Goal: Information Seeking & Learning: Learn about a topic

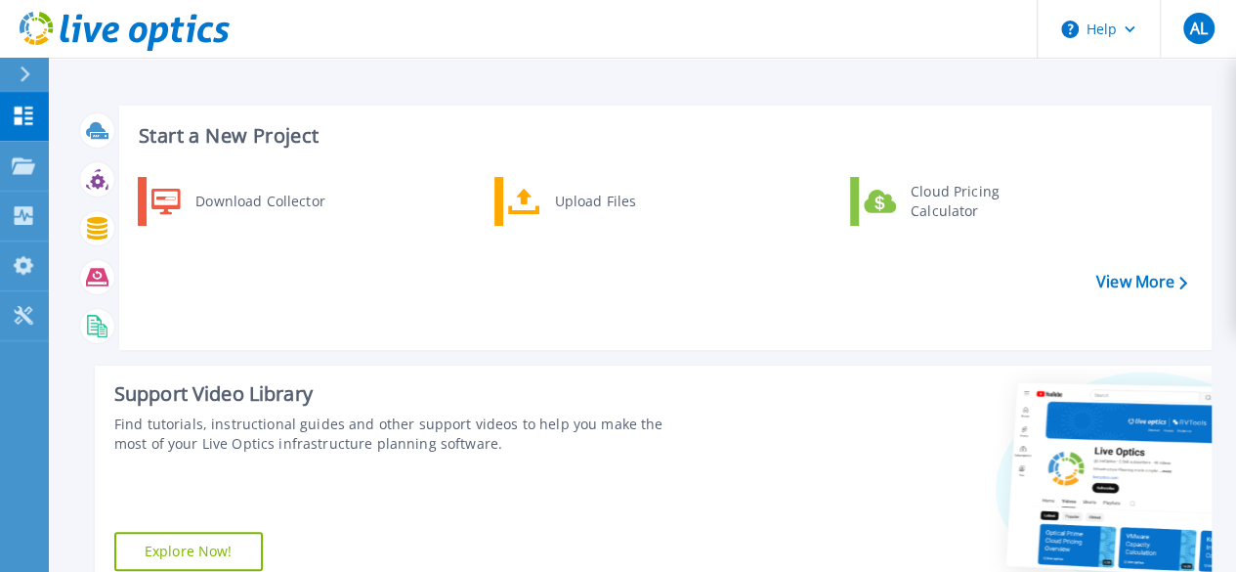
click at [25, 78] on icon at bounding box center [26, 74] width 10 height 16
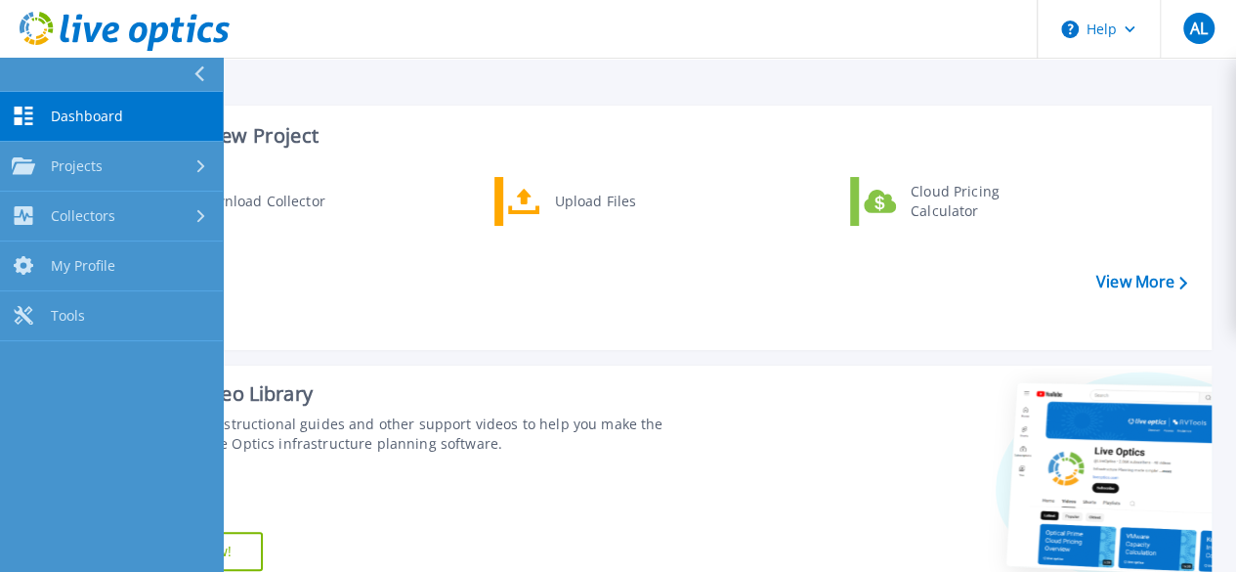
click at [72, 122] on span "Dashboard" at bounding box center [87, 117] width 72 height 18
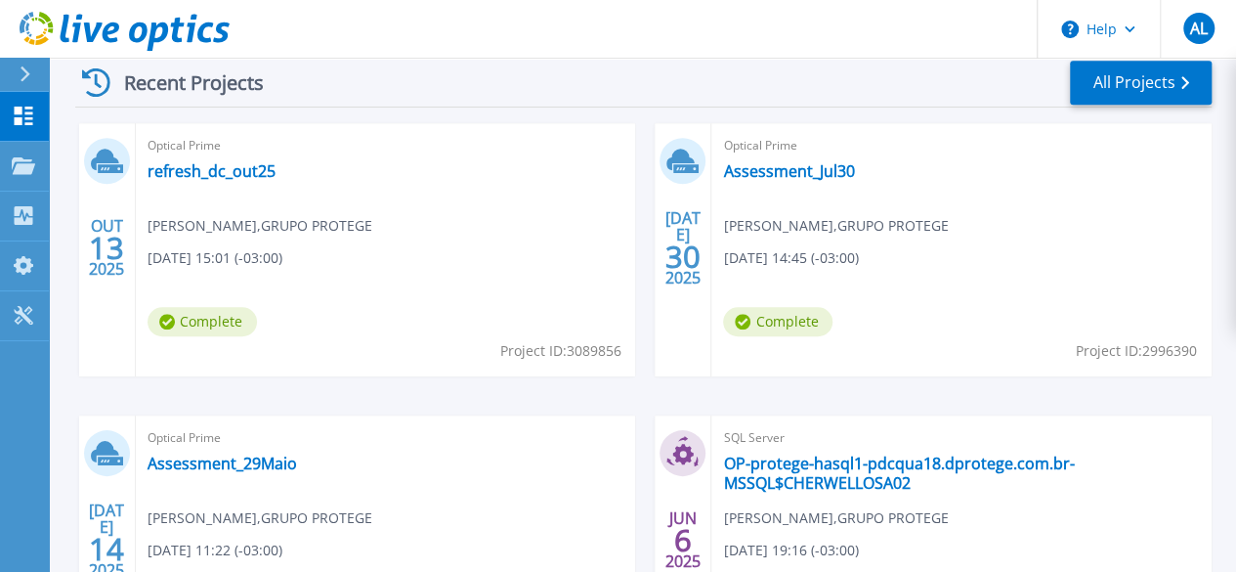
scroll to position [479, 0]
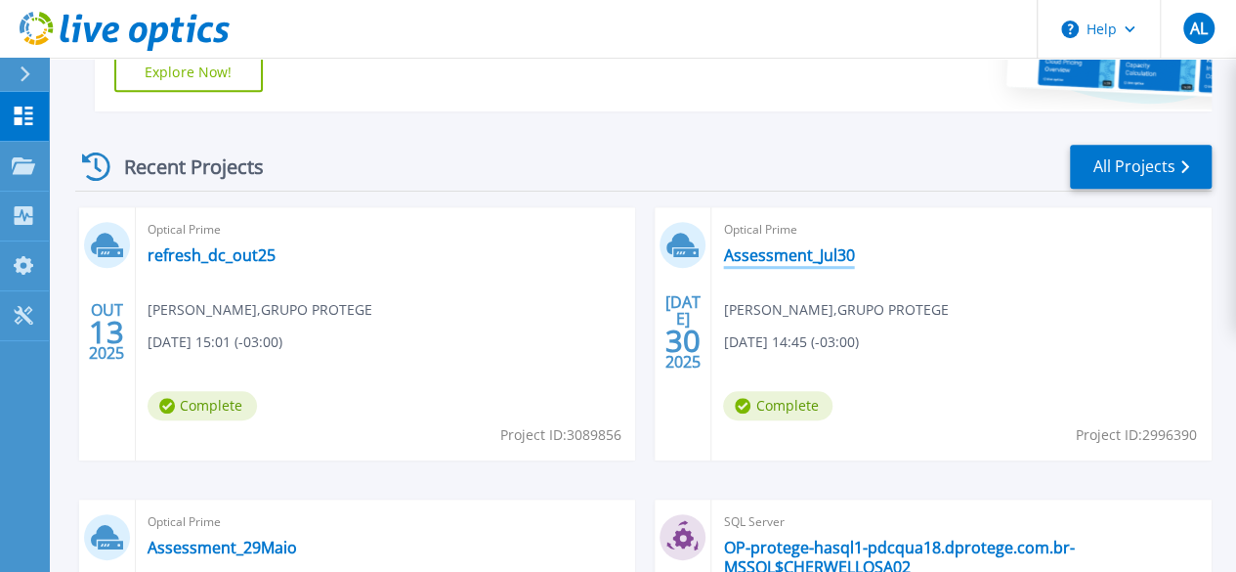
click at [723, 251] on link "Assessment_Jul30" at bounding box center [788, 255] width 131 height 20
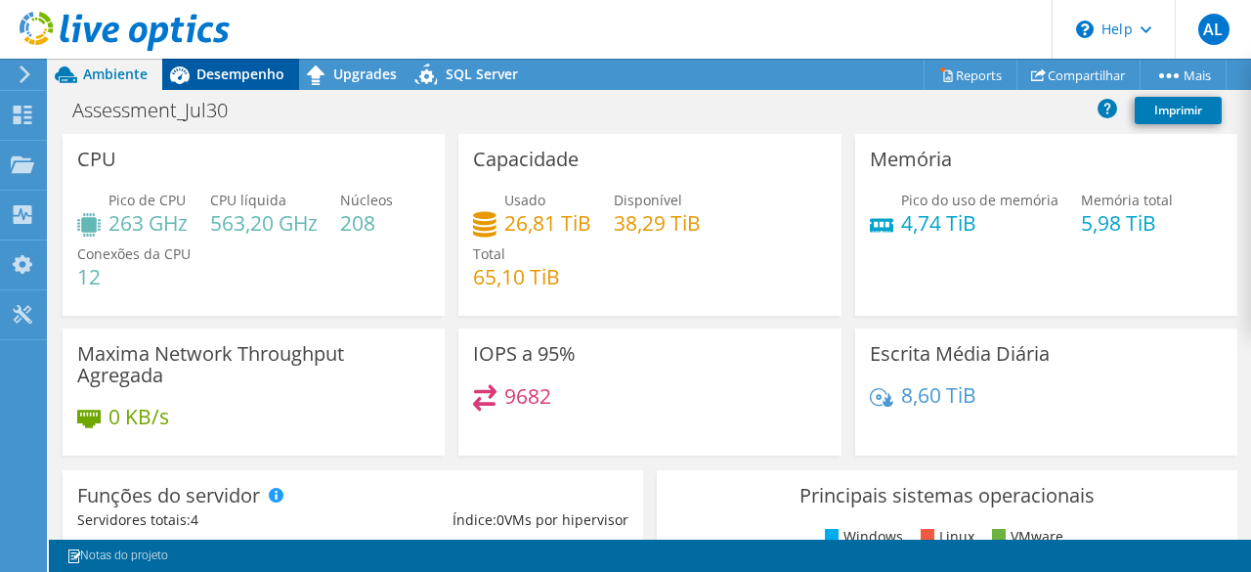
click at [258, 75] on span "Desempenho" at bounding box center [240, 74] width 88 height 19
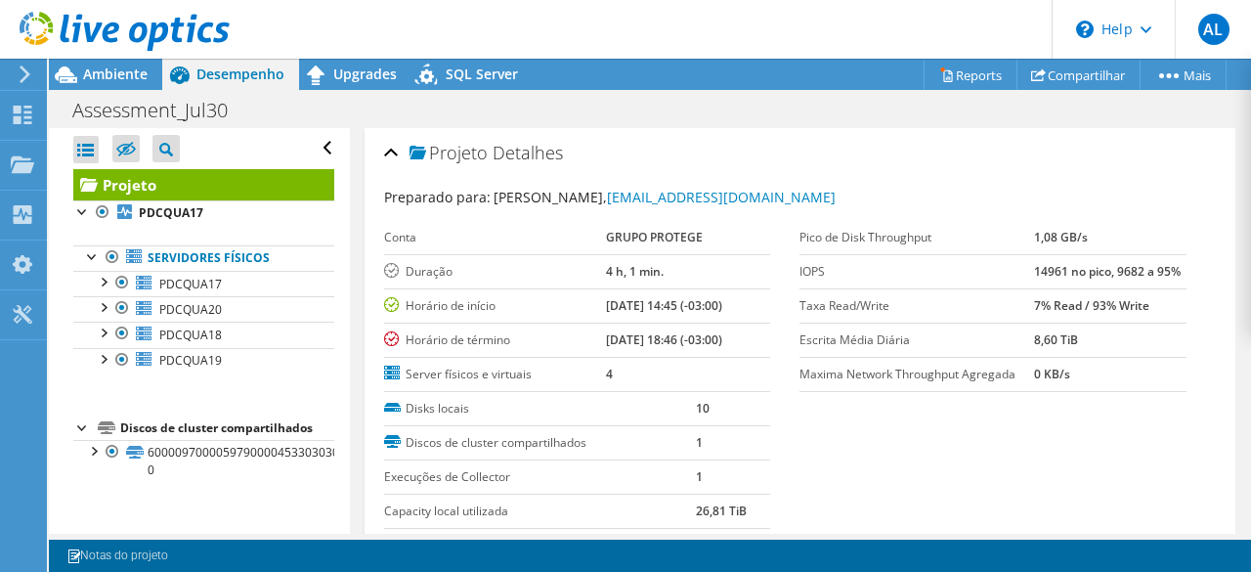
click at [23, 74] on icon at bounding box center [25, 74] width 15 height 18
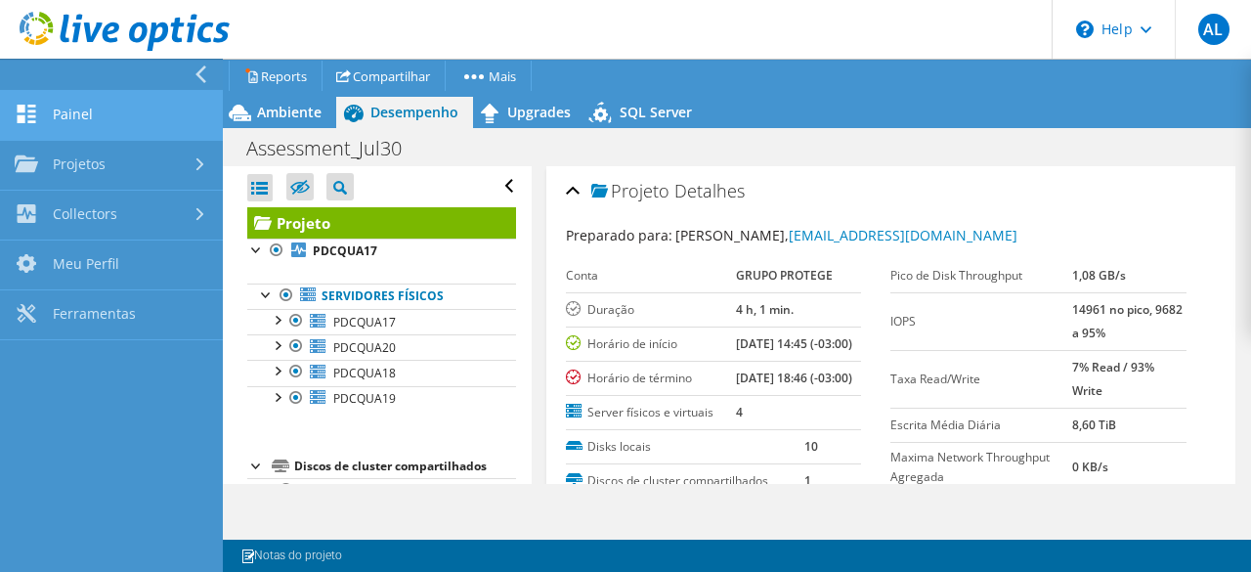
click at [90, 113] on link "Painel" at bounding box center [111, 116] width 223 height 50
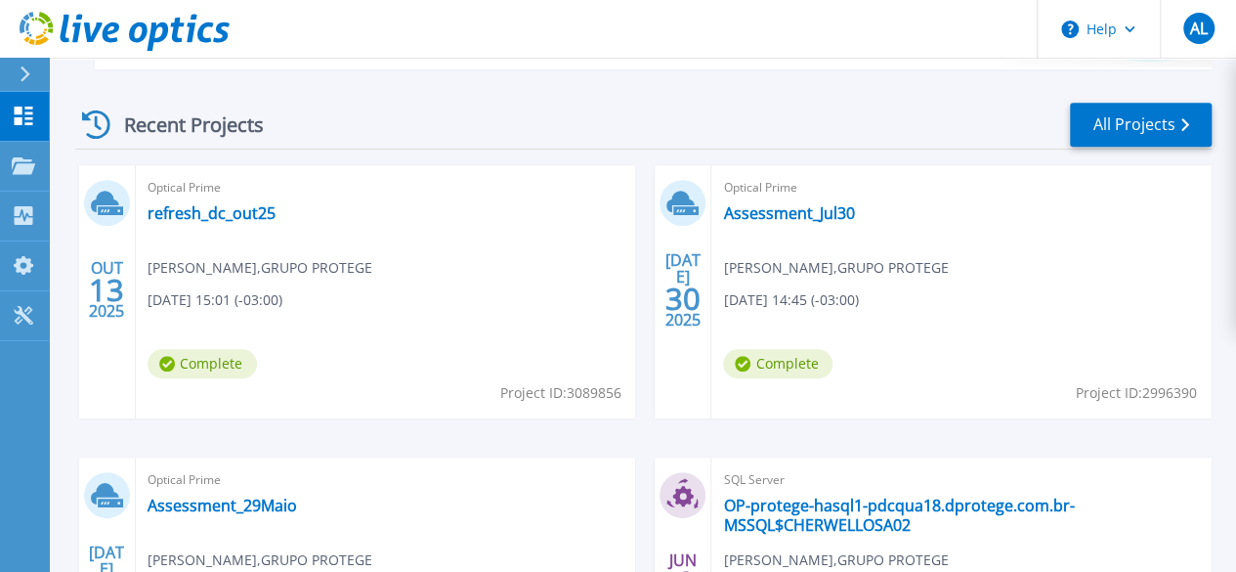
scroll to position [479, 0]
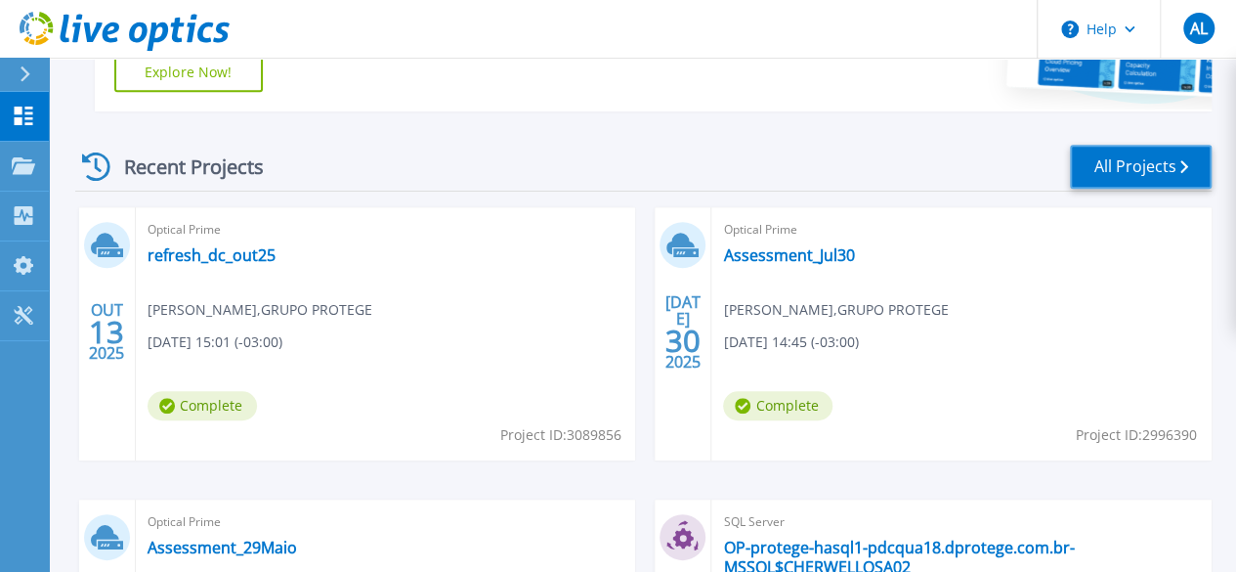
click at [1142, 157] on link "All Projects" at bounding box center [1141, 167] width 142 height 44
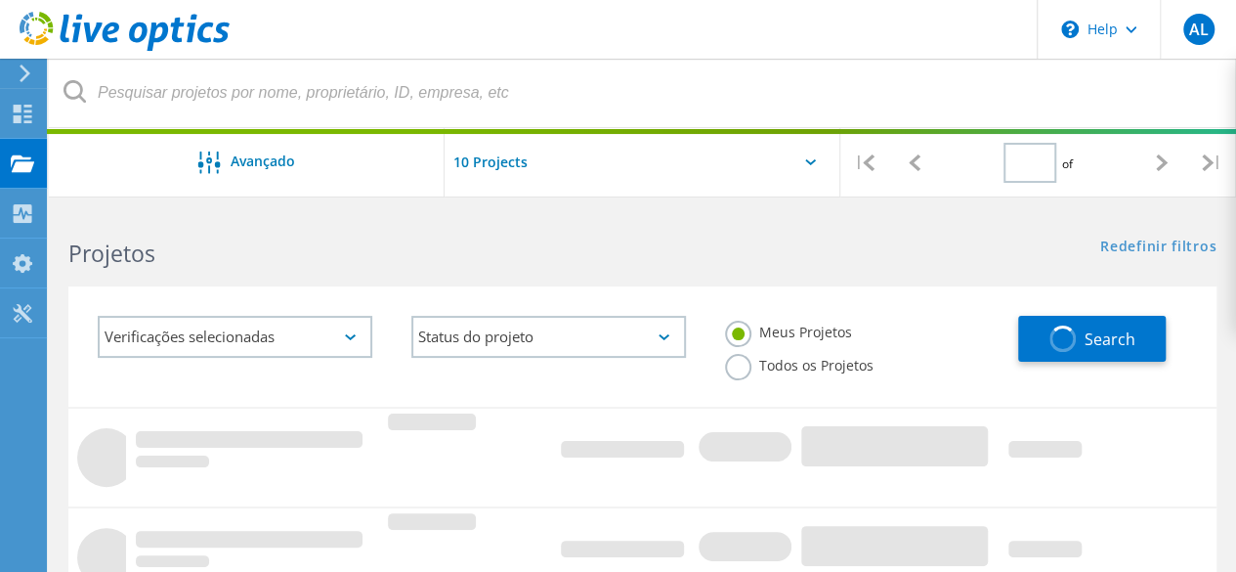
type input "1"
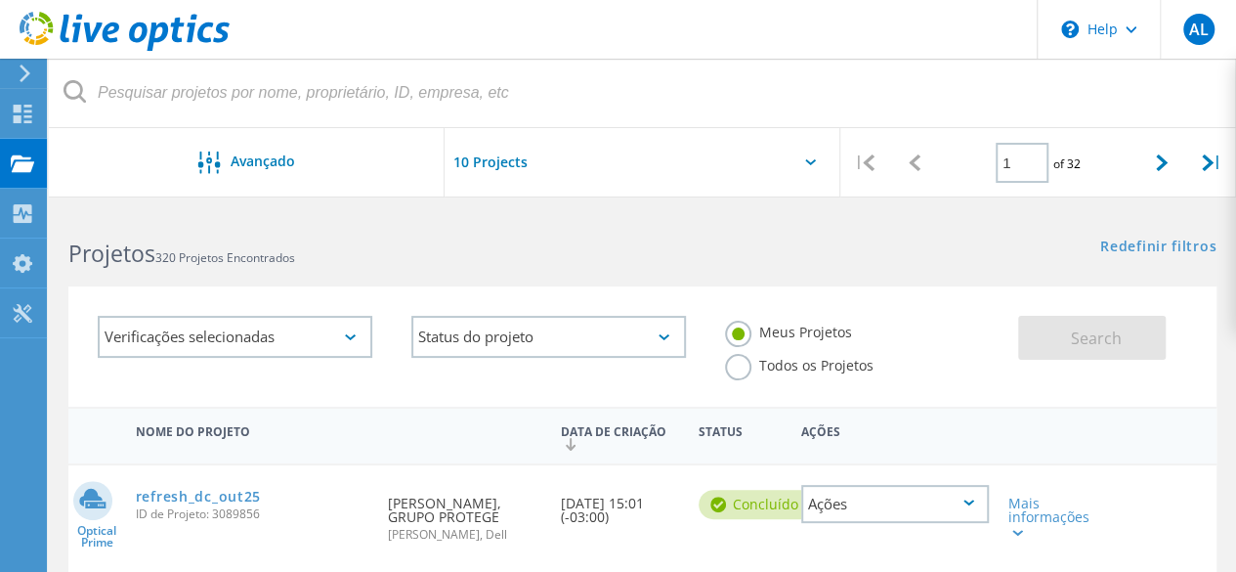
click at [809, 156] on div at bounding box center [643, 168] width 396 height 80
click at [807, 165] on div at bounding box center [643, 168] width 396 height 80
click at [510, 160] on input "text" at bounding box center [542, 162] width 195 height 68
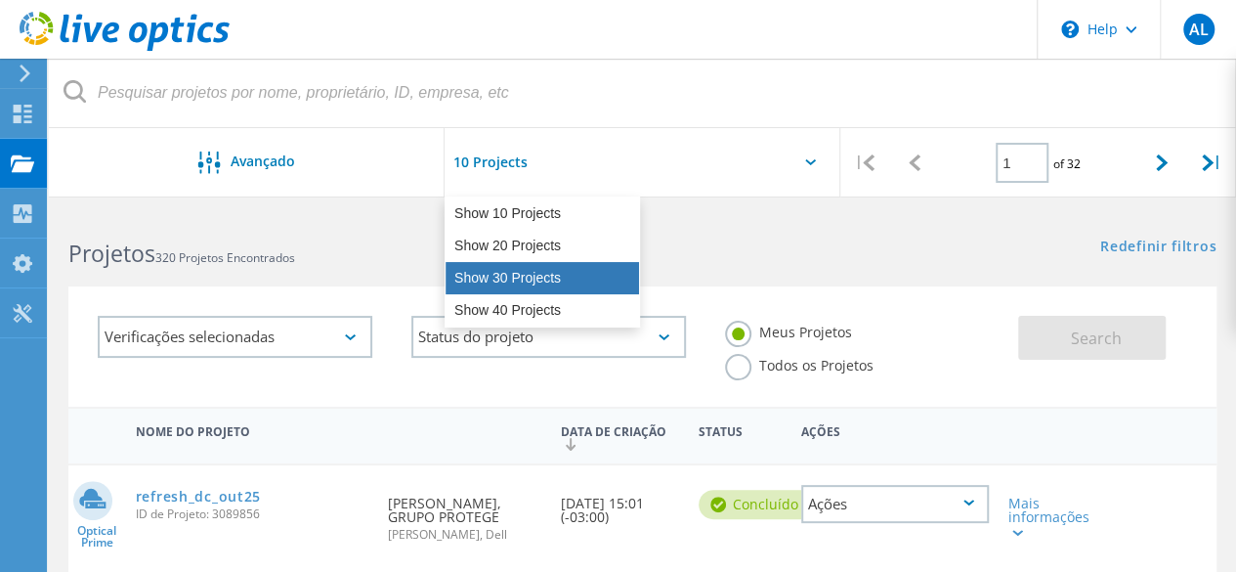
click at [504, 282] on div "Show 30 Projects" at bounding box center [543, 278] width 194 height 32
type input "Show 30 Projects"
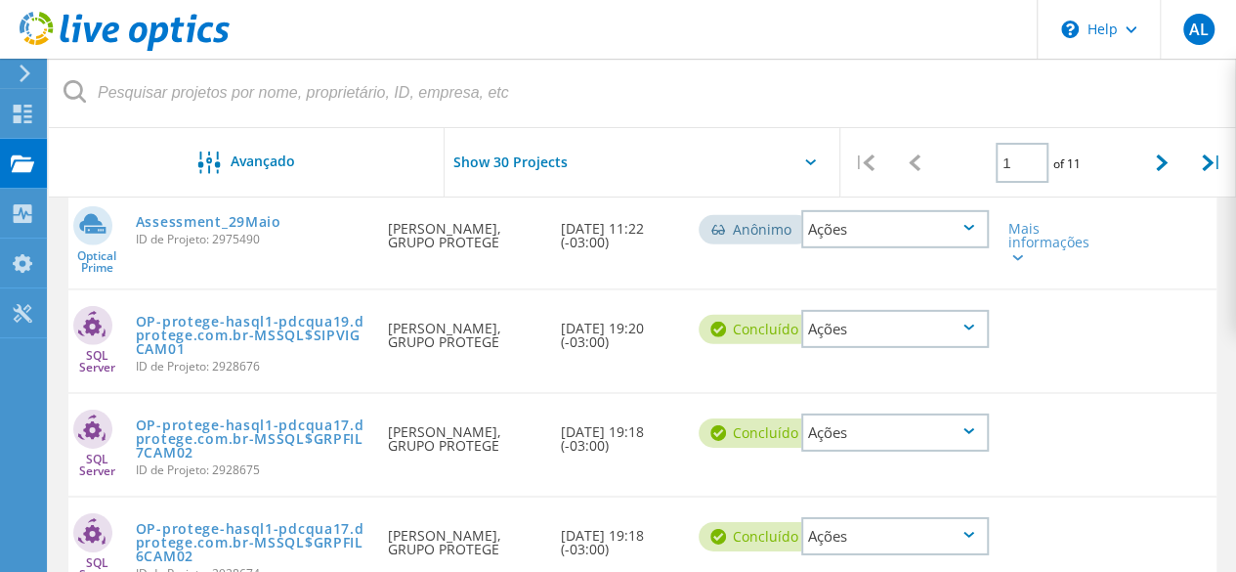
scroll to position [2789, 0]
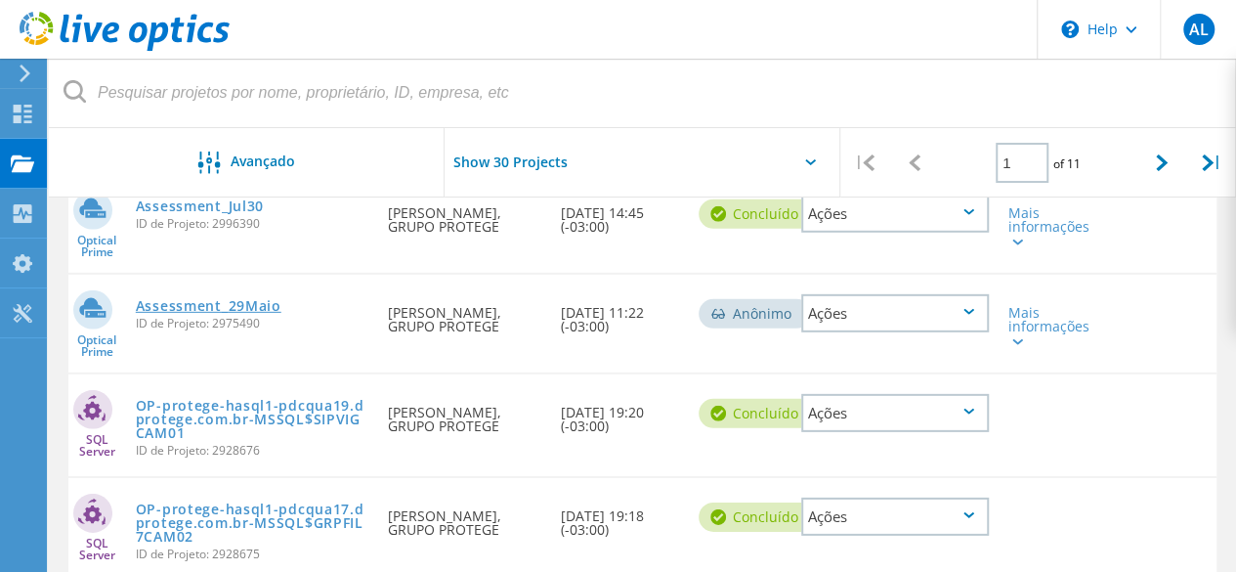
click at [231, 304] on link "Assessment_29Maio" at bounding box center [209, 306] width 146 height 14
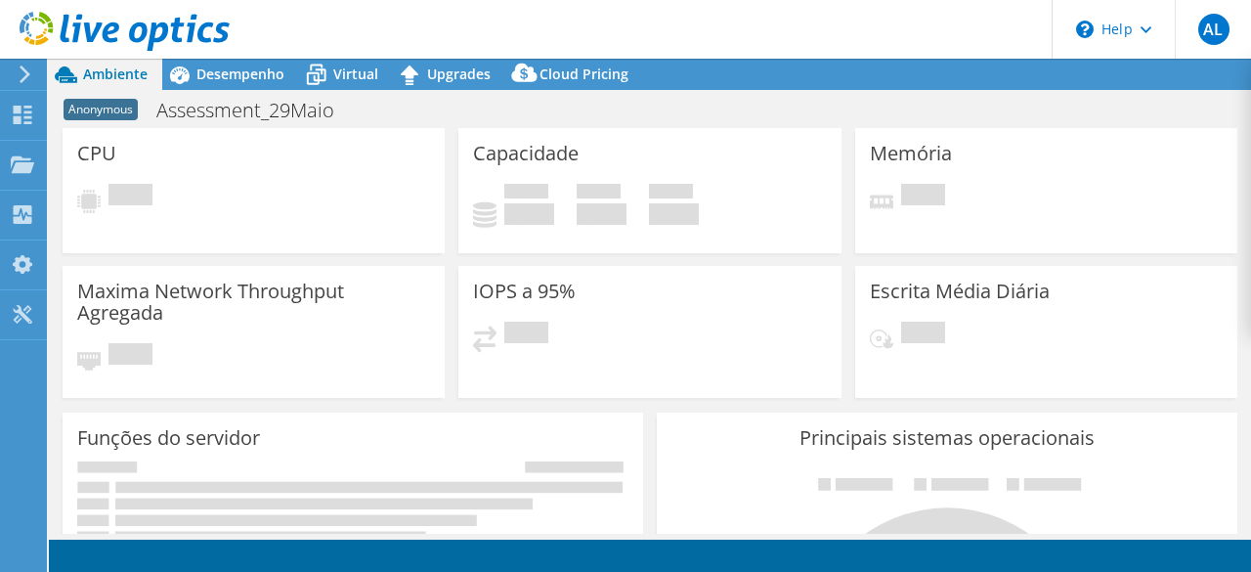
select select "USD"
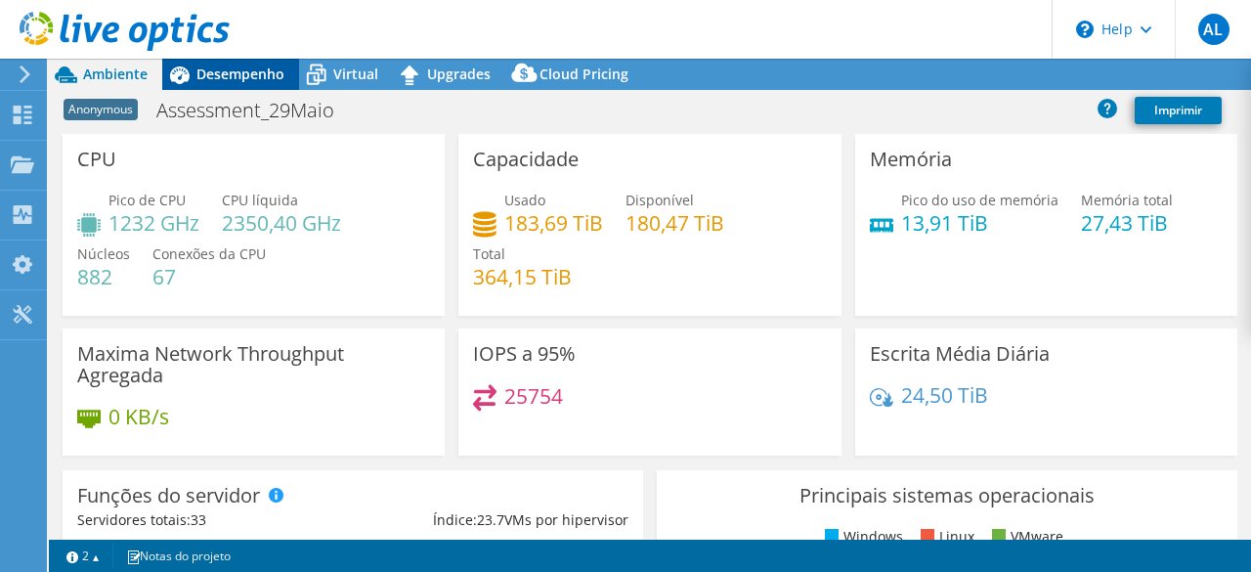
click at [226, 82] on span "Desempenho" at bounding box center [240, 74] width 88 height 19
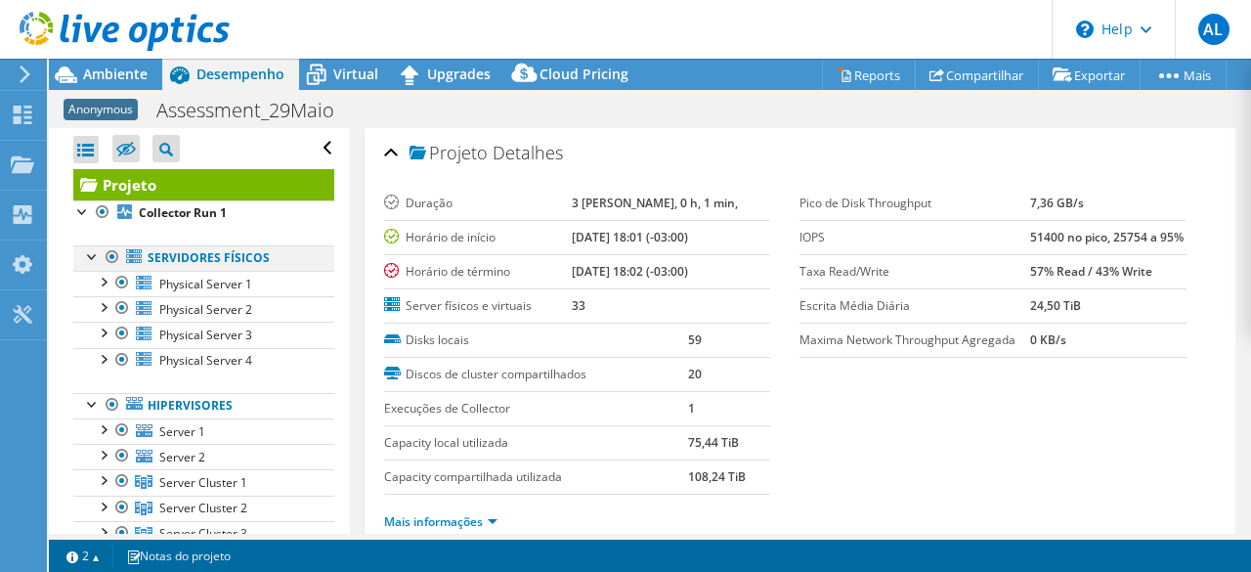
click at [110, 252] on div at bounding box center [113, 256] width 20 height 23
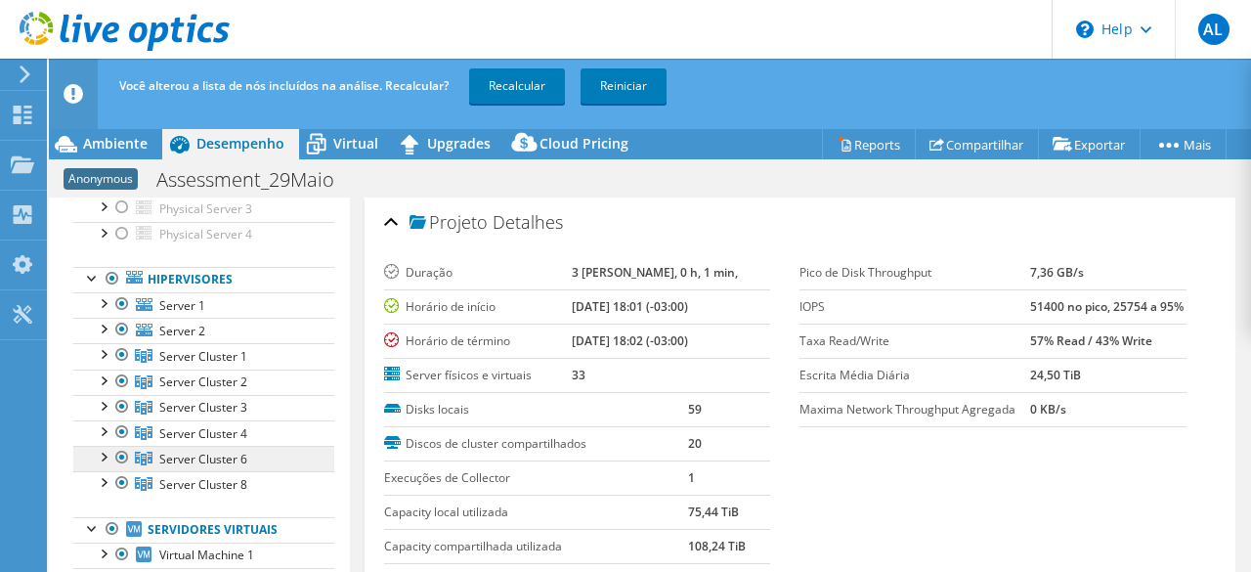
scroll to position [293, 0]
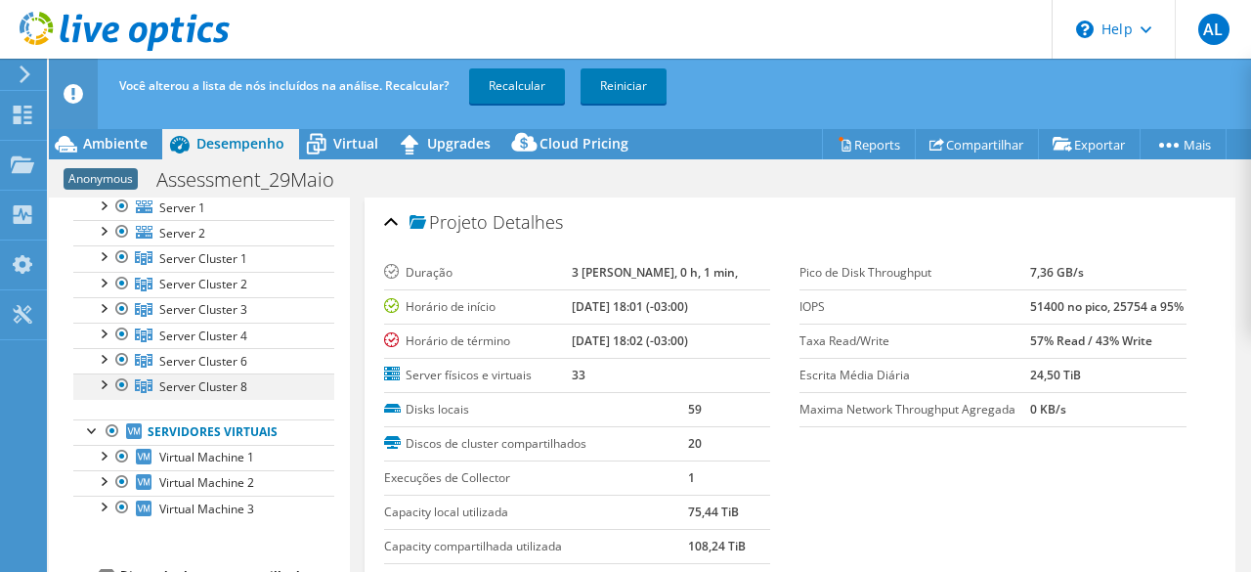
click at [100, 380] on div at bounding box center [103, 383] width 20 height 20
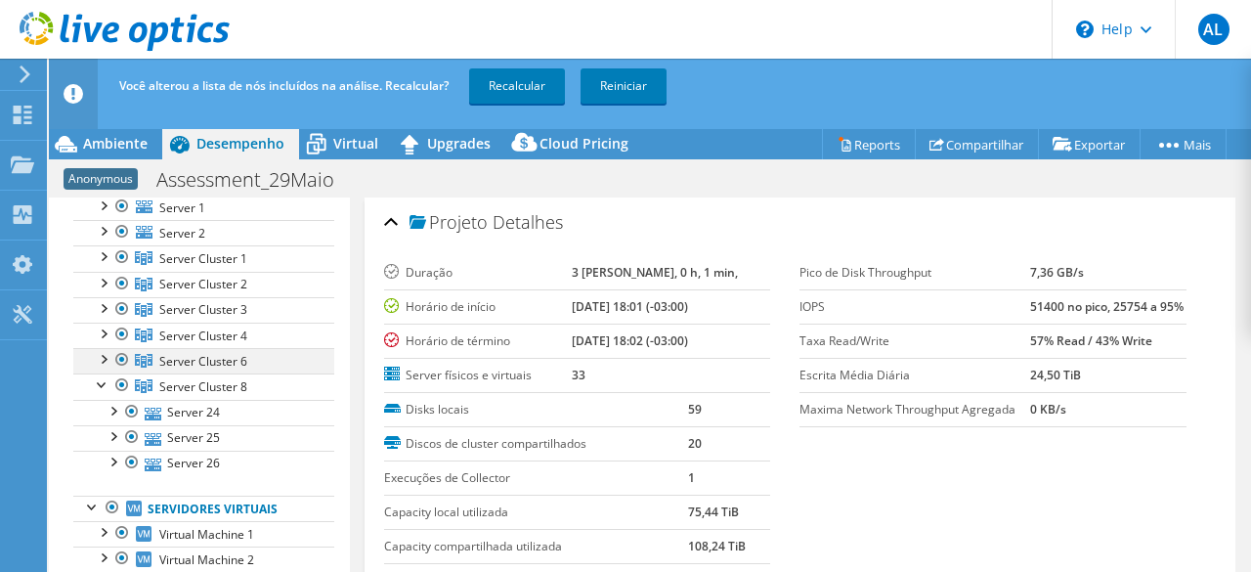
click at [104, 356] on div at bounding box center [103, 358] width 20 height 20
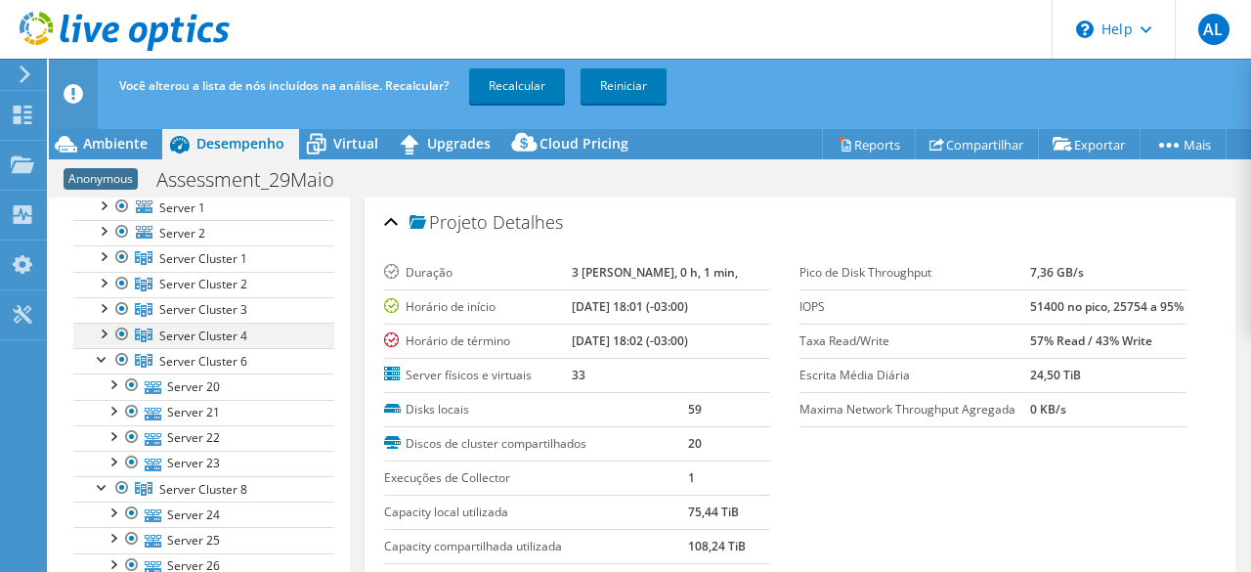
click at [101, 325] on div at bounding box center [103, 333] width 20 height 20
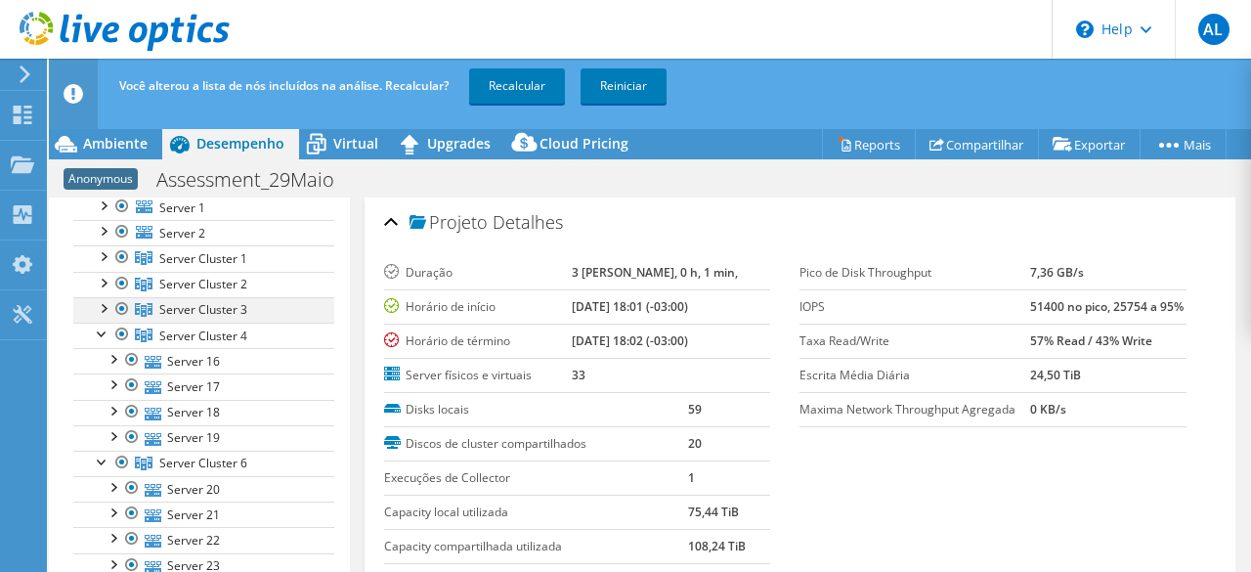
click at [108, 304] on div at bounding box center [103, 307] width 20 height 20
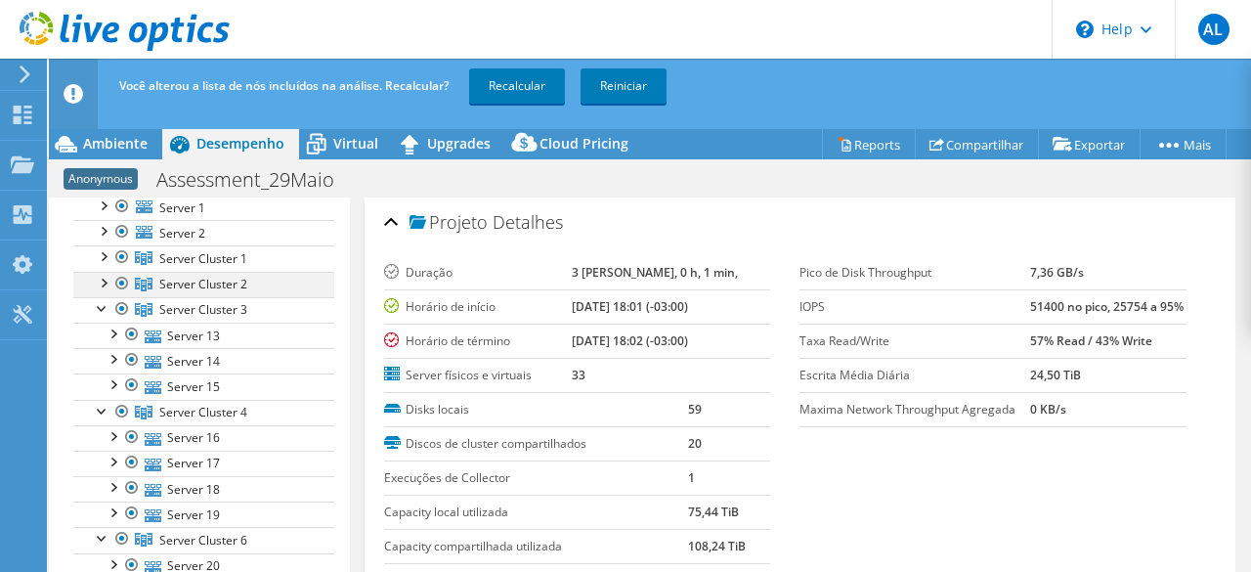
click at [102, 280] on div at bounding box center [103, 282] width 20 height 20
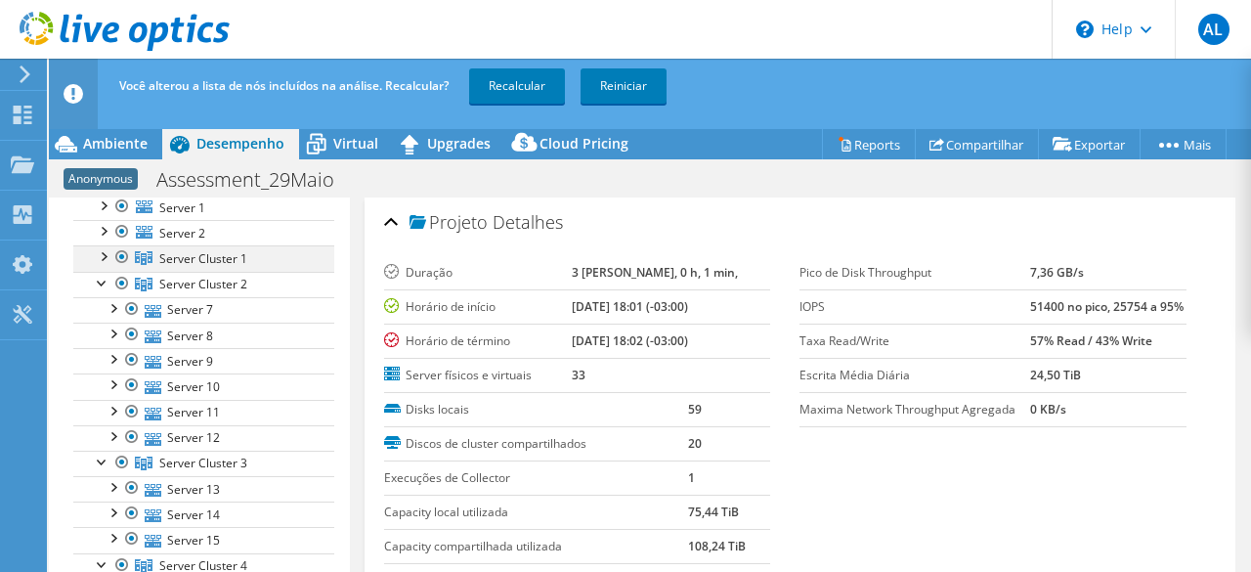
click at [102, 255] on div at bounding box center [103, 255] width 20 height 20
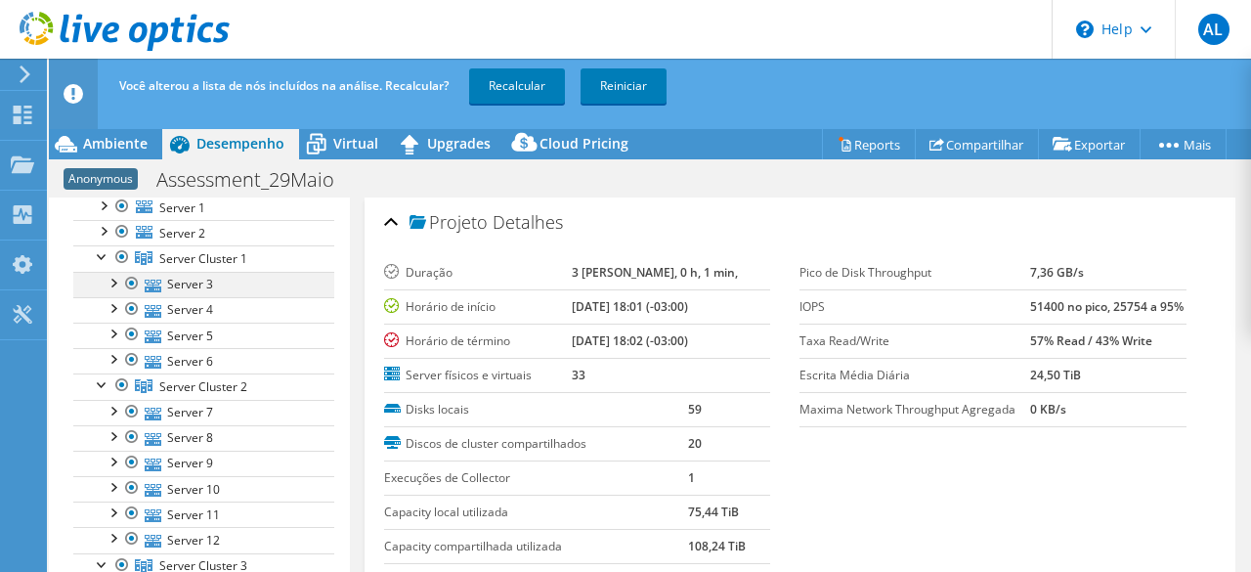
click at [113, 277] on div at bounding box center [113, 282] width 20 height 20
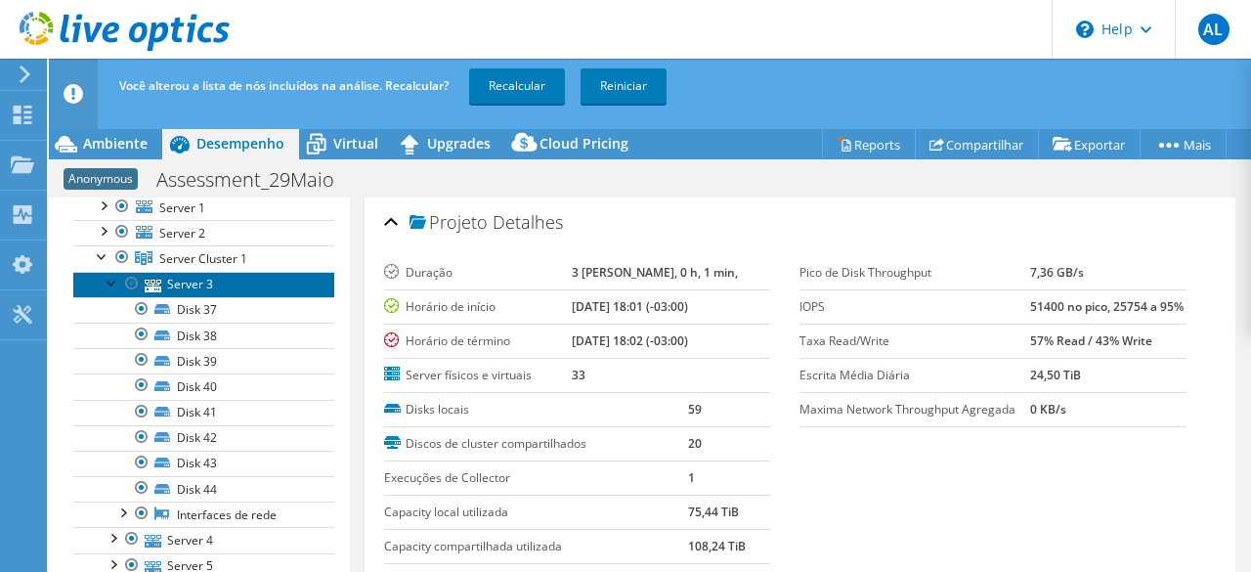
click at [196, 284] on link "Server 3" at bounding box center [203, 284] width 261 height 25
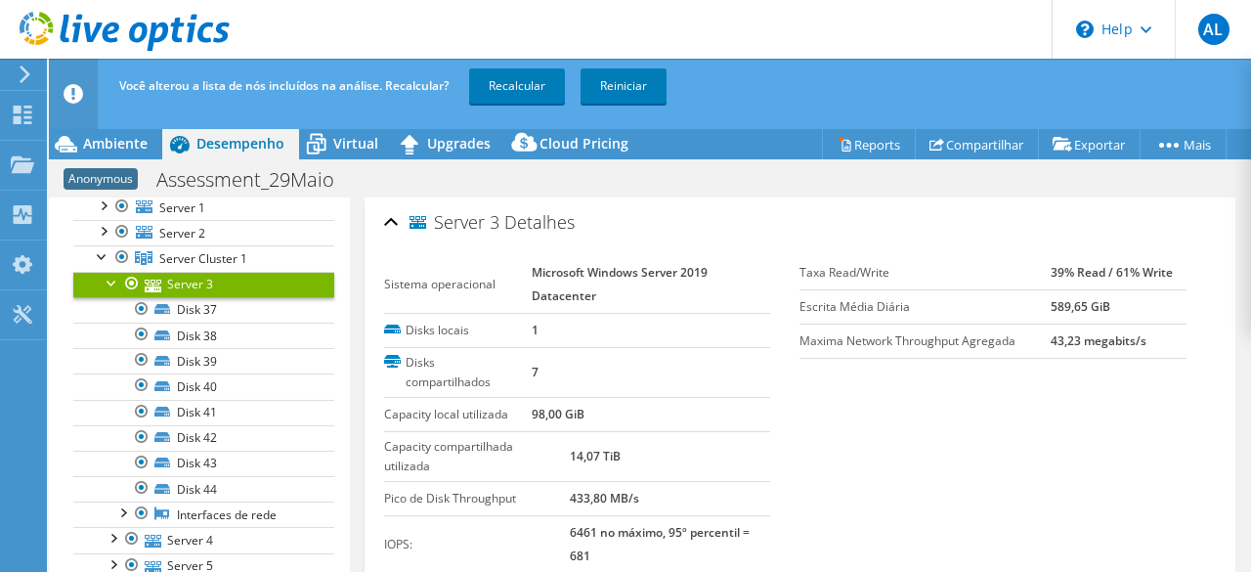
click at [175, 277] on link "Server 3" at bounding box center [203, 284] width 261 height 25
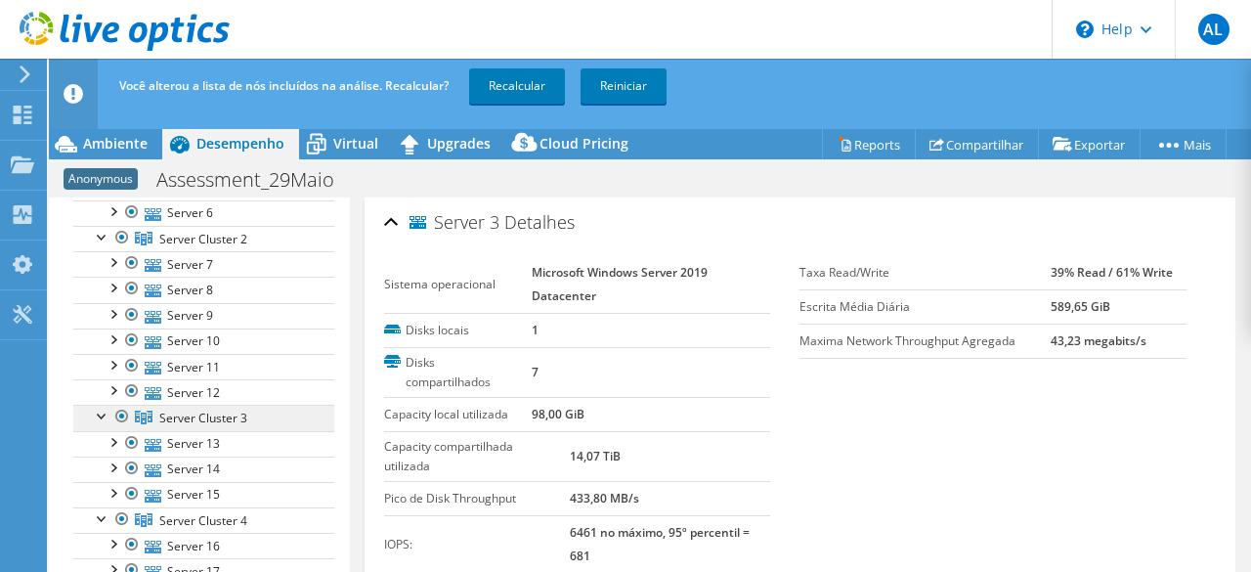
scroll to position [782, 0]
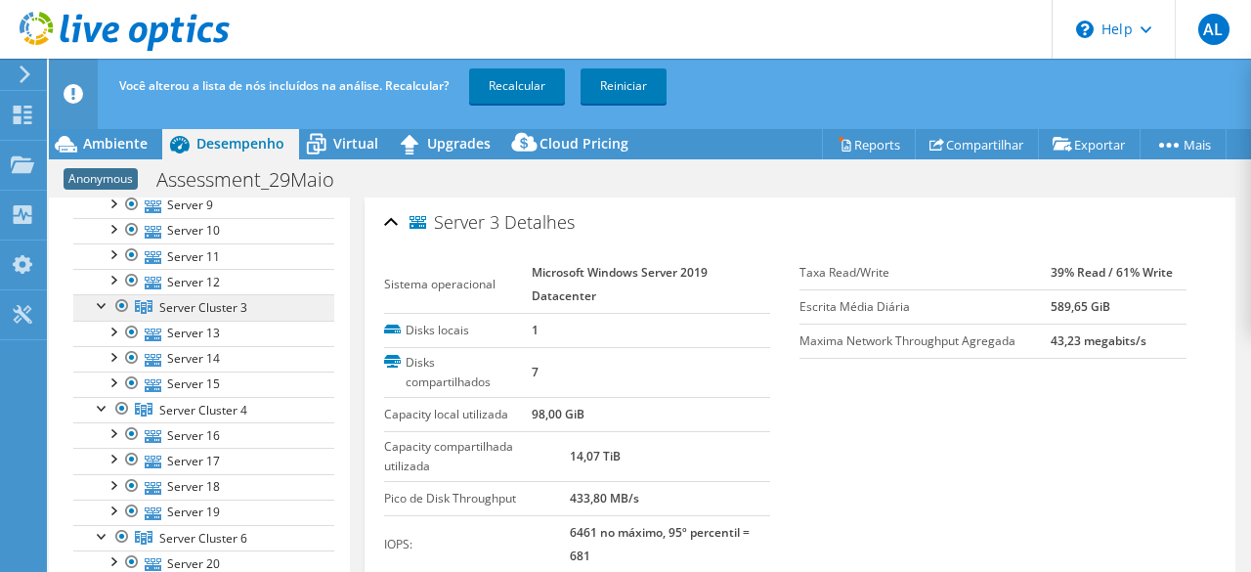
click at [219, 299] on span "Server Cluster 3" at bounding box center [203, 307] width 88 height 17
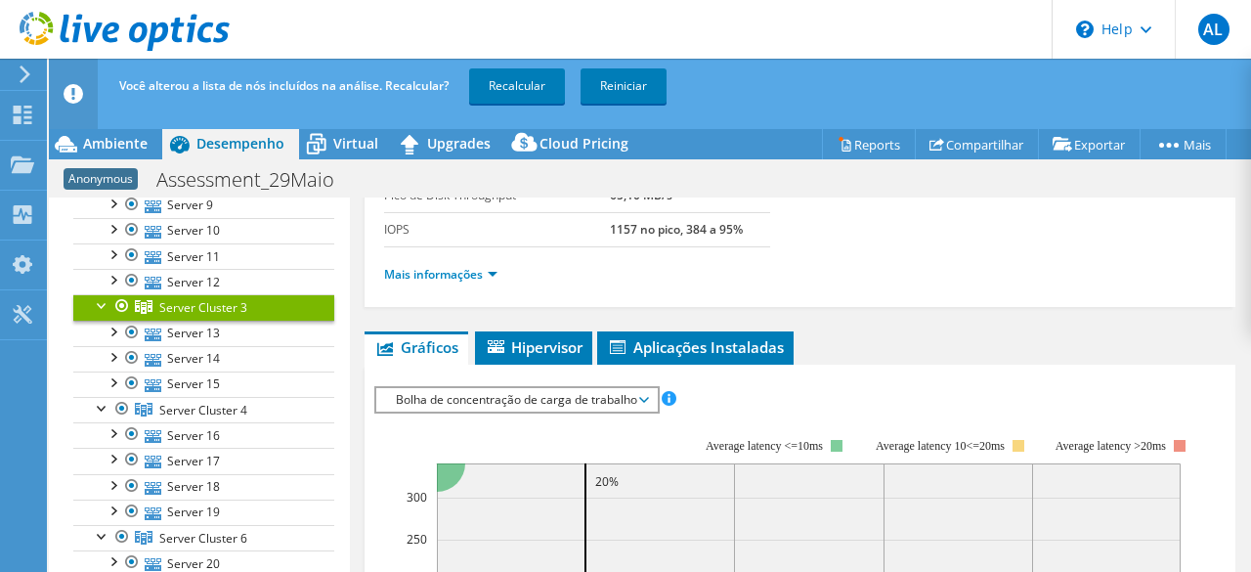
scroll to position [293, 0]
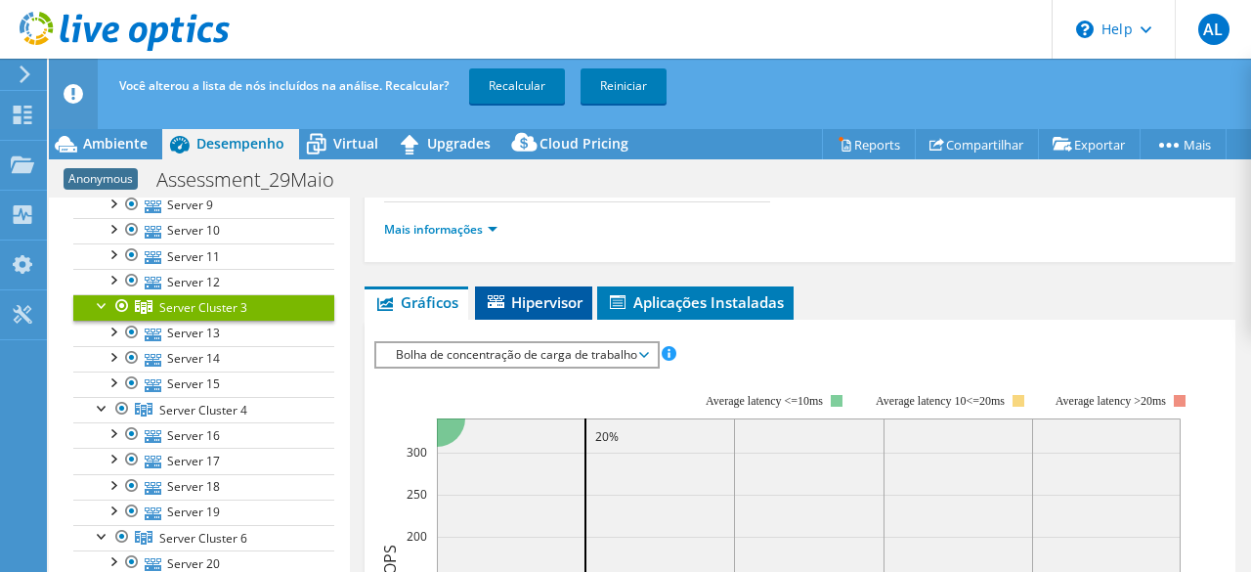
click at [534, 292] on span "Hipervisor" at bounding box center [534, 302] width 98 height 20
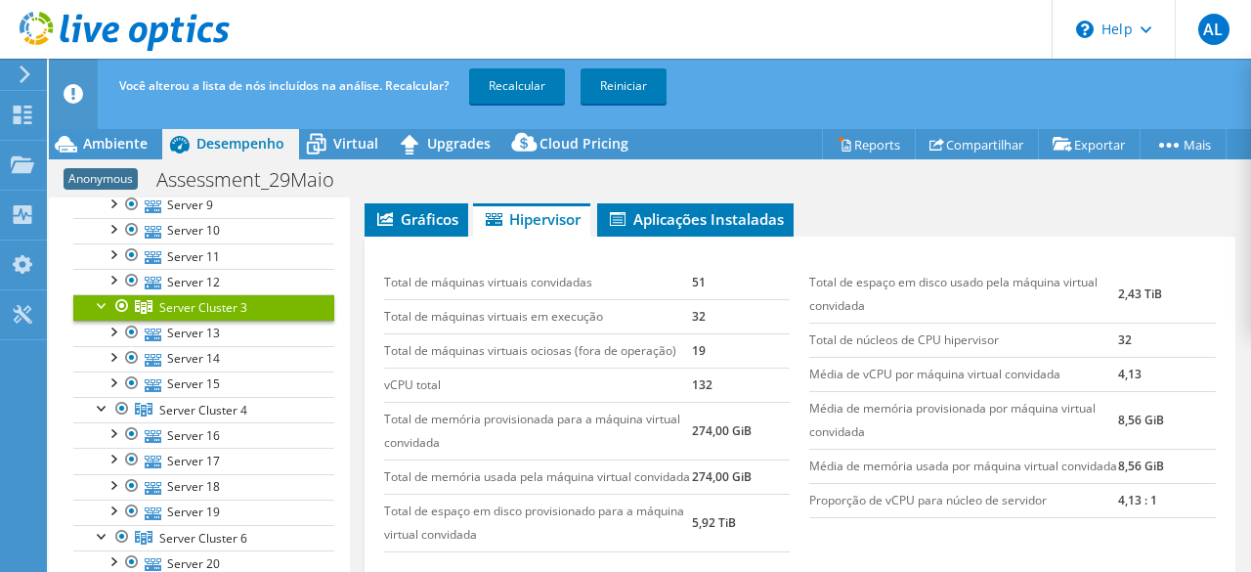
scroll to position [496, 0]
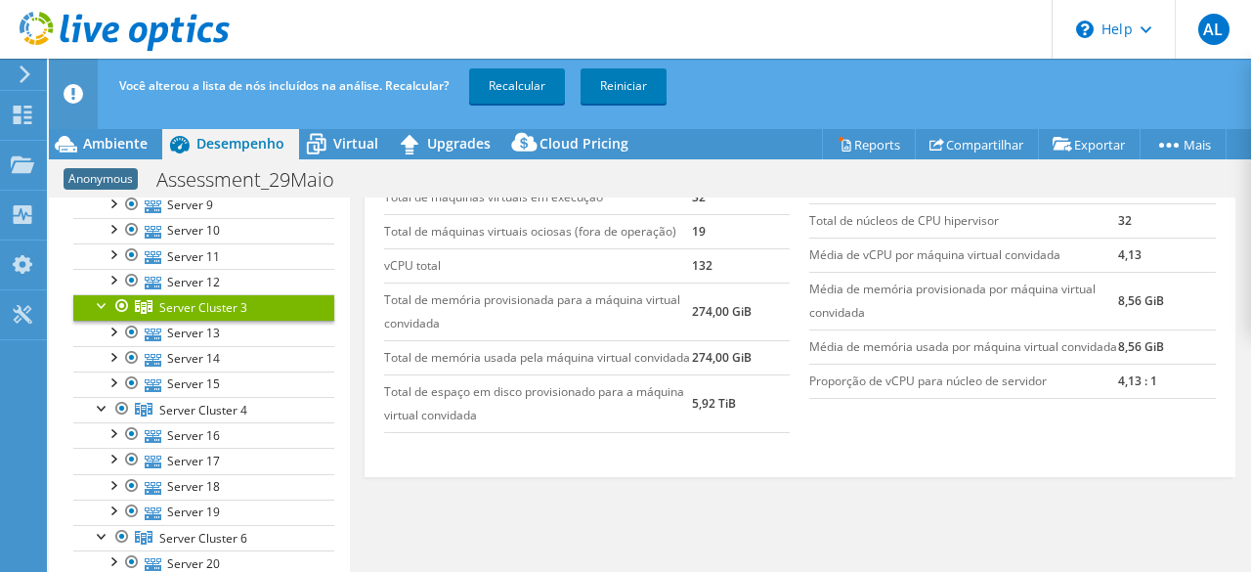
click at [100, 294] on div at bounding box center [103, 304] width 20 height 20
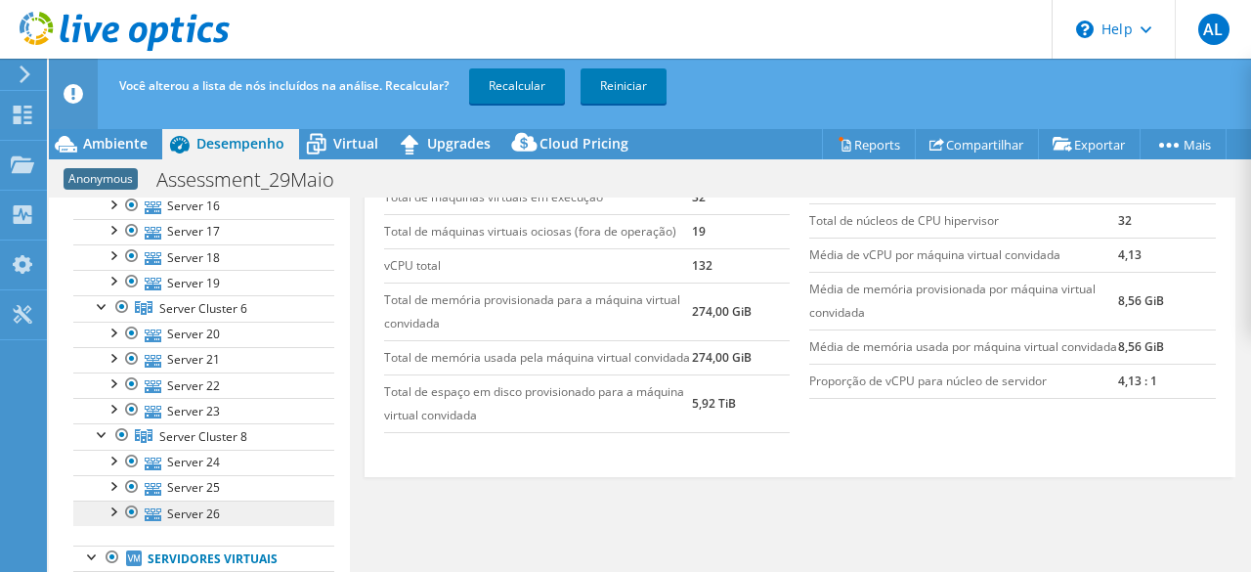
scroll to position [977, 0]
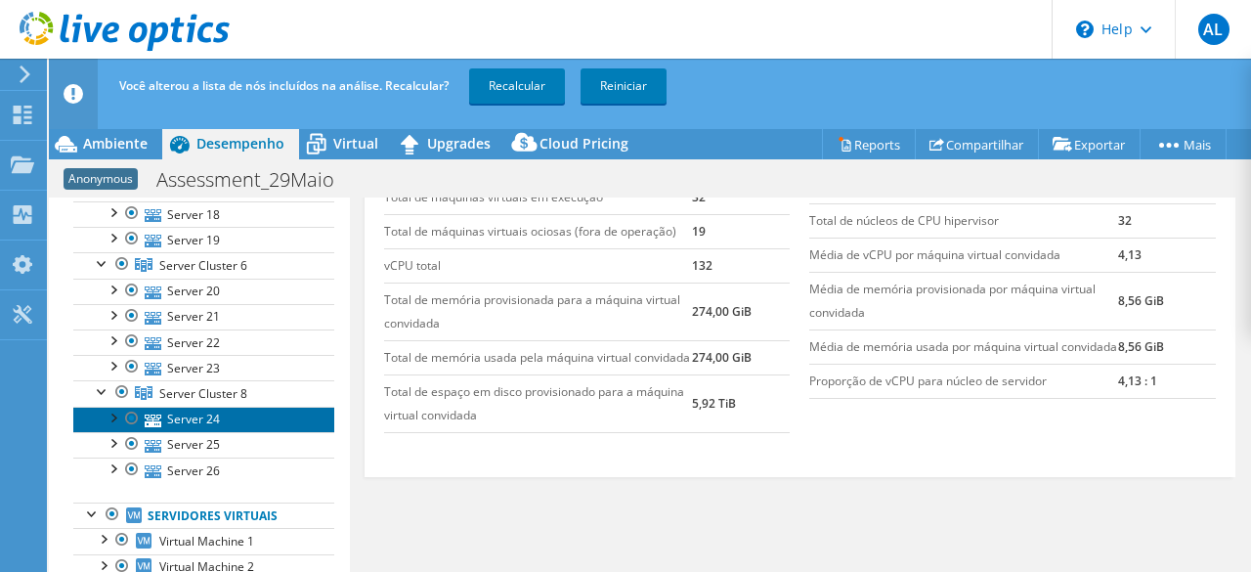
click at [153, 407] on link "Server 24" at bounding box center [203, 419] width 261 height 25
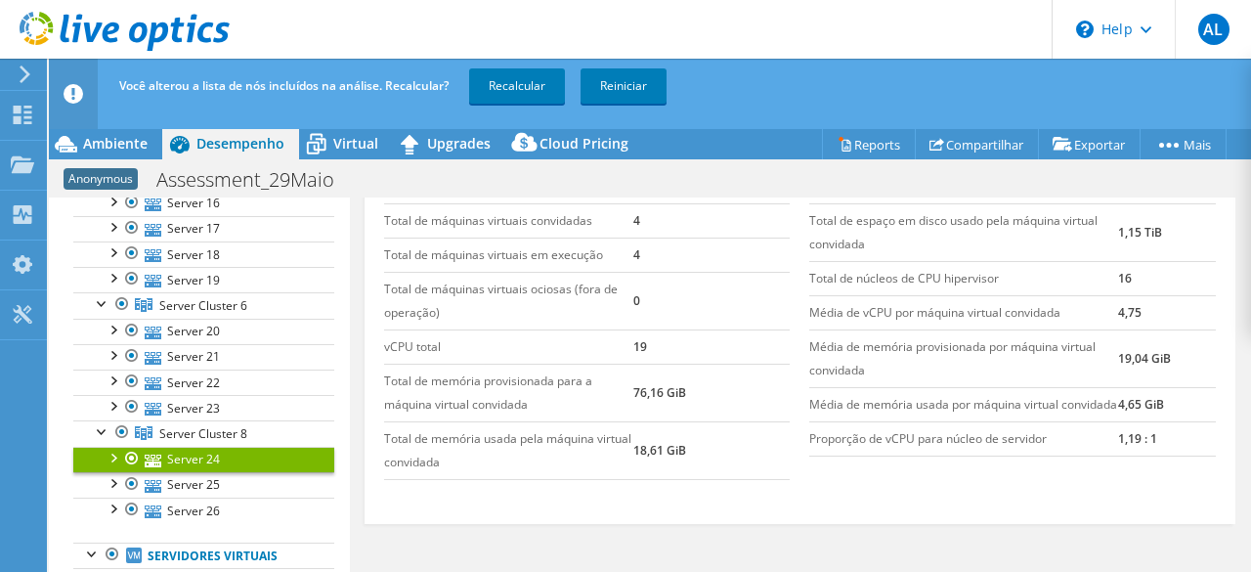
scroll to position [924, 0]
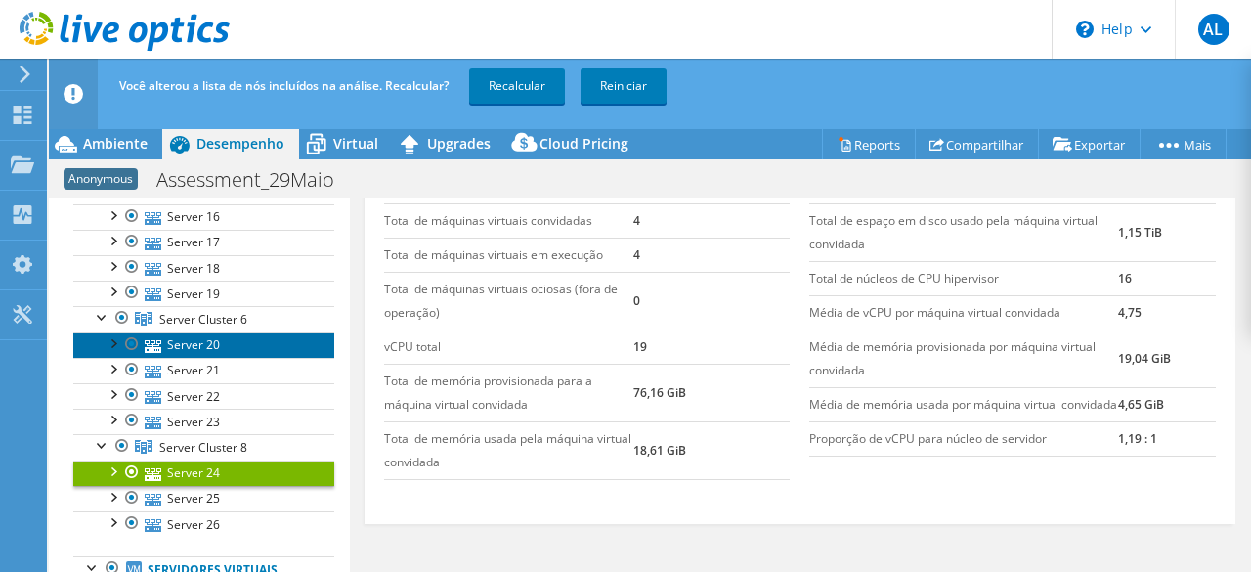
click at [179, 336] on link "Server 20" at bounding box center [203, 344] width 261 height 25
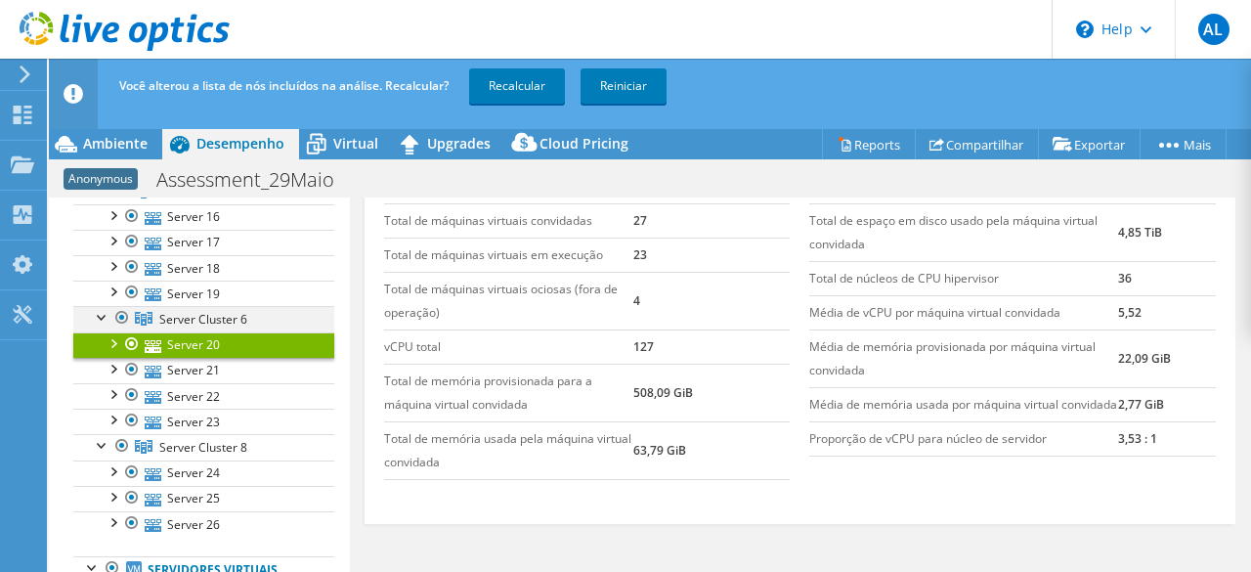
click at [123, 306] on div at bounding box center [122, 317] width 20 height 23
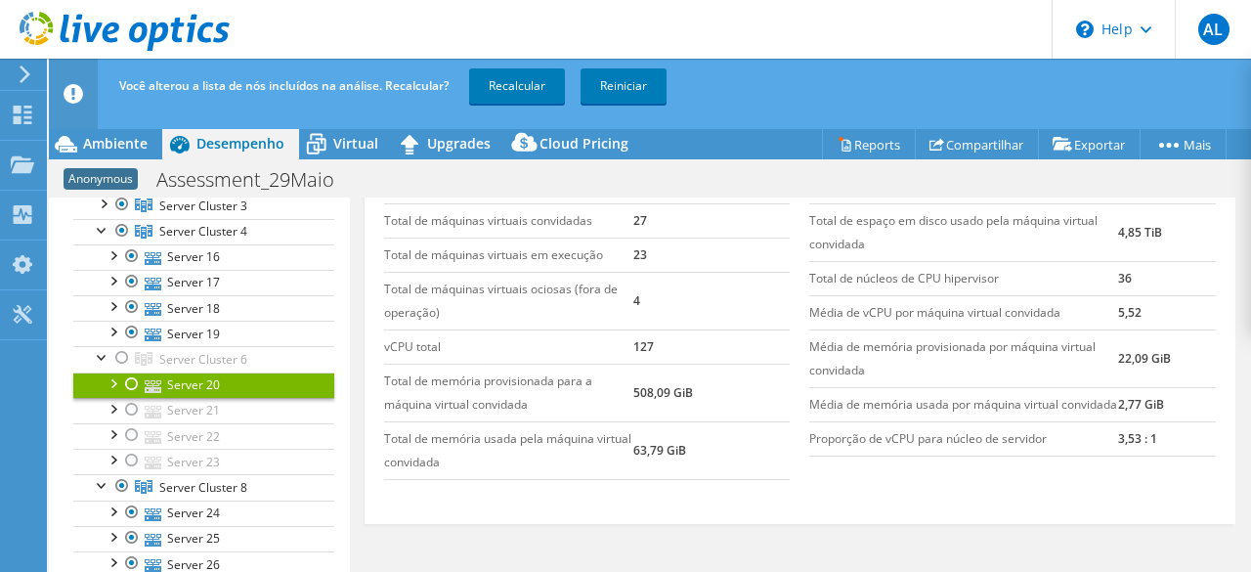
scroll to position [732, 0]
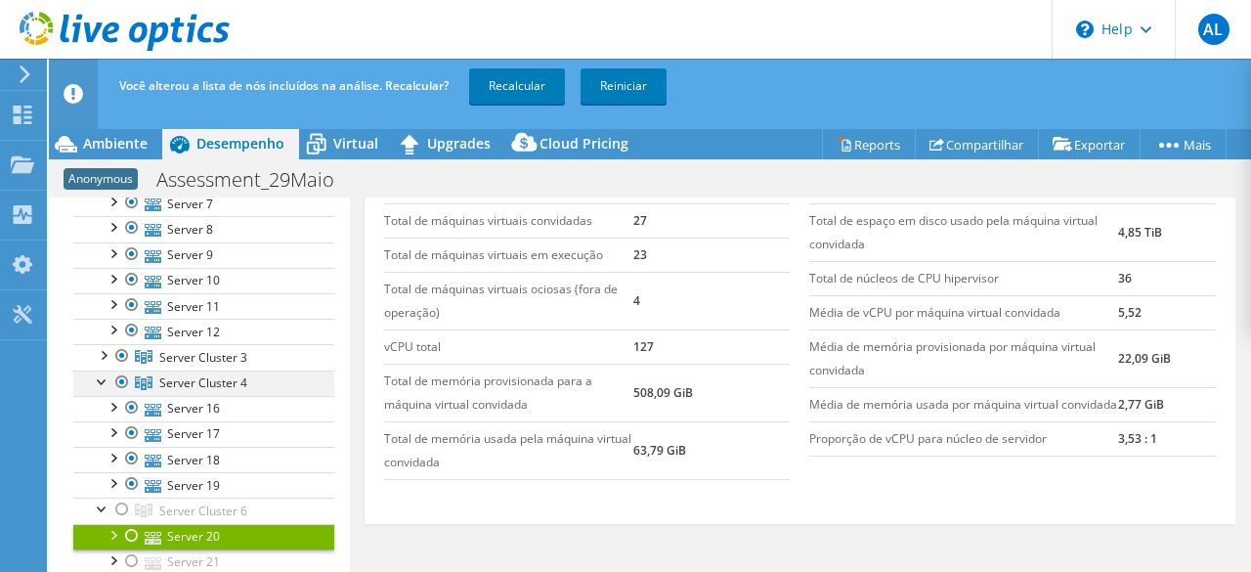
click at [129, 370] on div at bounding box center [122, 381] width 20 height 23
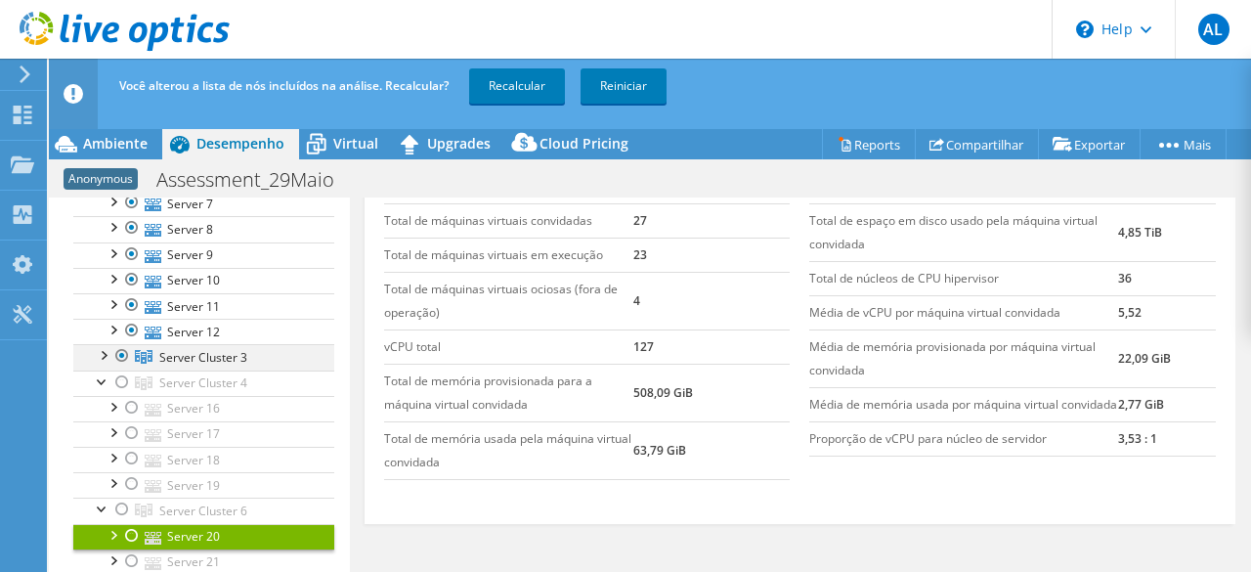
click at [102, 344] on div at bounding box center [103, 354] width 20 height 20
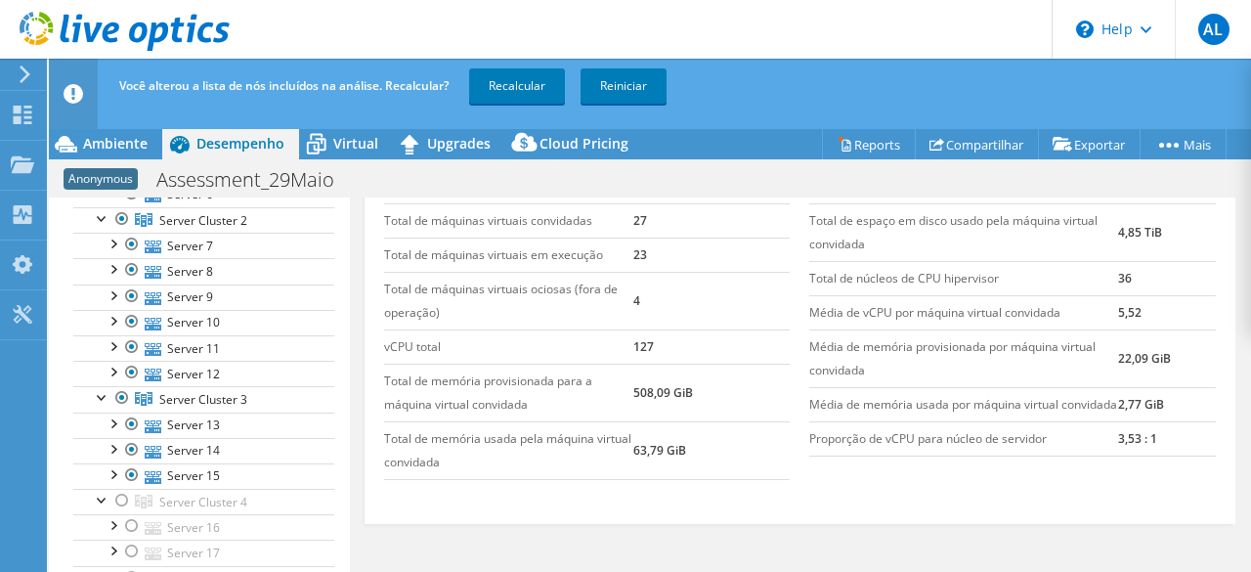
scroll to position [662, 0]
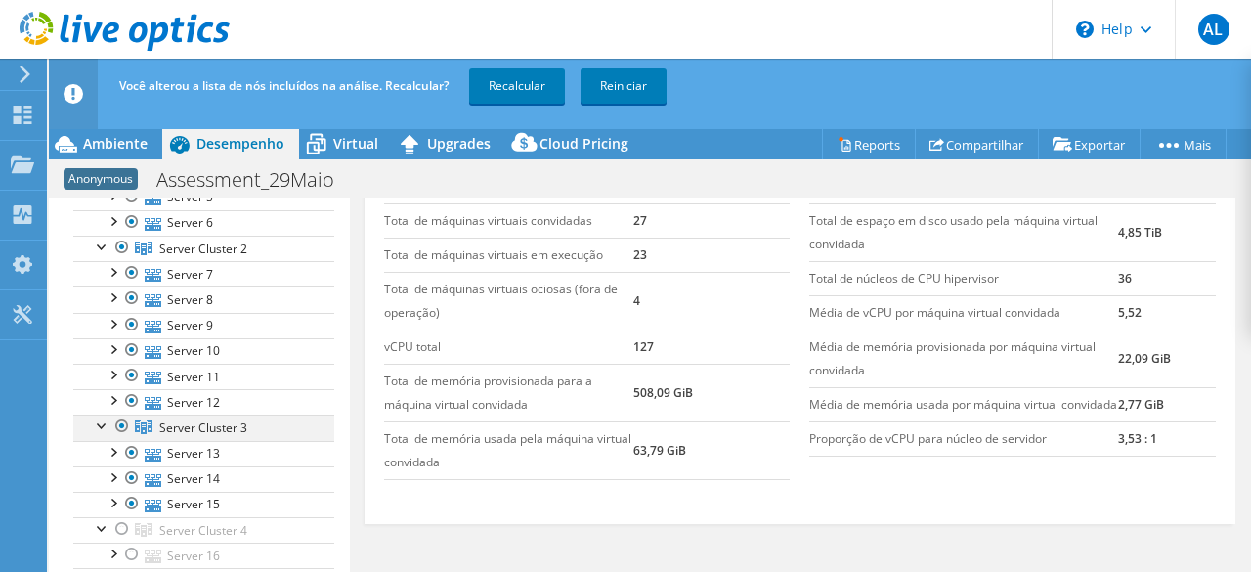
click at [127, 417] on div at bounding box center [122, 425] width 20 height 23
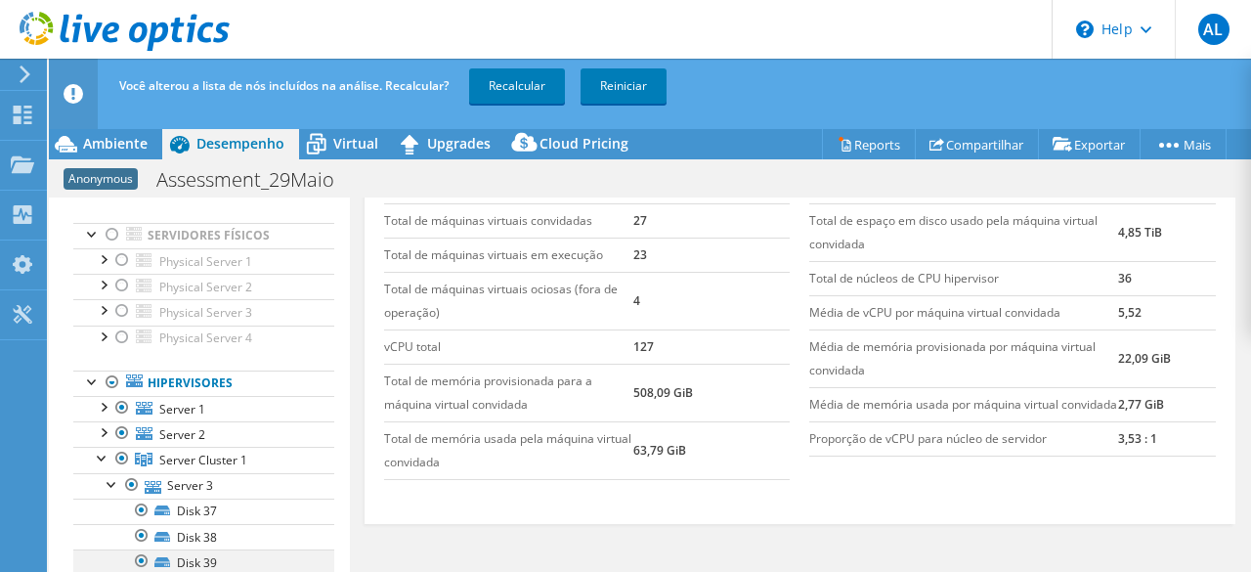
scroll to position [199, 0]
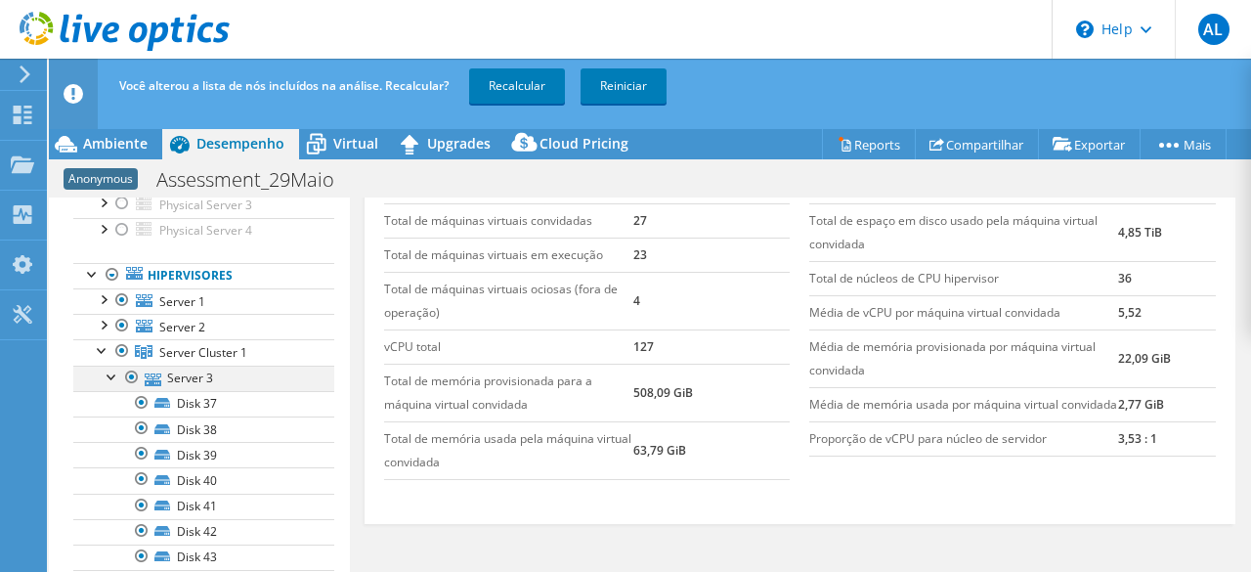
click at [113, 369] on div at bounding box center [113, 376] width 20 height 20
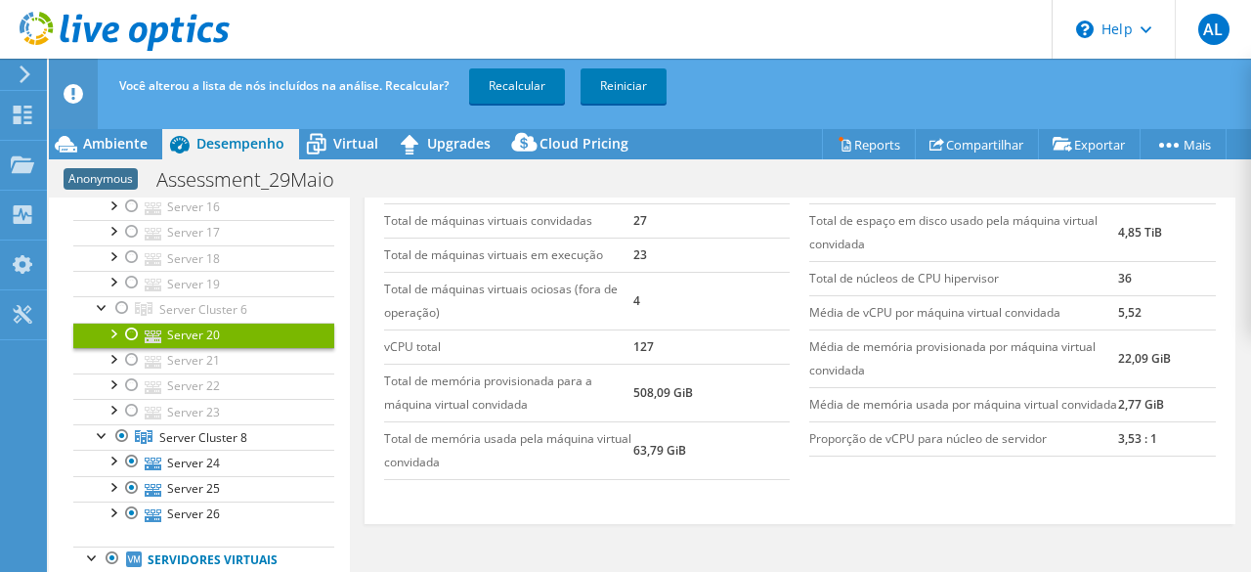
scroll to position [722, 0]
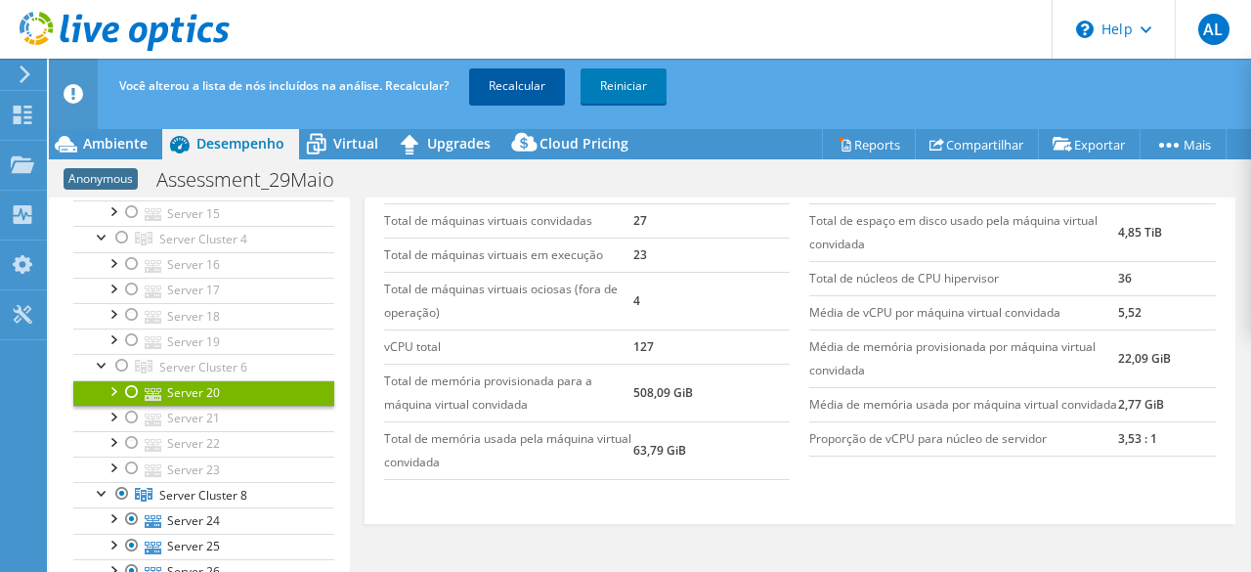
click at [526, 94] on link "Recalcular" at bounding box center [517, 85] width 96 height 35
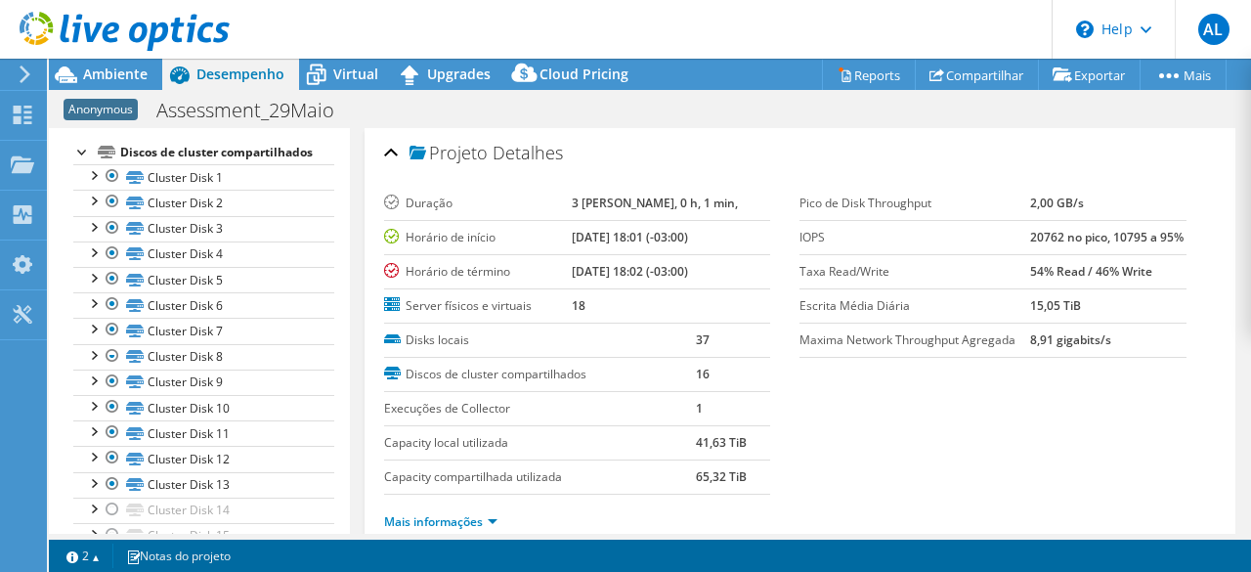
scroll to position [625, 0]
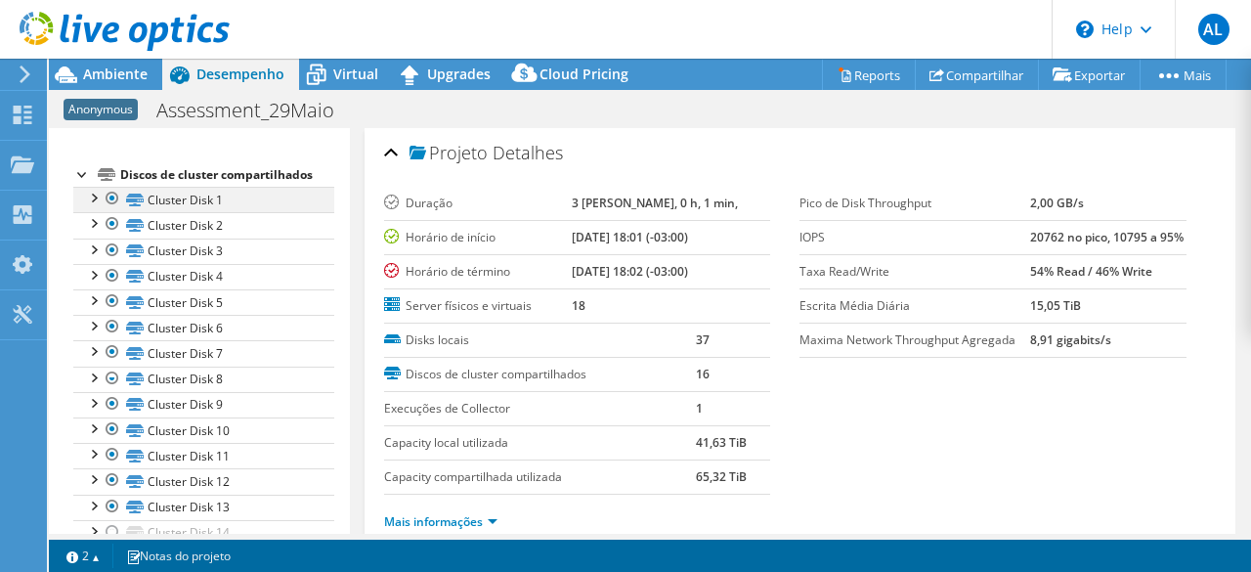
drag, startPoint x: 81, startPoint y: 169, endPoint x: 100, endPoint y: 193, distance: 29.9
click at [81, 170] on div at bounding box center [83, 173] width 20 height 20
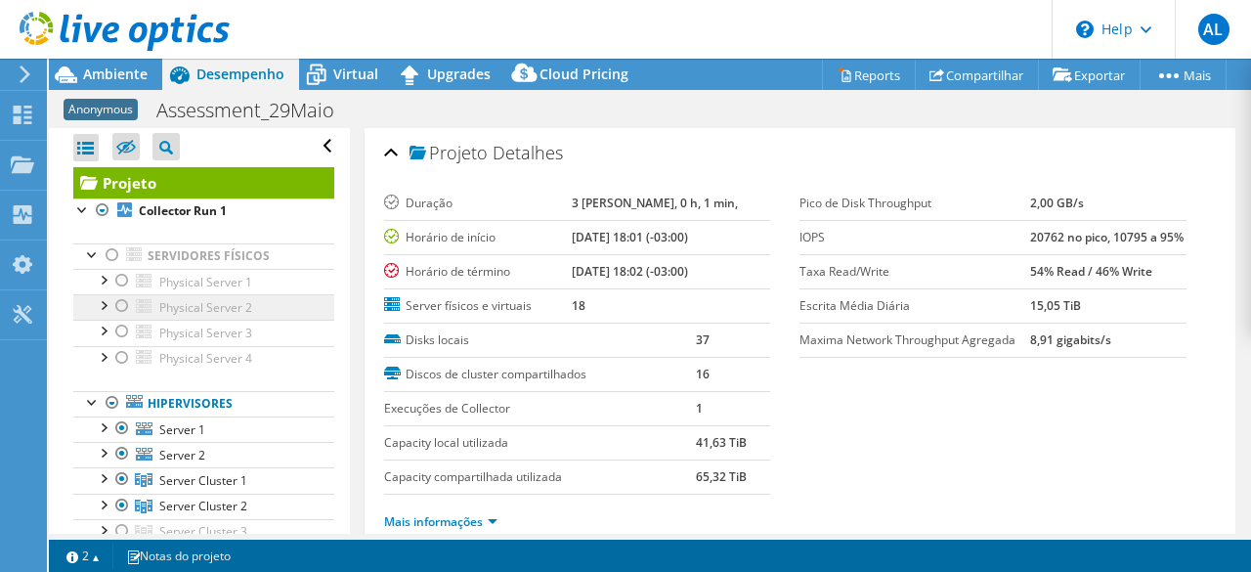
scroll to position [0, 0]
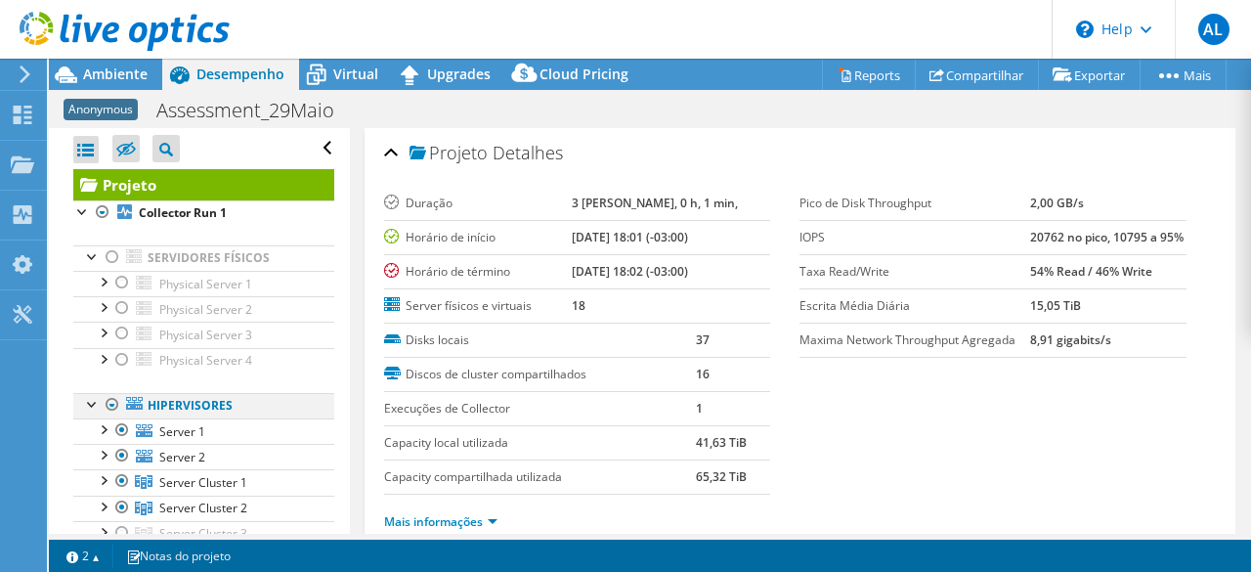
click at [93, 401] on div at bounding box center [93, 403] width 20 height 20
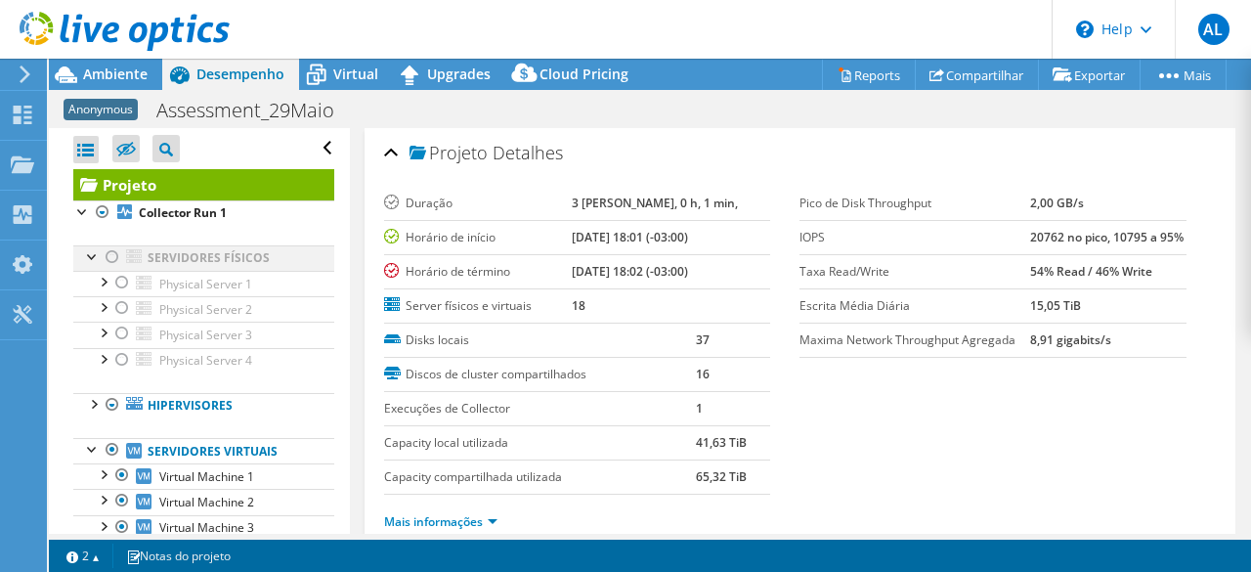
click at [90, 255] on div at bounding box center [93, 255] width 20 height 20
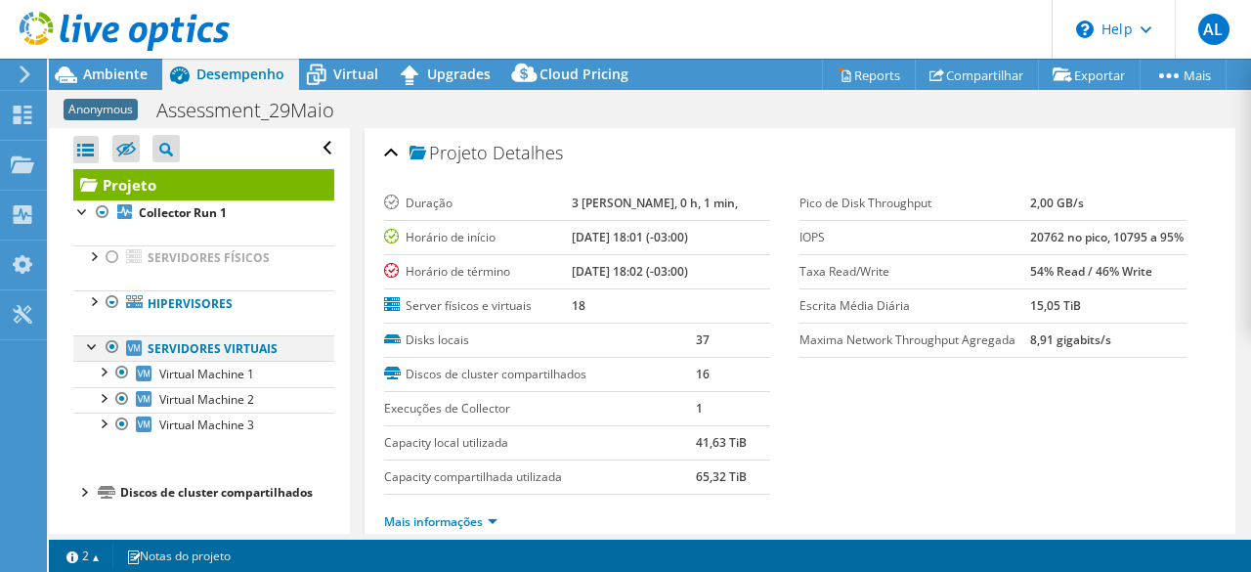
click at [88, 345] on div at bounding box center [93, 345] width 20 height 20
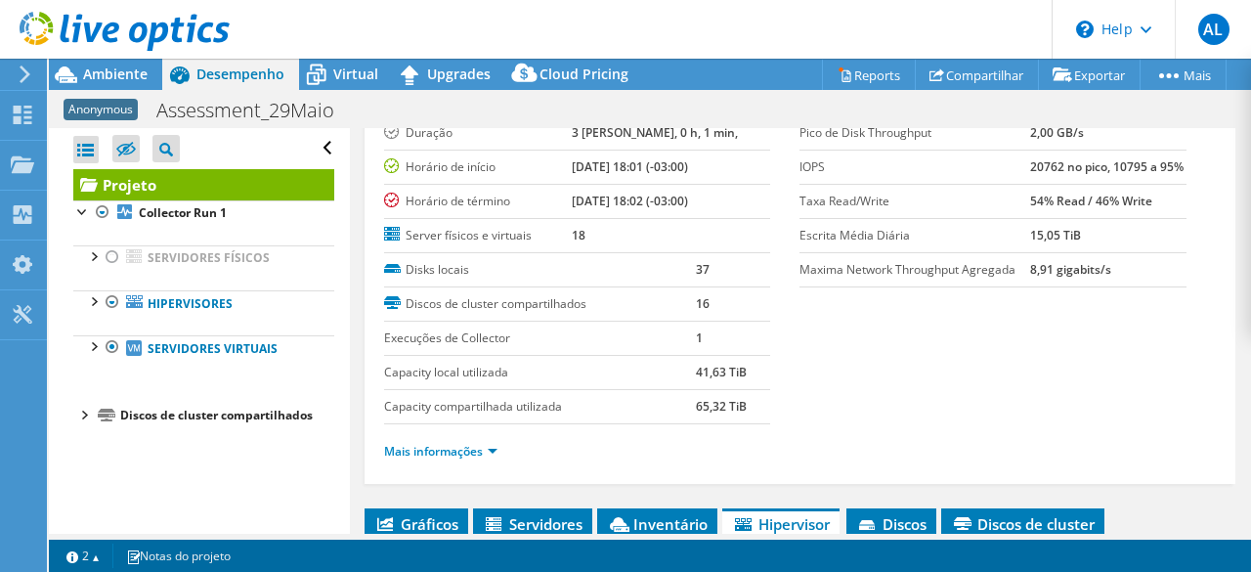
scroll to position [98, 0]
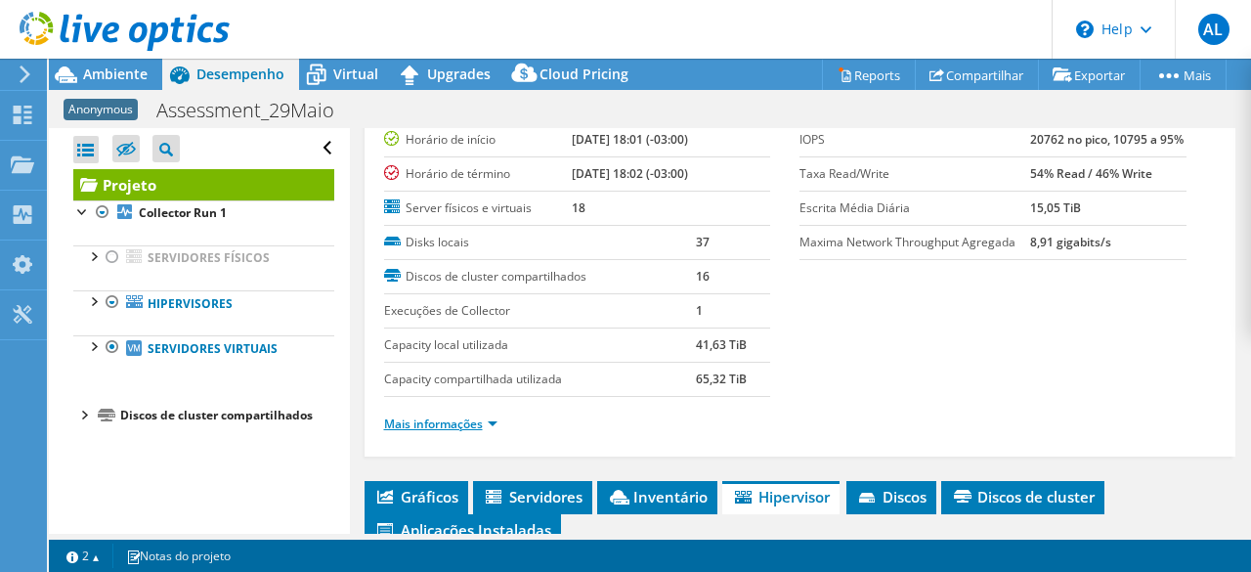
click at [485, 420] on link "Mais informações" at bounding box center [440, 423] width 113 height 17
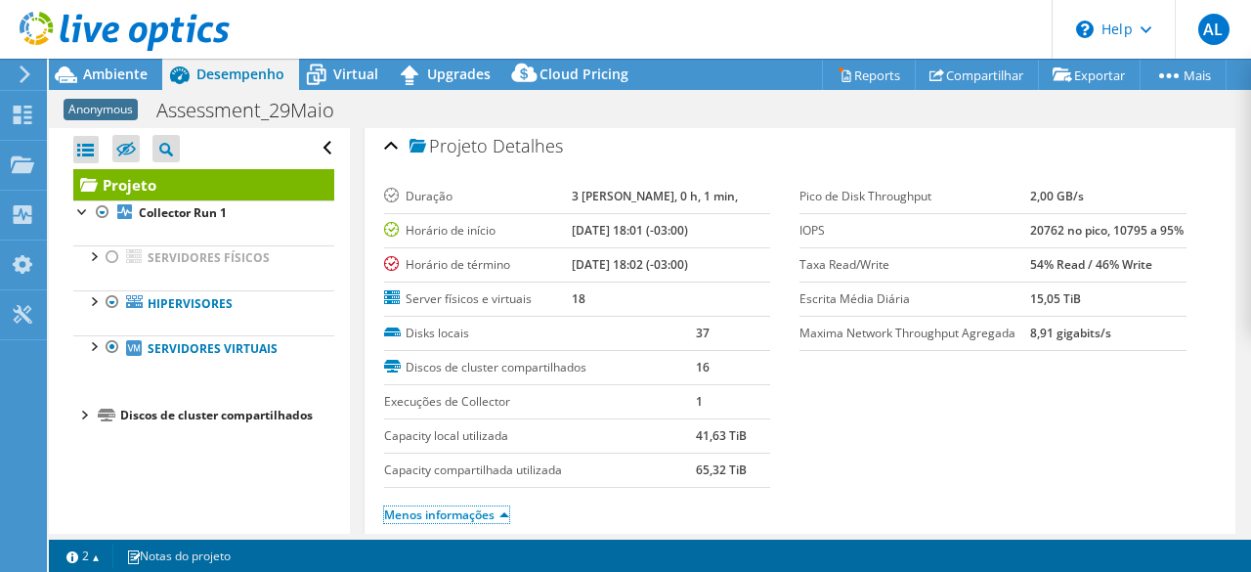
scroll to position [0, 0]
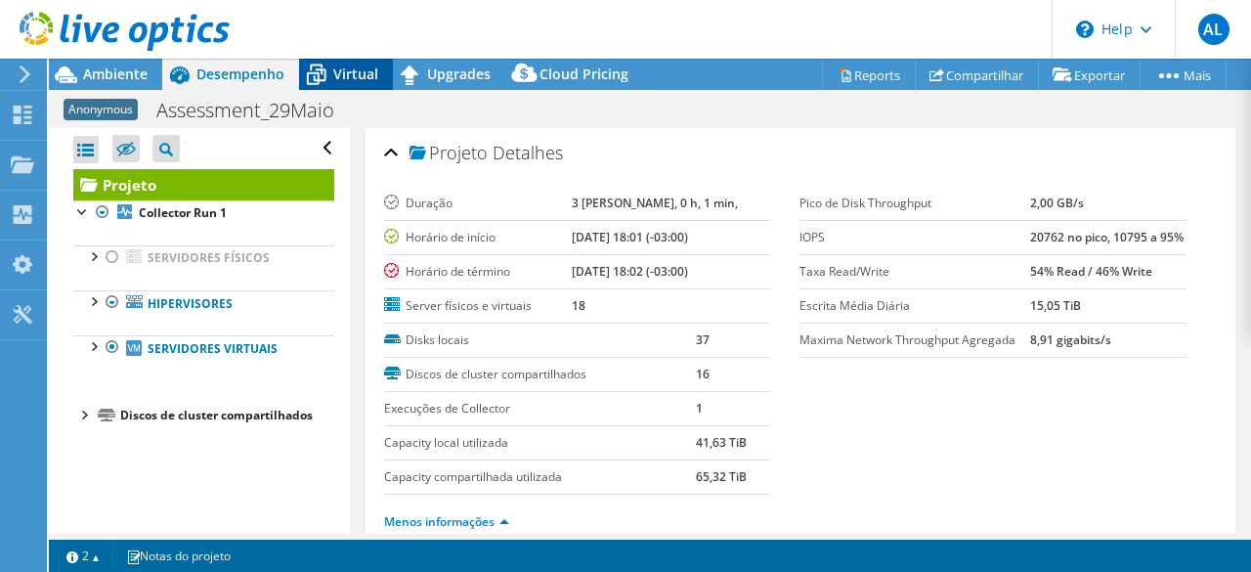
click at [342, 71] on span "Virtual" at bounding box center [355, 74] width 45 height 19
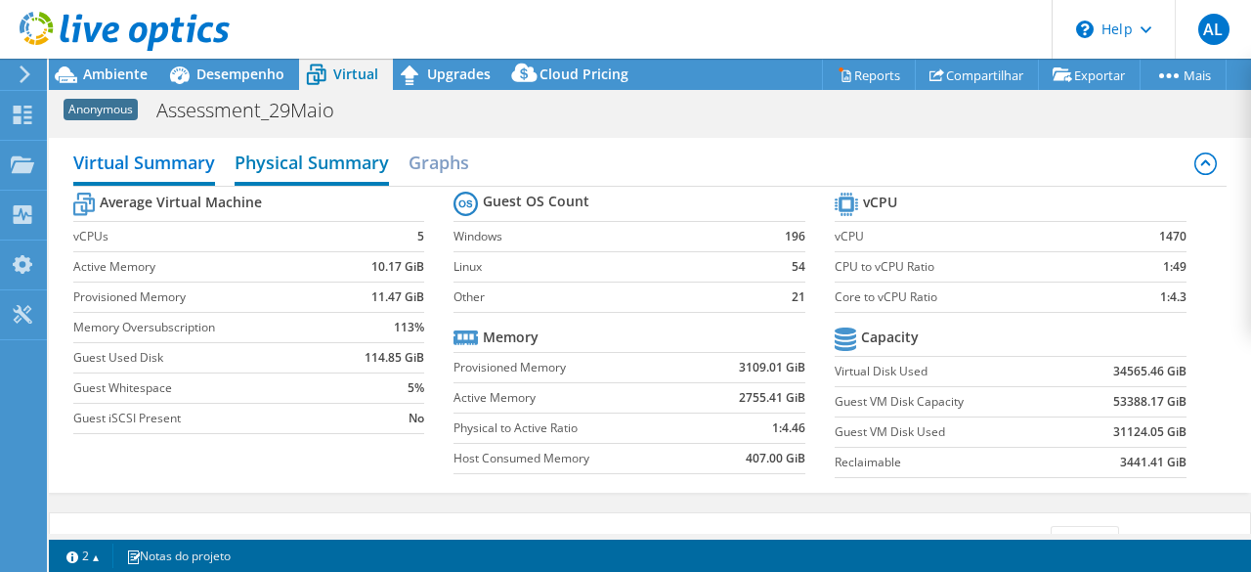
click at [345, 168] on h2 "Physical Summary" at bounding box center [312, 164] width 154 height 43
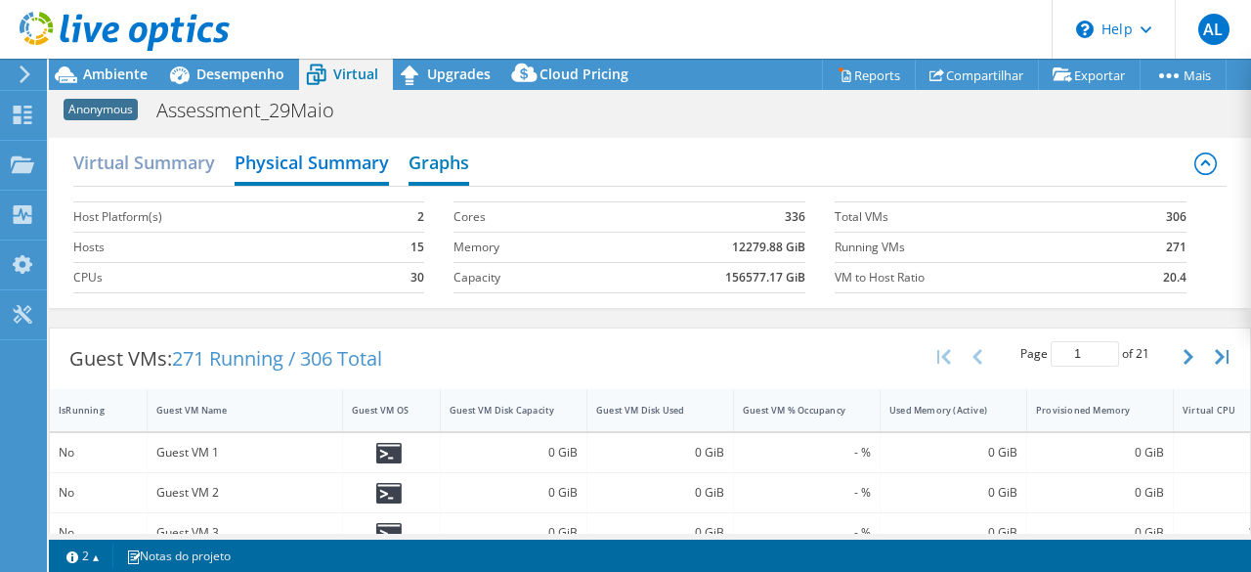
click at [437, 161] on h2 "Graphs" at bounding box center [439, 164] width 61 height 43
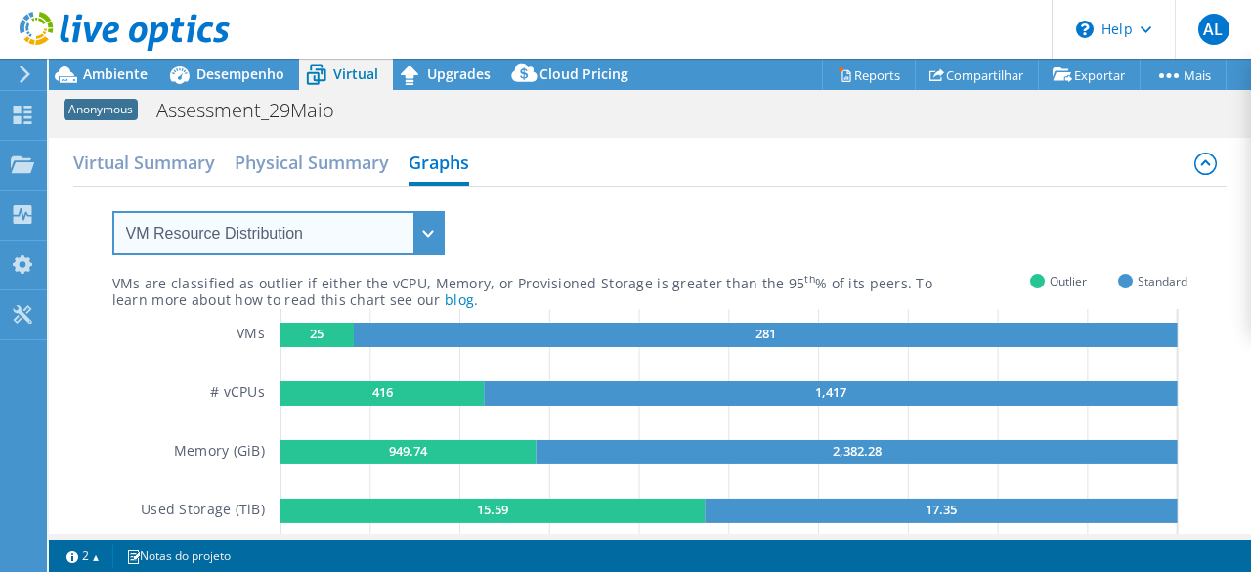
click at [410, 231] on select "VM Resource Distribution Provisioning Contrast Over Provisioning" at bounding box center [278, 233] width 332 height 44
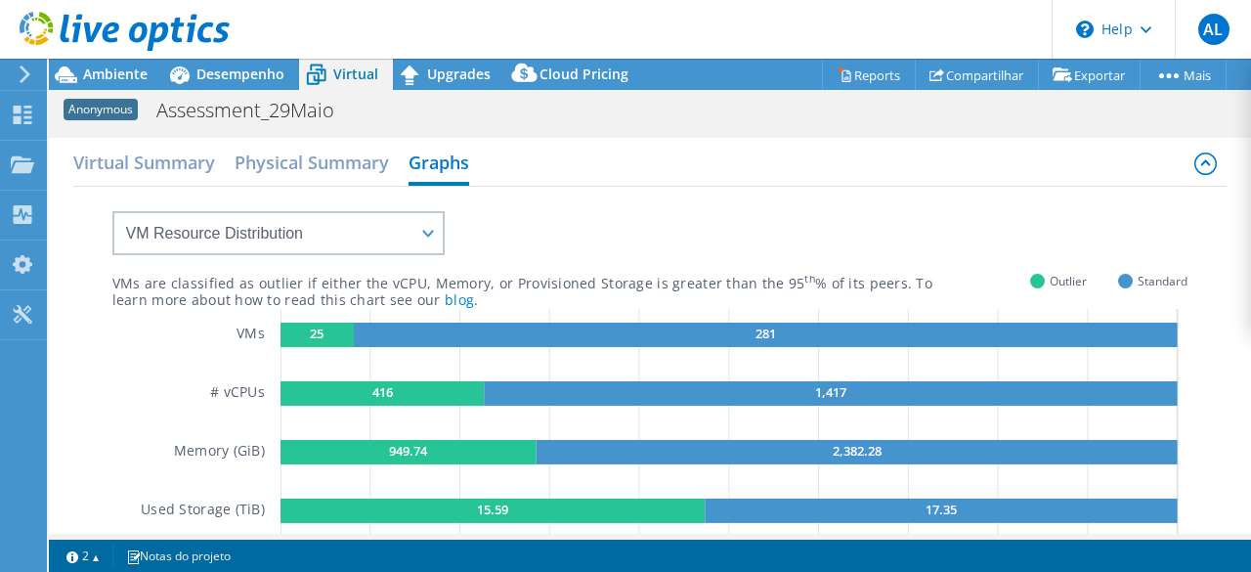
click at [563, 205] on div "VMs are classified as outlier if either the vCPU, Memory, or Provisioned Storag…" at bounding box center [650, 403] width 1076 height 433
click at [237, 78] on span "Desempenho" at bounding box center [240, 74] width 88 height 19
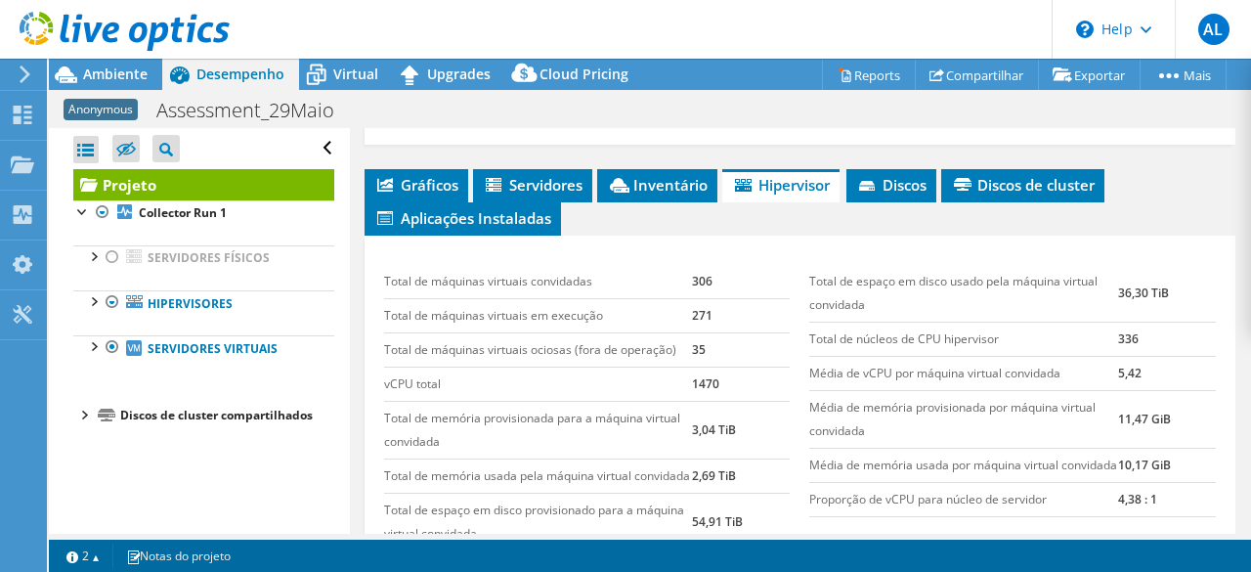
scroll to position [977, 0]
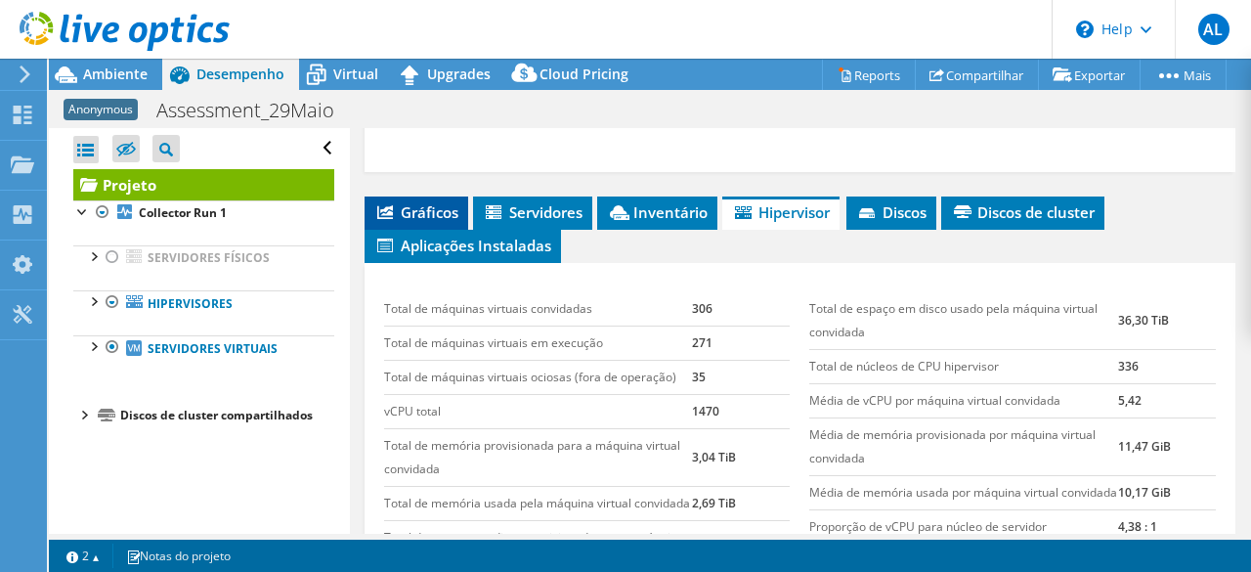
click at [422, 202] on span "Gráficos" at bounding box center [416, 212] width 84 height 20
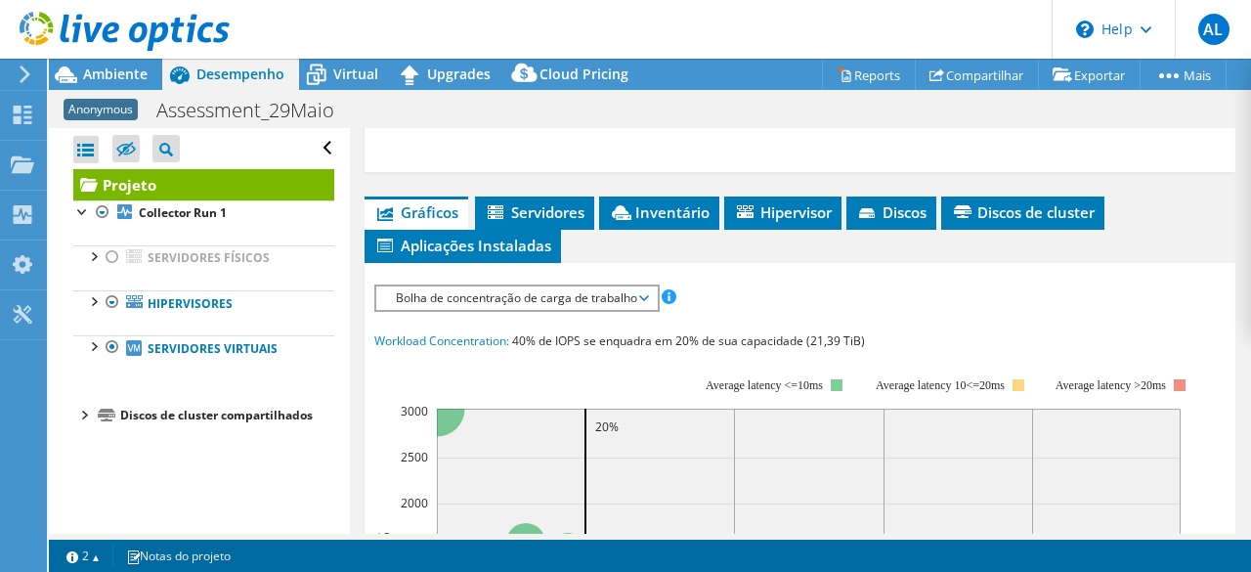
click at [642, 292] on span "Bolha de concentração de carga de trabalho" at bounding box center [516, 297] width 261 height 23
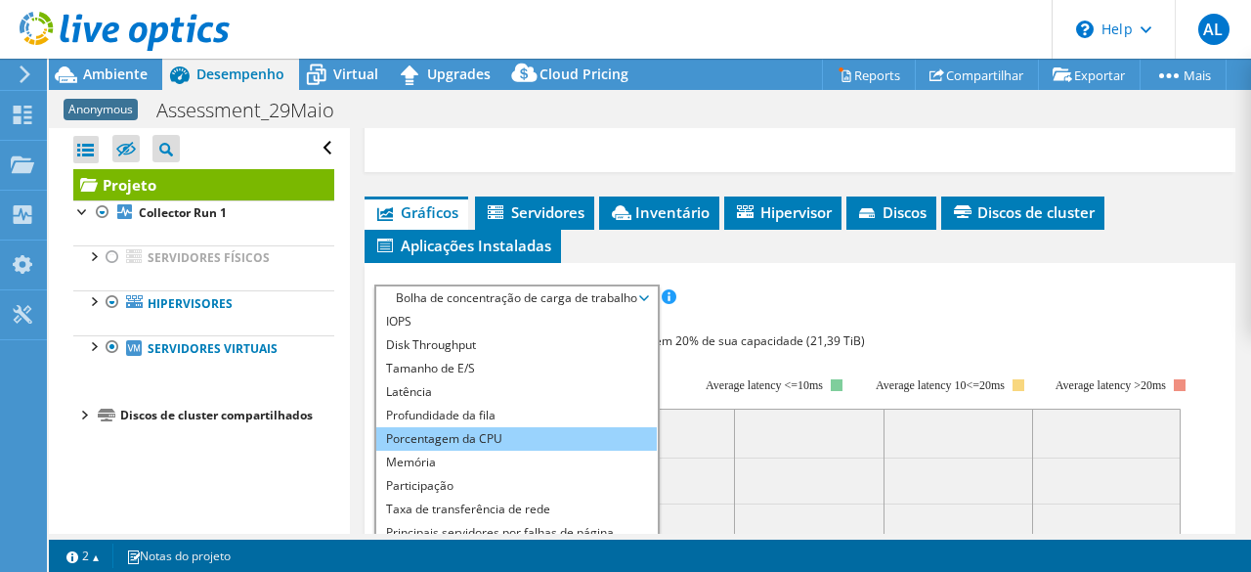
click at [510, 427] on li "Porcentagem da CPU" at bounding box center [516, 438] width 280 height 23
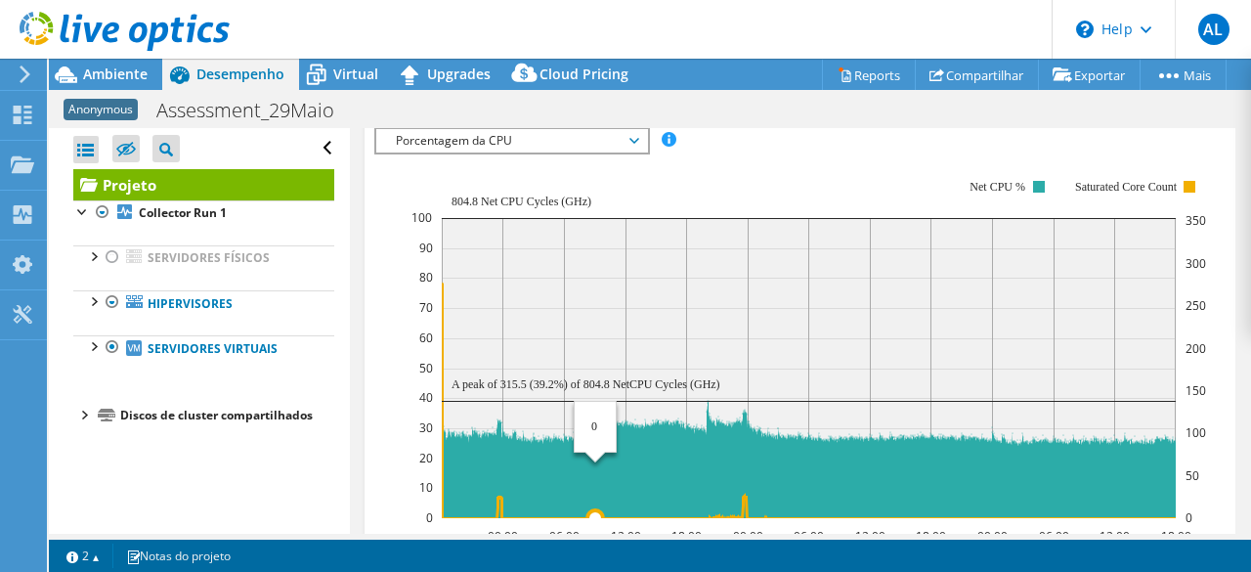
scroll to position [1173, 0]
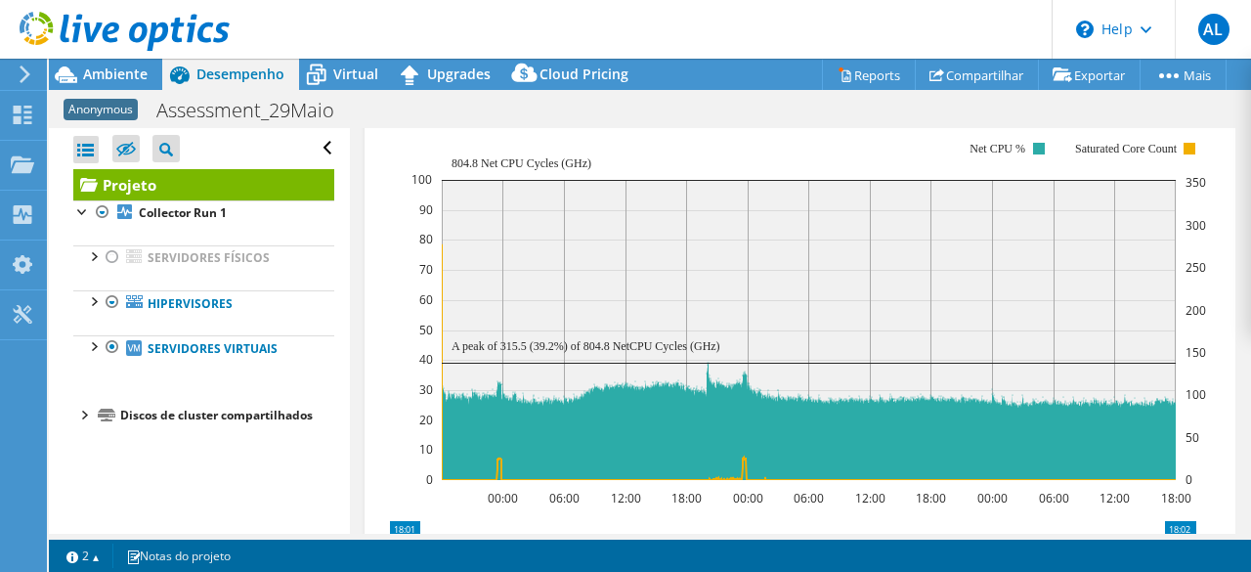
click at [0, 4] on div at bounding box center [115, 32] width 230 height 65
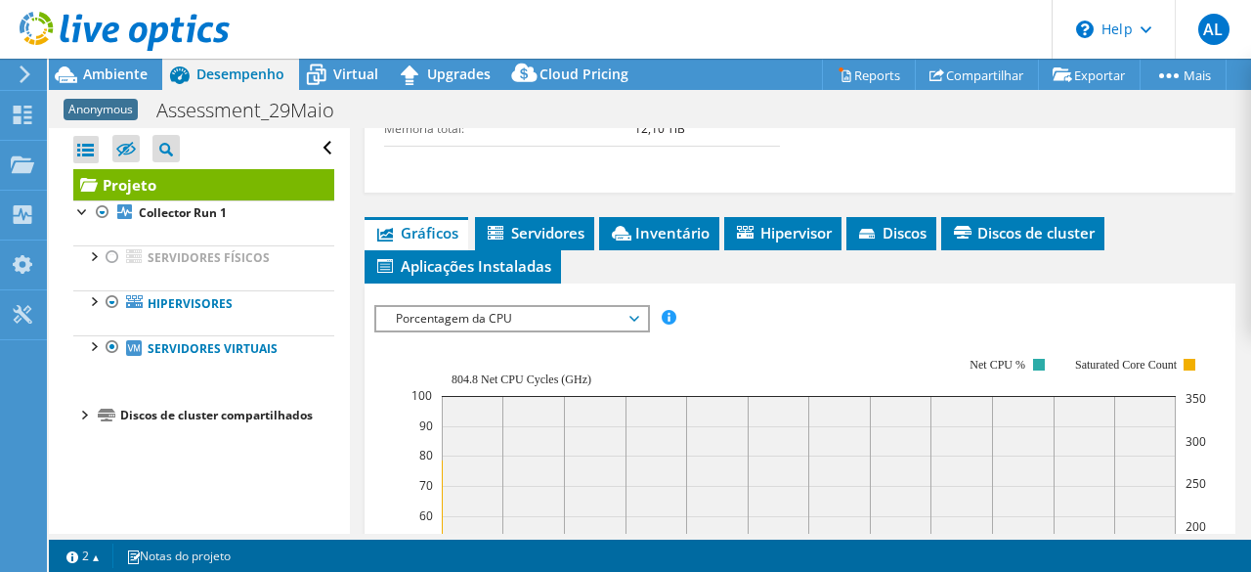
scroll to position [752, 0]
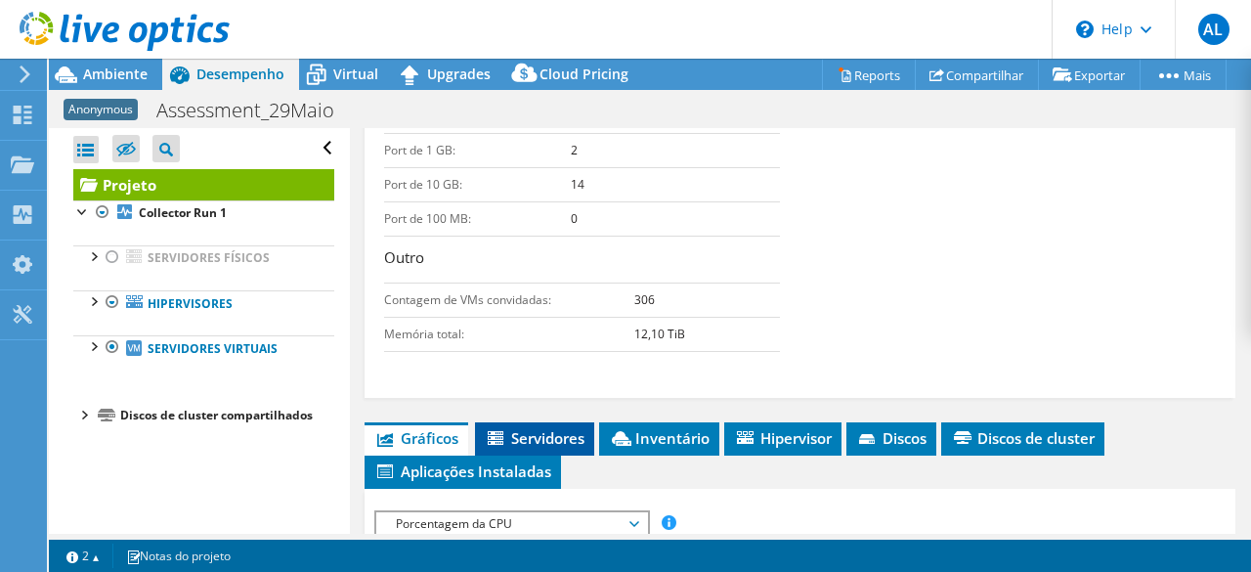
click at [564, 428] on span "Servidores" at bounding box center [535, 438] width 100 height 20
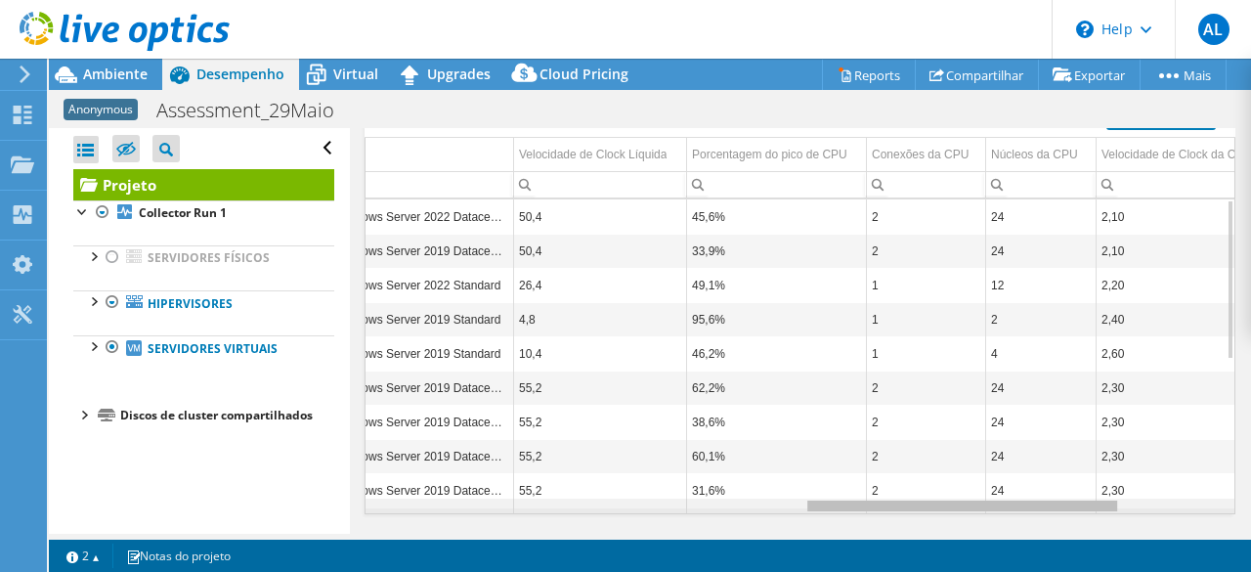
scroll to position [0, 1476]
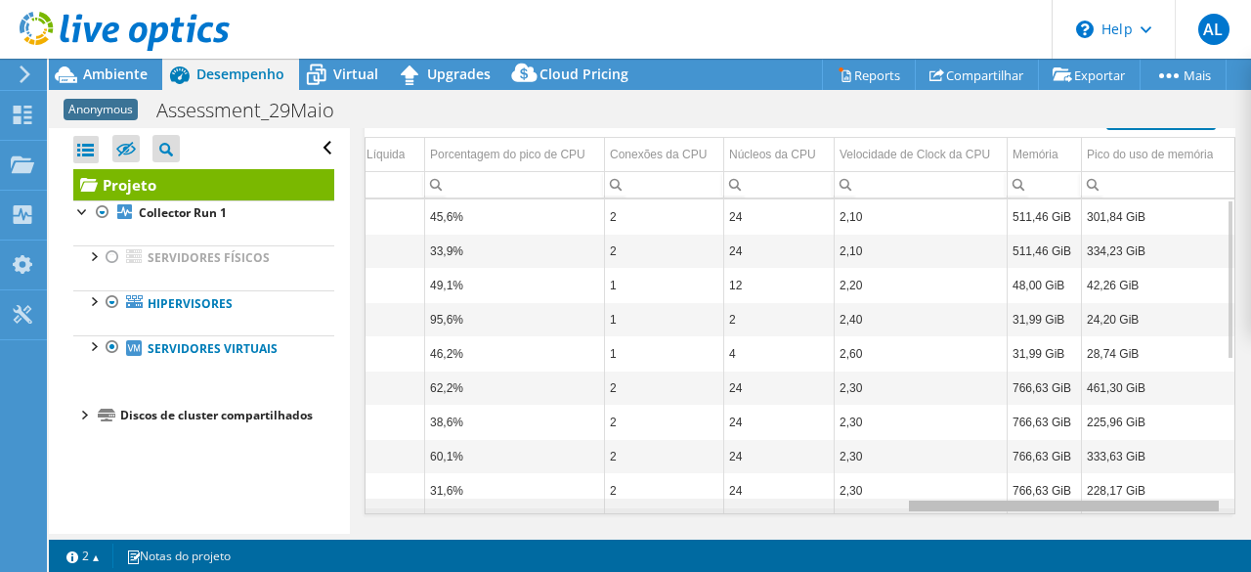
drag, startPoint x: 583, startPoint y: 499, endPoint x: 1249, endPoint y: 517, distance: 665.8
click at [1250, 518] on body "AL Usuário Final ACHILLES LOBO [EMAIL_ADDRESS][DOMAIN_NAME] GRUPO PROTEGE My Pr…" at bounding box center [625, 286] width 1251 height 572
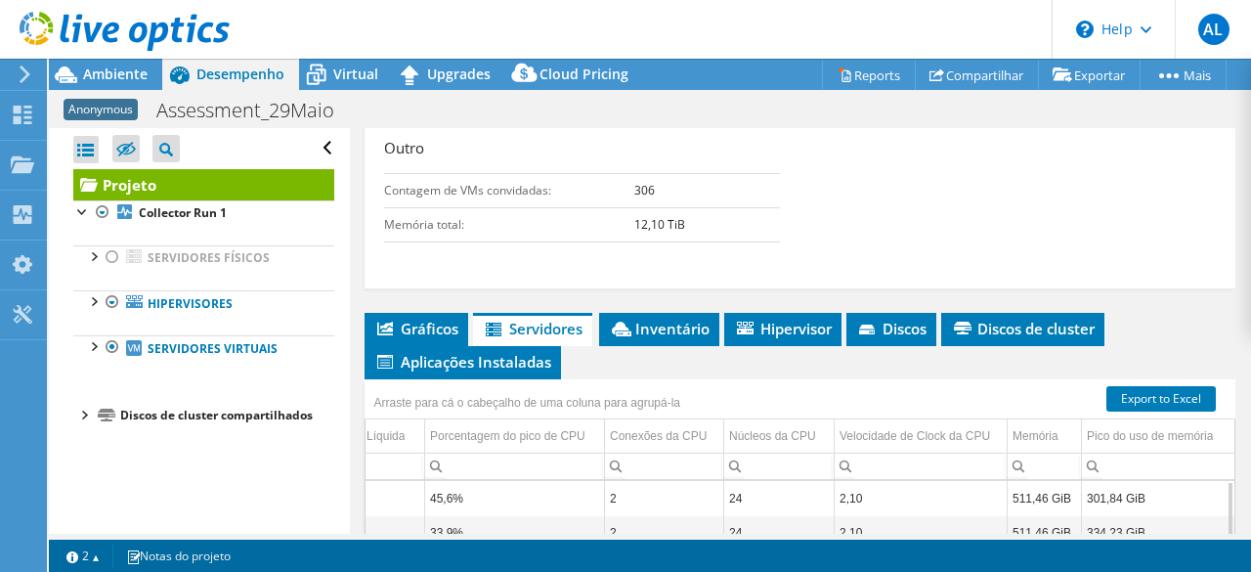
scroll to position [849, 0]
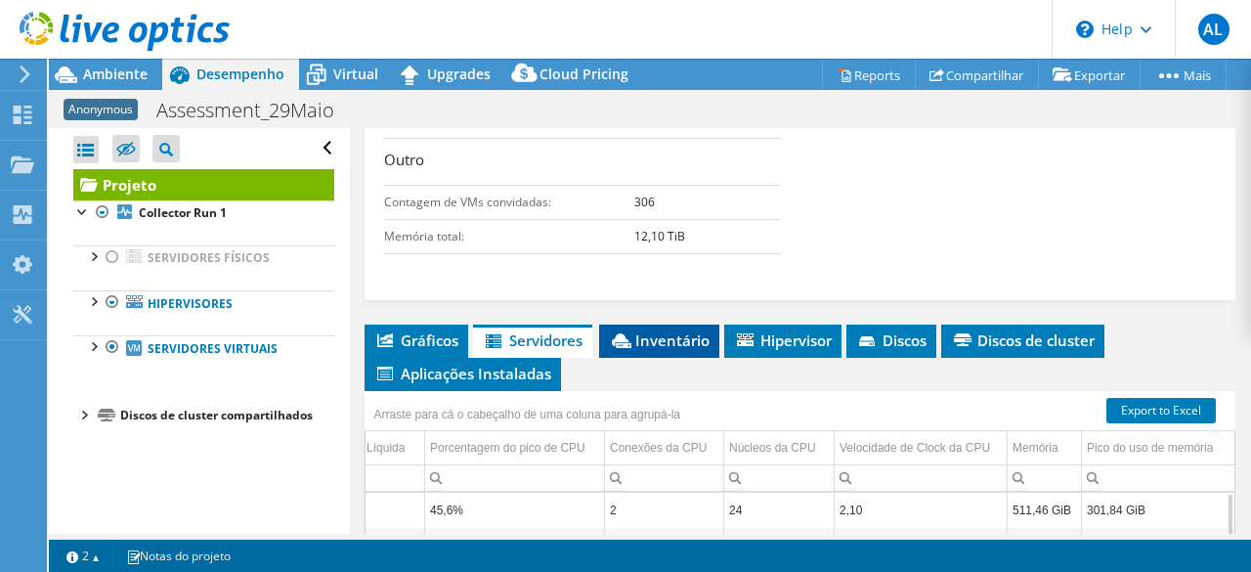
drag, startPoint x: 680, startPoint y: 331, endPoint x: 687, endPoint y: 339, distance: 10.4
click at [682, 331] on span "Inventário" at bounding box center [659, 340] width 101 height 20
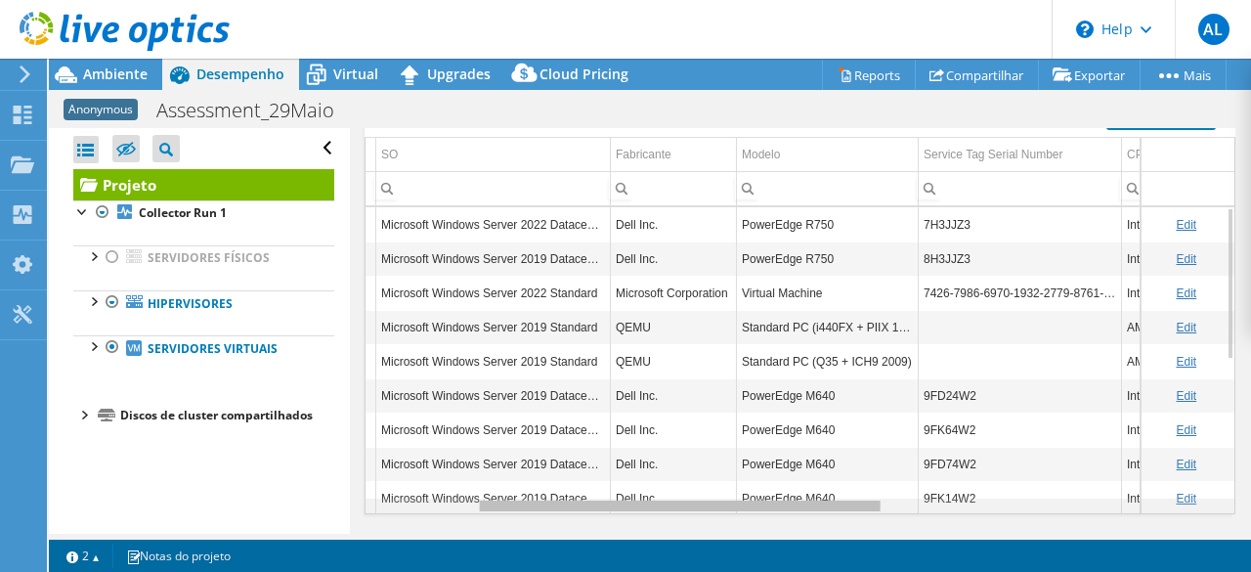
scroll to position [0, 0]
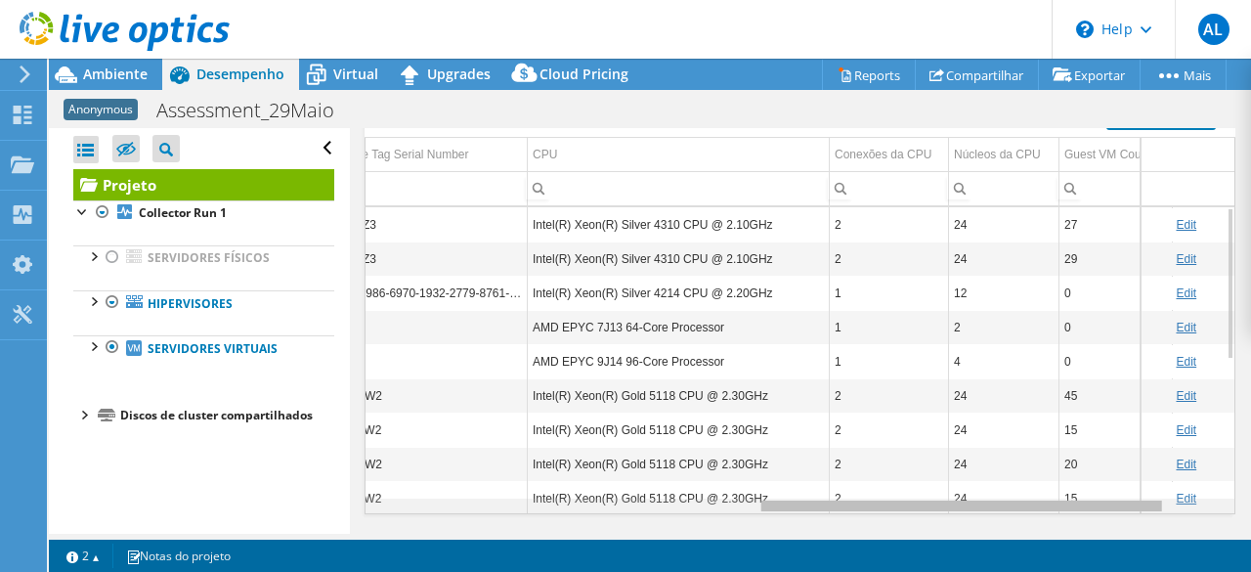
drag, startPoint x: 611, startPoint y: 495, endPoint x: 984, endPoint y: 483, distance: 373.5
click at [984, 483] on body "AL Usuário Final ACHILLES LOBO [EMAIL_ADDRESS][DOMAIN_NAME] GRUPO PROTEGE My Pr…" at bounding box center [625, 286] width 1251 height 572
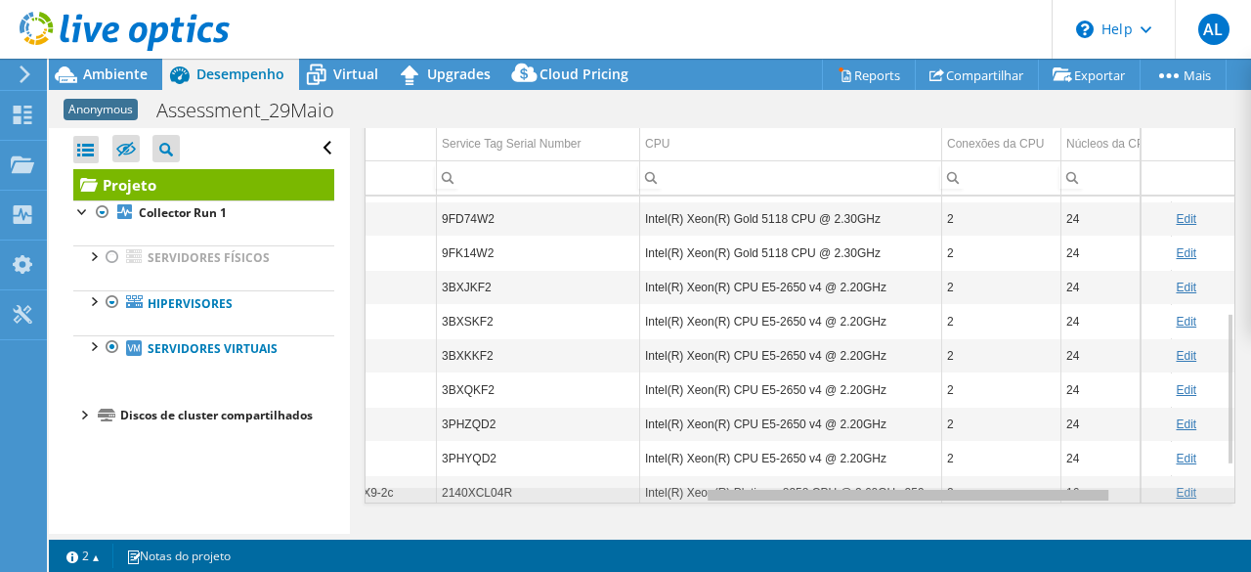
drag, startPoint x: 787, startPoint y: 484, endPoint x: 725, endPoint y: 474, distance: 62.3
click at [725, 474] on body "AL Usuário Final ACHILLES LOBO [EMAIL_ADDRESS][DOMAIN_NAME] GRUPO PROTEGE My Pr…" at bounding box center [625, 286] width 1251 height 572
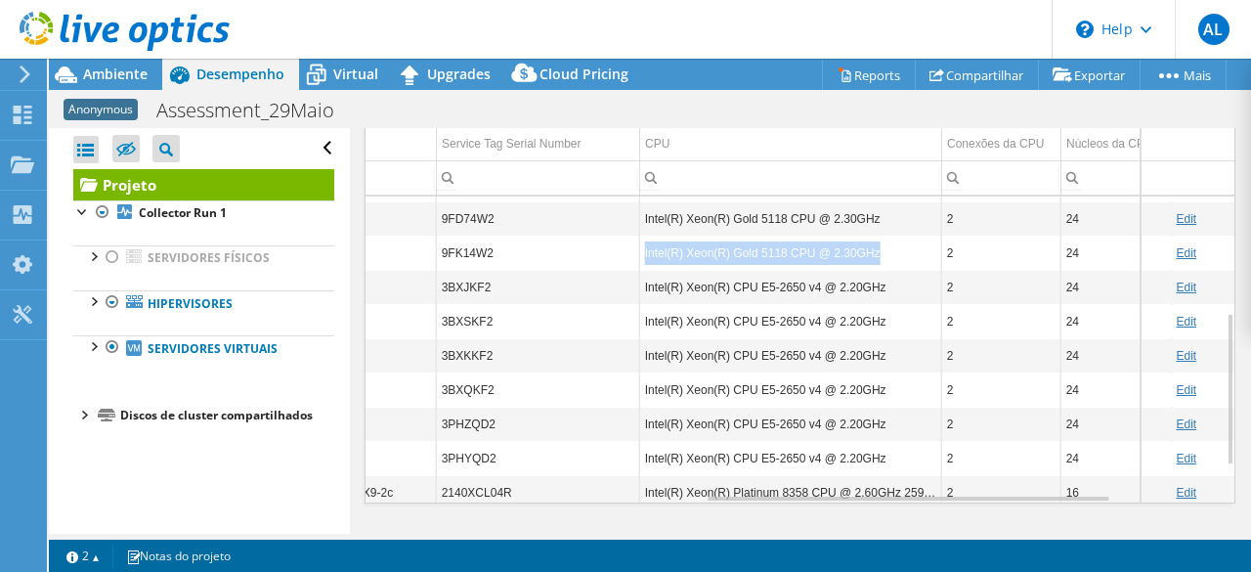
drag, startPoint x: 645, startPoint y: 240, endPoint x: 872, endPoint y: 244, distance: 226.8
click at [872, 244] on td "Intel(R) Xeon(R) Gold 5118 CPU @ 2.30GHz" at bounding box center [790, 253] width 302 height 34
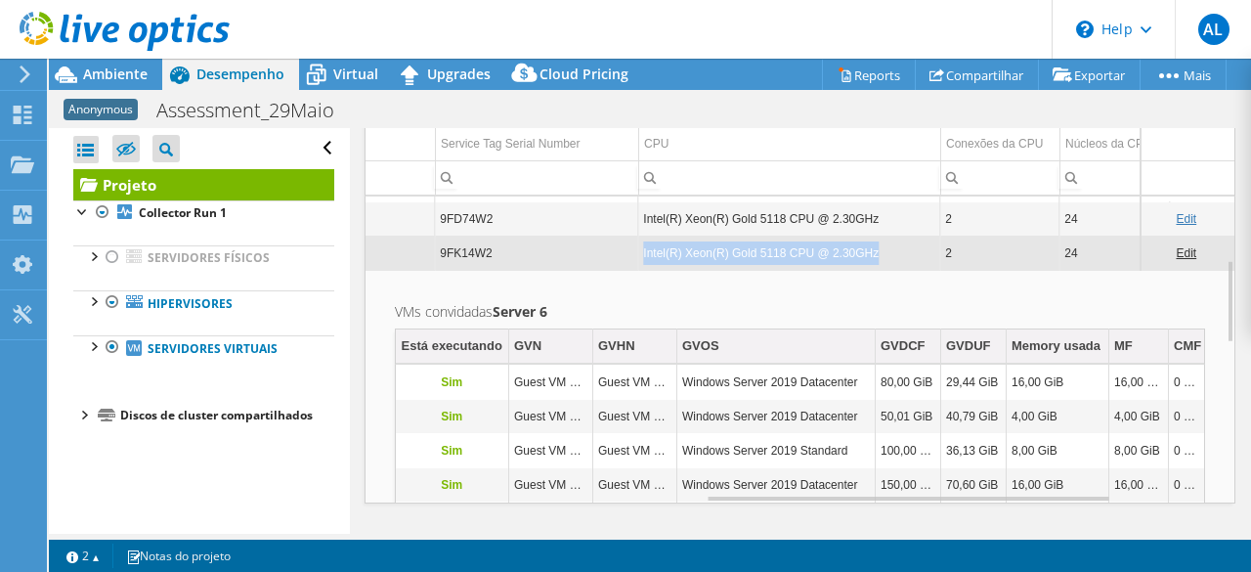
drag, startPoint x: 873, startPoint y: 237, endPoint x: 644, endPoint y: 243, distance: 228.8
click at [644, 243] on td "Intel(R) Xeon(R) Gold 5118 CPU @ 2.30GHz" at bounding box center [789, 253] width 302 height 34
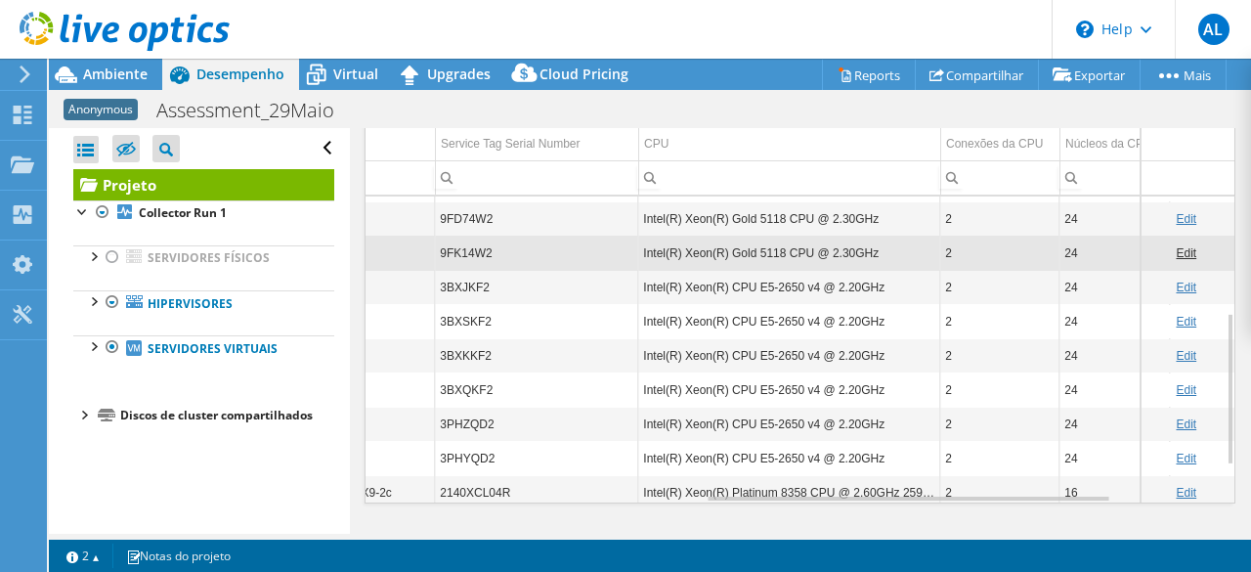
drag, startPoint x: 655, startPoint y: 236, endPoint x: 543, endPoint y: 216, distance: 113.1
click at [543, 216] on td "9FD74W2" at bounding box center [536, 218] width 203 height 34
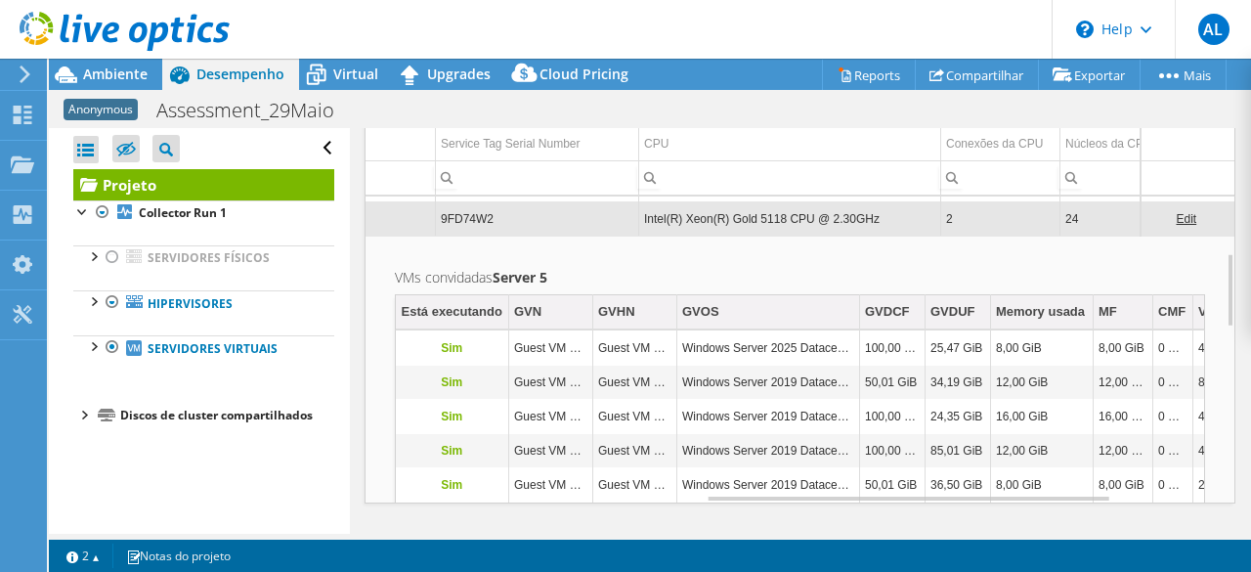
drag, startPoint x: 643, startPoint y: 205, endPoint x: 845, endPoint y: 191, distance: 202.8
drag, startPoint x: 845, startPoint y: 191, endPoint x: 679, endPoint y: 187, distance: 166.2
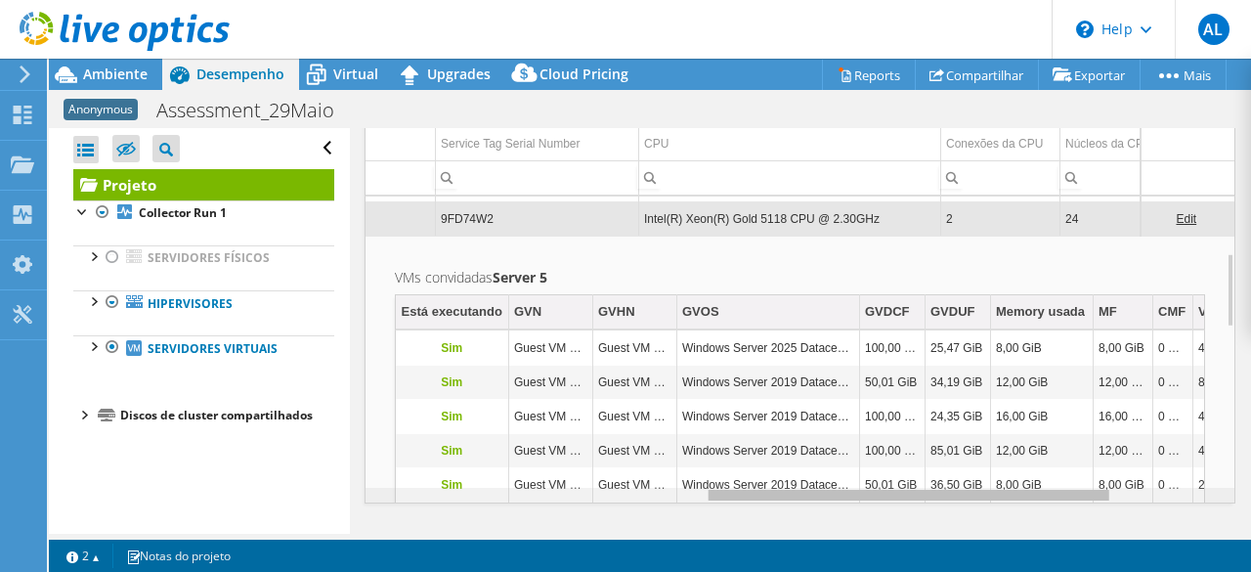
click at [770, 490] on body "AL Usuário Final ACHILLES LOBO [EMAIL_ADDRESS][DOMAIN_NAME] GRUPO PROTEGE My Pr…" at bounding box center [625, 286] width 1251 height 572
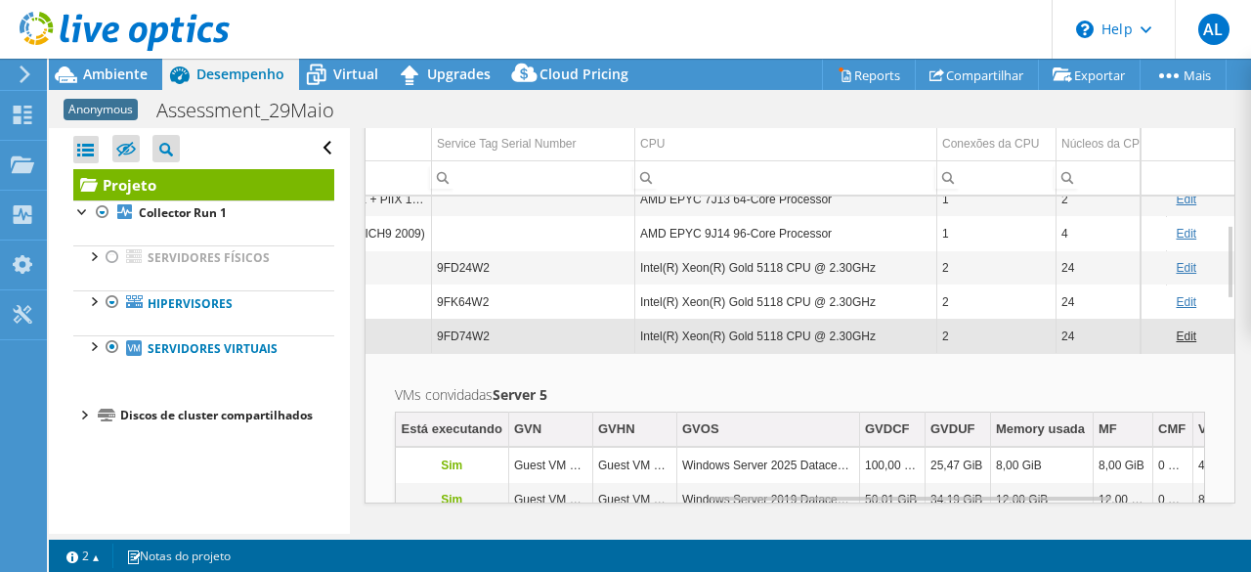
click at [695, 323] on td "Intel(R) Xeon(R) Gold 5118 CPU @ 2.30GHz" at bounding box center [786, 336] width 302 height 34
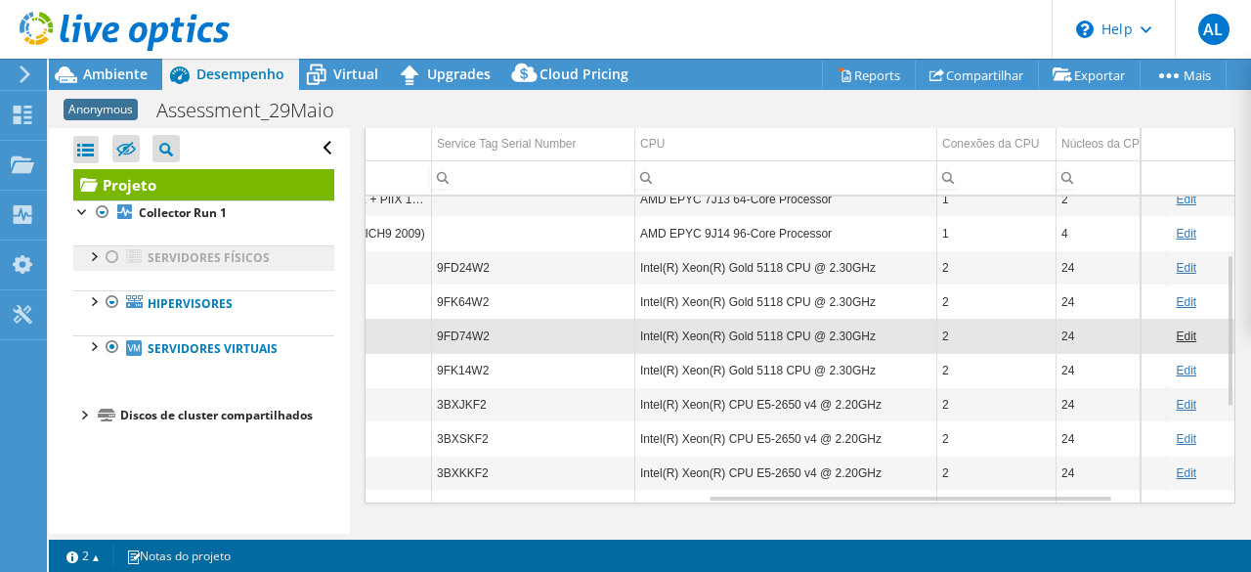
click at [233, 267] on link "Servidores físicos" at bounding box center [203, 257] width 261 height 25
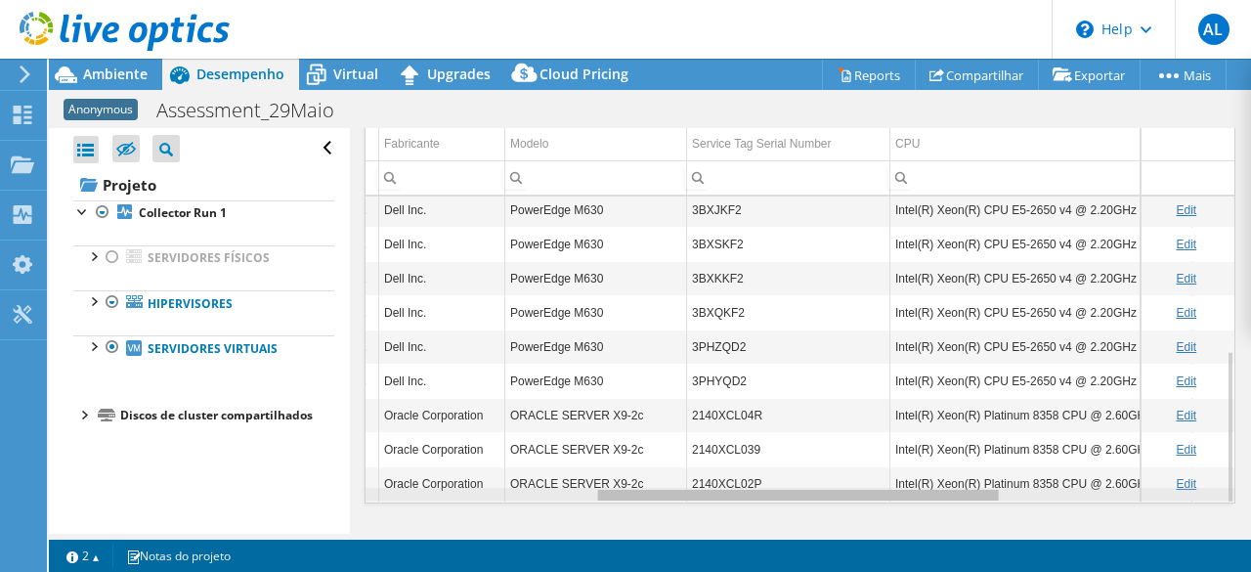
scroll to position [0, 409]
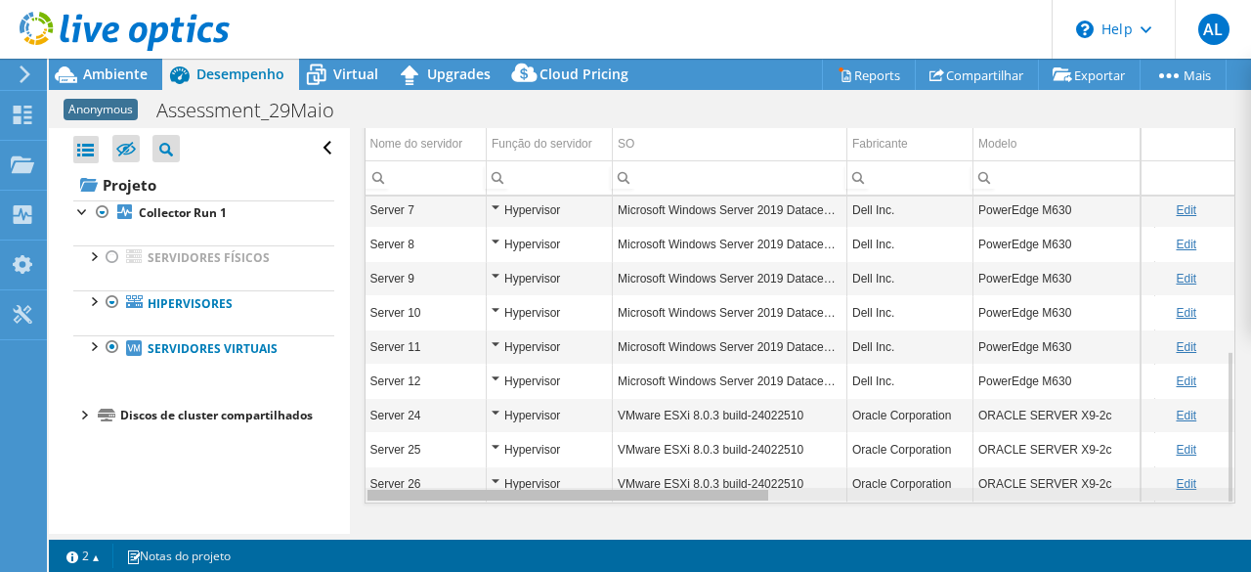
drag, startPoint x: 933, startPoint y: 486, endPoint x: 573, endPoint y: 441, distance: 363.4
click at [555, 458] on body "AL Usuário Final ACHILLES LOBO [EMAIL_ADDRESS][DOMAIN_NAME] GRUPO PROTEGE My Pr…" at bounding box center [625, 286] width 1251 height 572
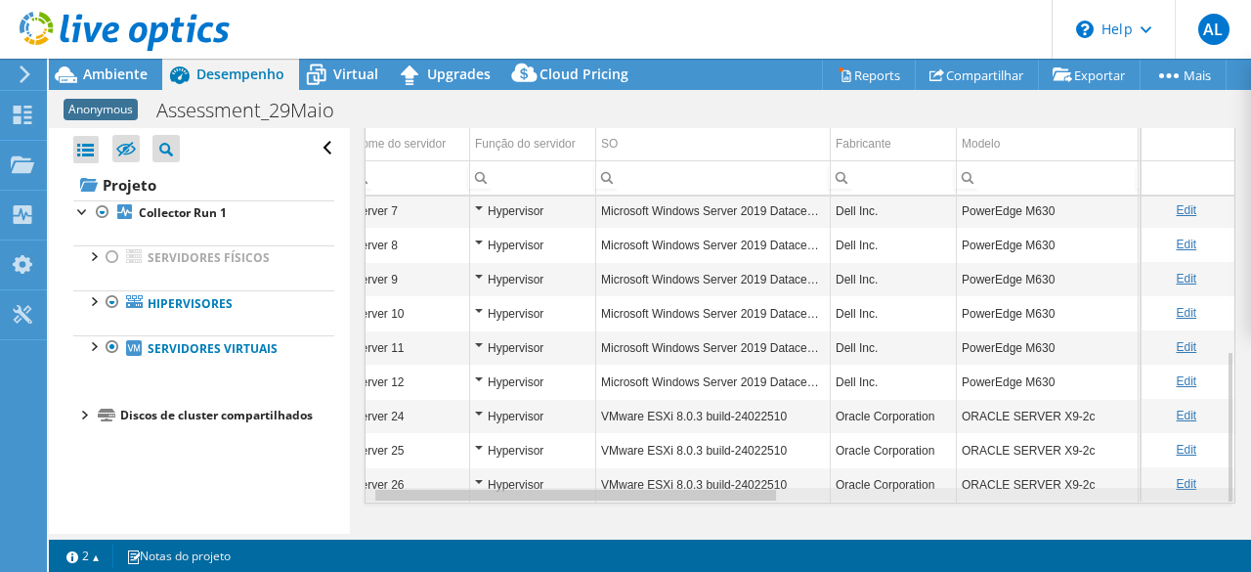
click at [690, 490] on div "Data grid" at bounding box center [575, 495] width 401 height 11
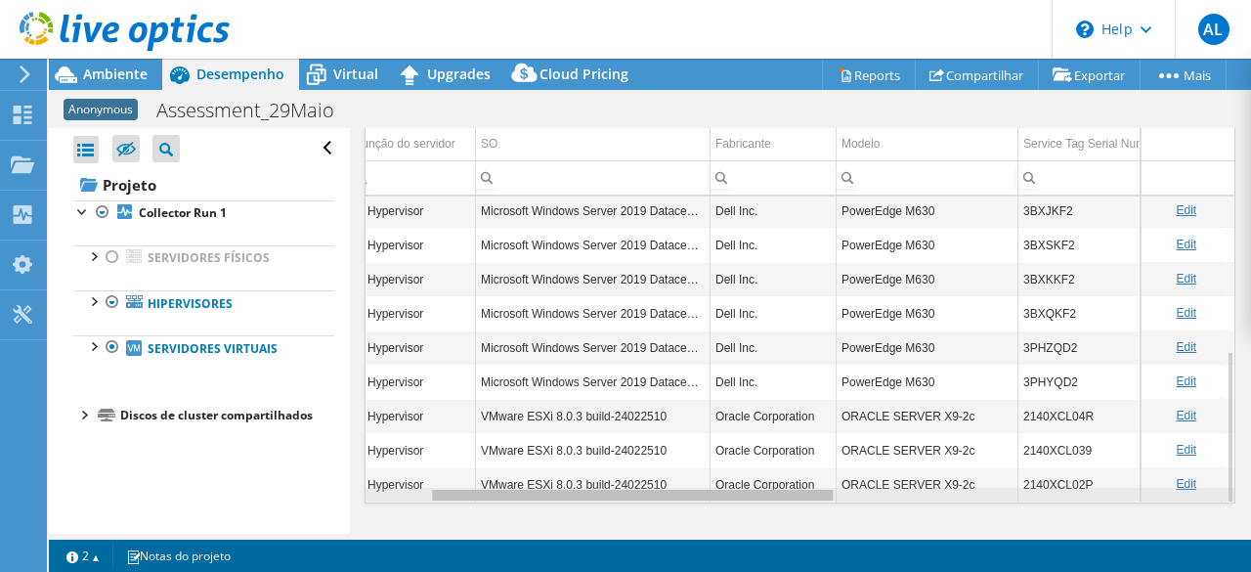
drag, startPoint x: 686, startPoint y: 484, endPoint x: 754, endPoint y: 480, distance: 68.5
click at [754, 480] on body "AL Usuário Final ACHILLES LOBO [EMAIL_ADDRESS][DOMAIN_NAME] GRUPO PROTEGE My Pr…" at bounding box center [625, 286] width 1251 height 572
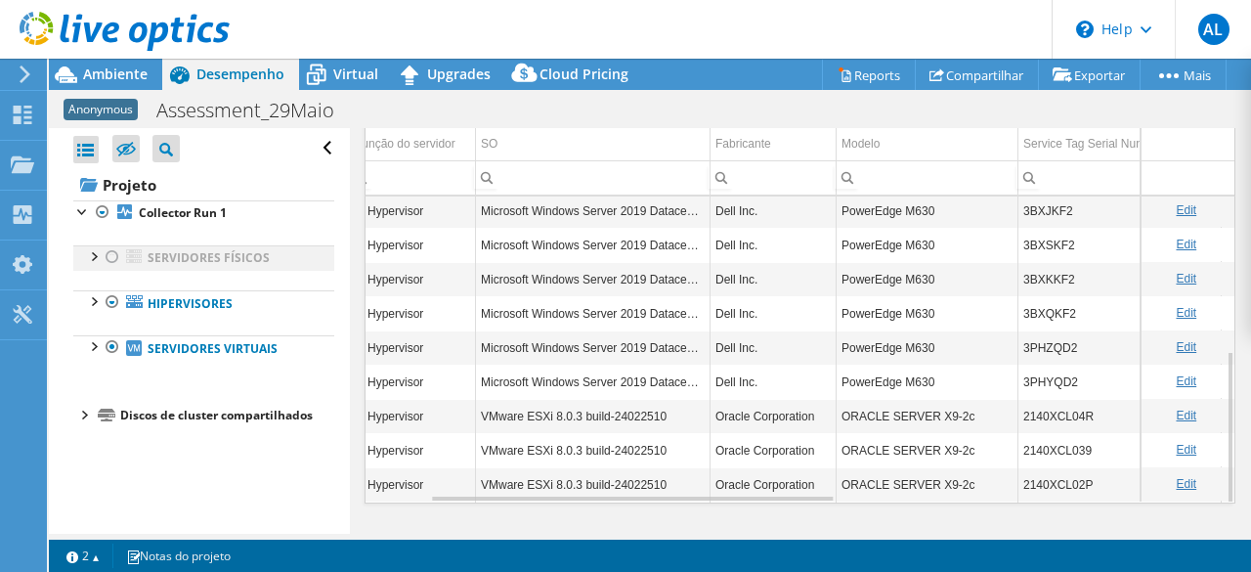
click at [108, 254] on div at bounding box center [113, 256] width 20 height 23
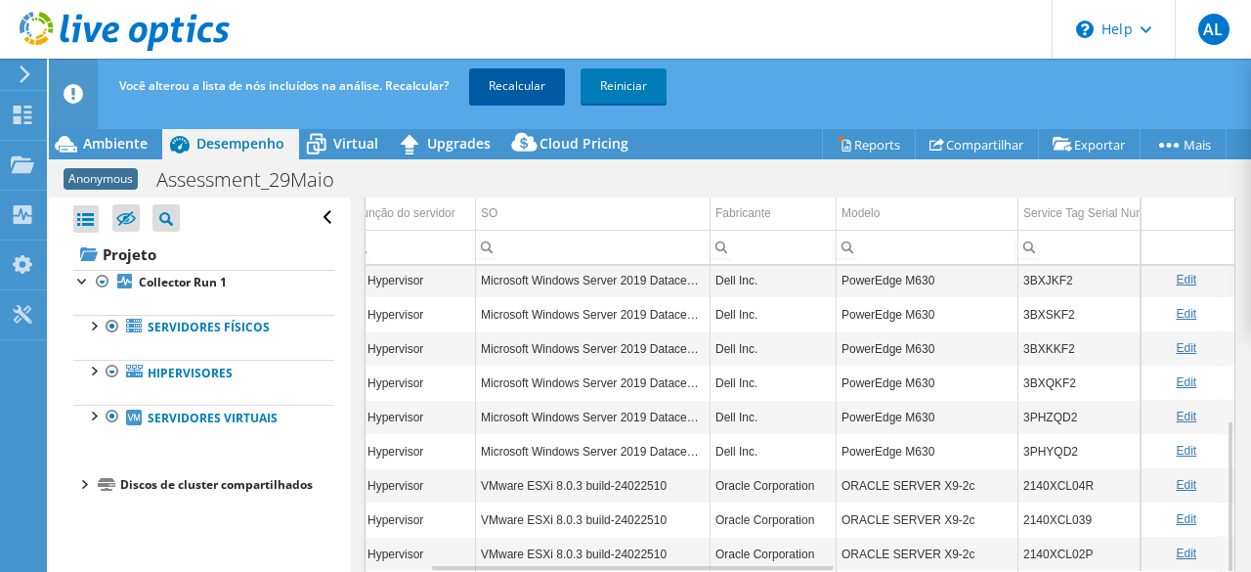
click at [525, 83] on link "Recalcular" at bounding box center [517, 85] width 96 height 35
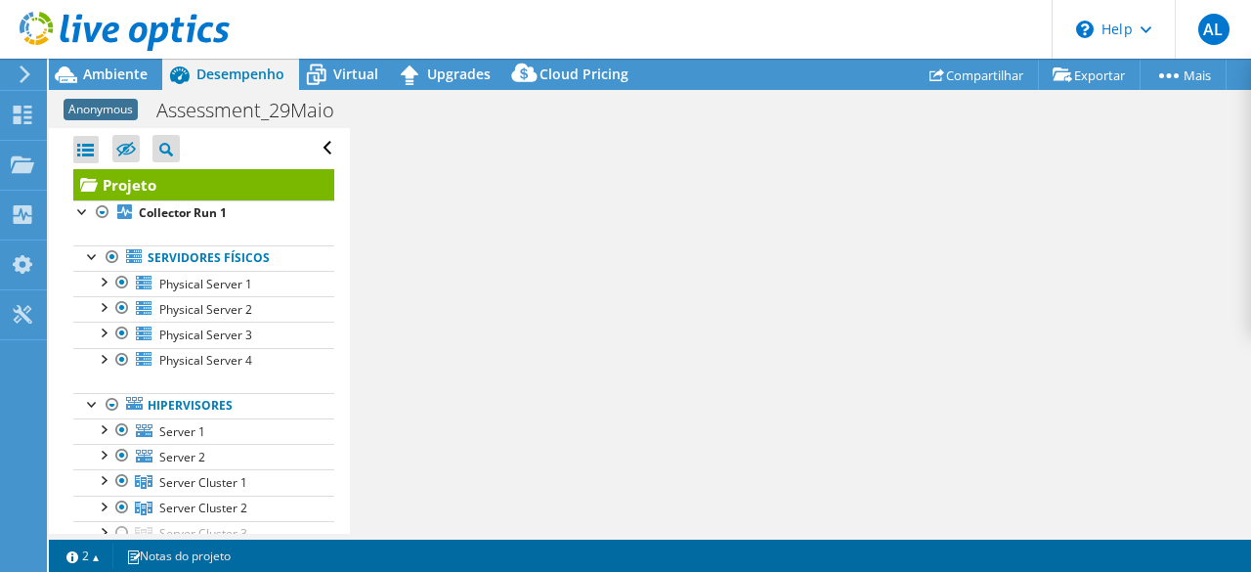
scroll to position [563, 0]
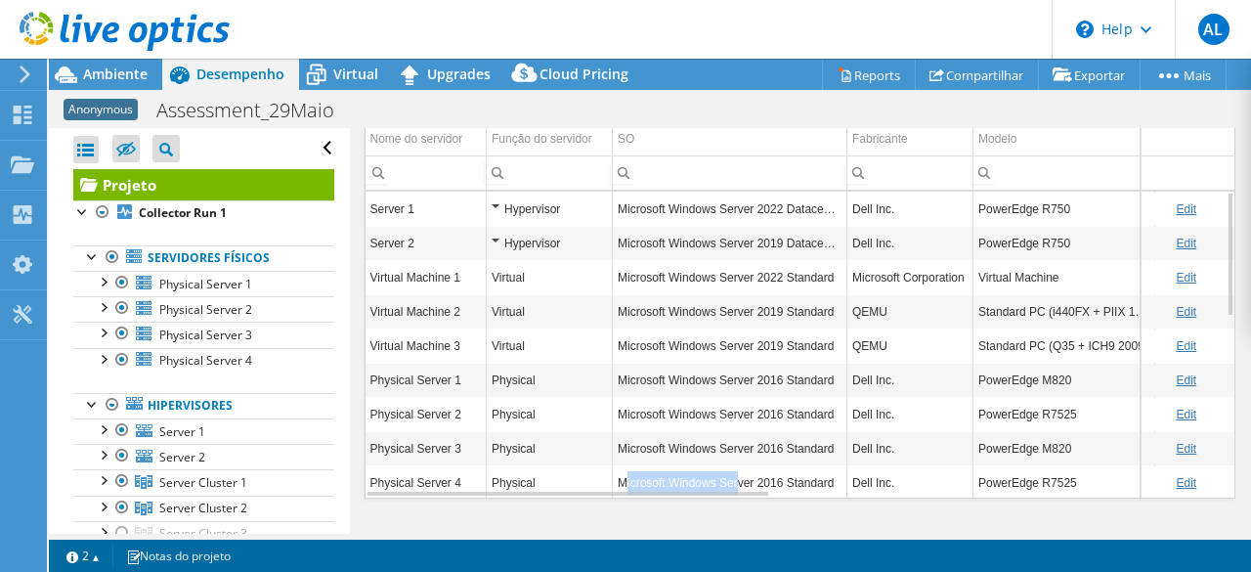
drag, startPoint x: 739, startPoint y: 478, endPoint x: 623, endPoint y: 482, distance: 116.4
click at [623, 482] on div "Server 1 Hypervisor Microsoft Windows Server 2022 Datacenter Dell Inc. PowerEdg…" at bounding box center [801, 345] width 870 height 306
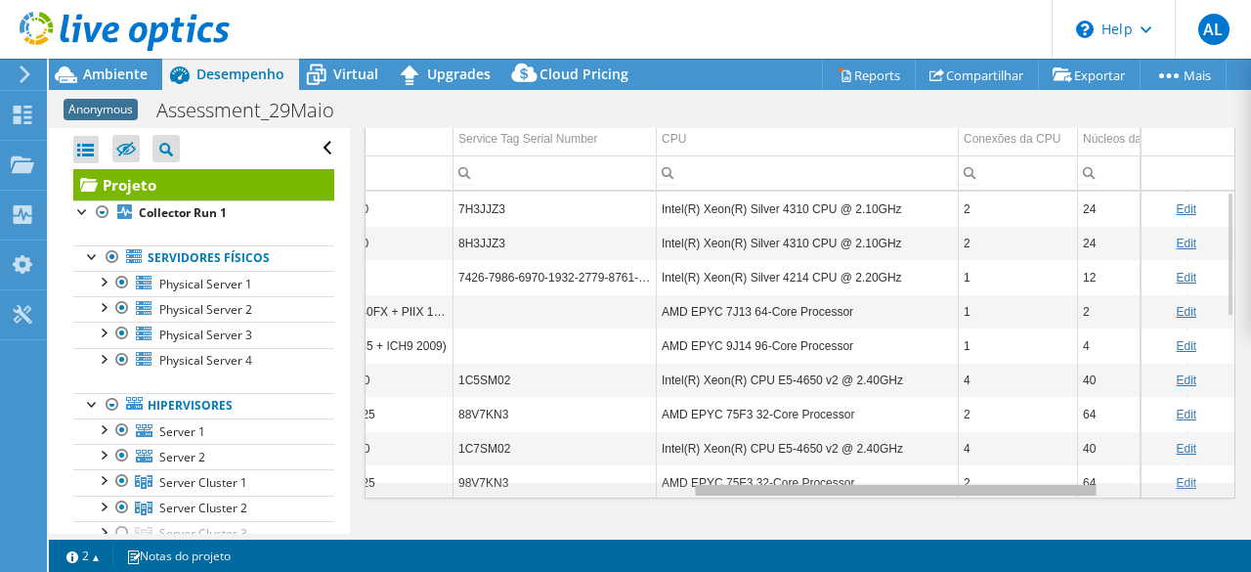
scroll to position [0, 711]
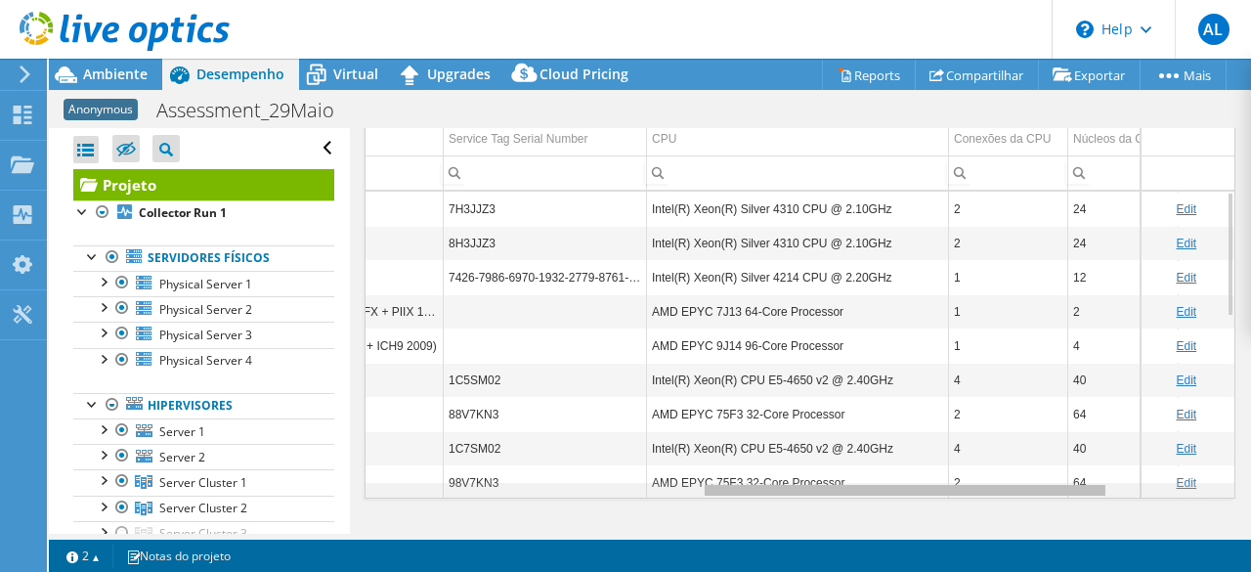
drag, startPoint x: 743, startPoint y: 487, endPoint x: 1092, endPoint y: 497, distance: 349.1
click at [1092, 497] on body "AL Usuário Final ACHILLES LOBO [EMAIL_ADDRESS][DOMAIN_NAME] GRUPO PROTEGE My Pr…" at bounding box center [625, 286] width 1251 height 572
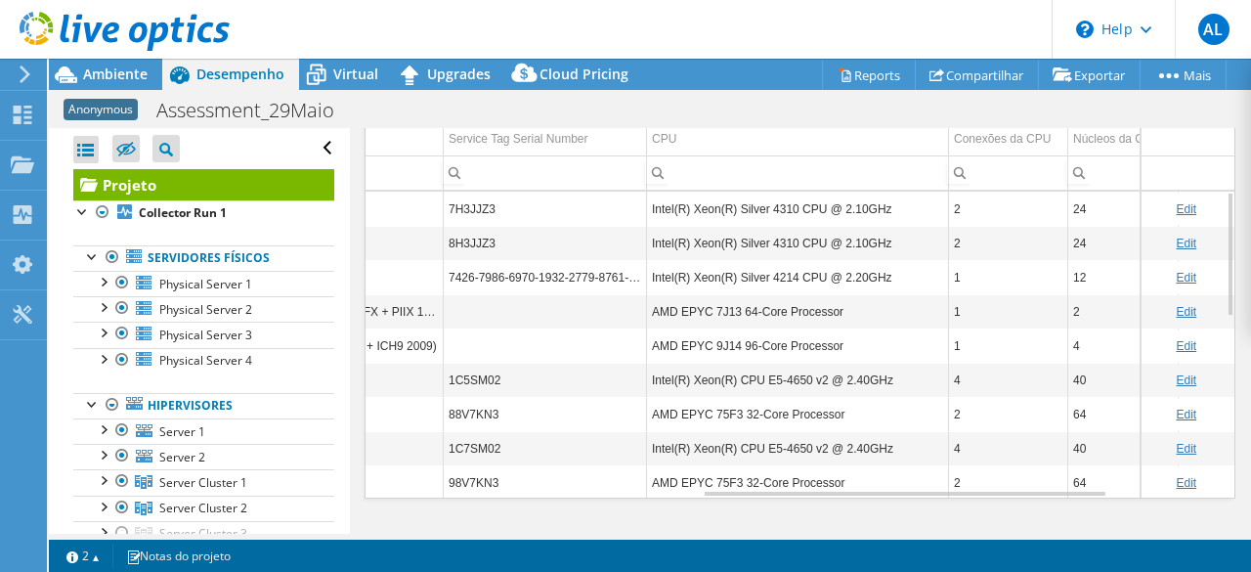
scroll to position [117, 711]
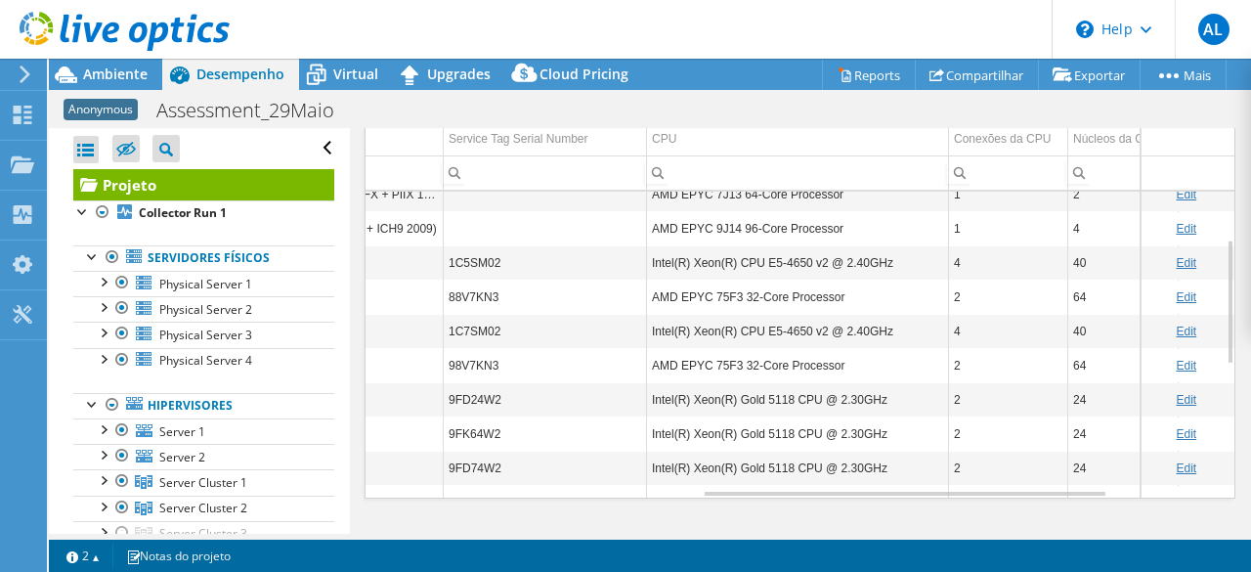
click at [723, 300] on td "AMD EPYC 75F3 32-Core Processor" at bounding box center [798, 297] width 302 height 34
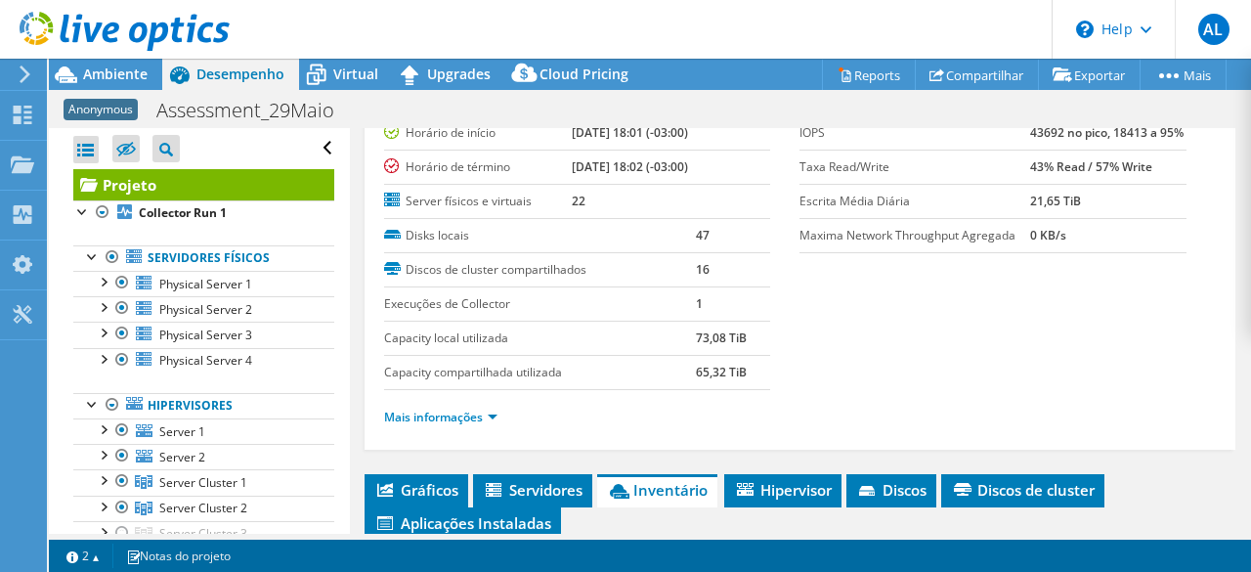
scroll to position [0, 0]
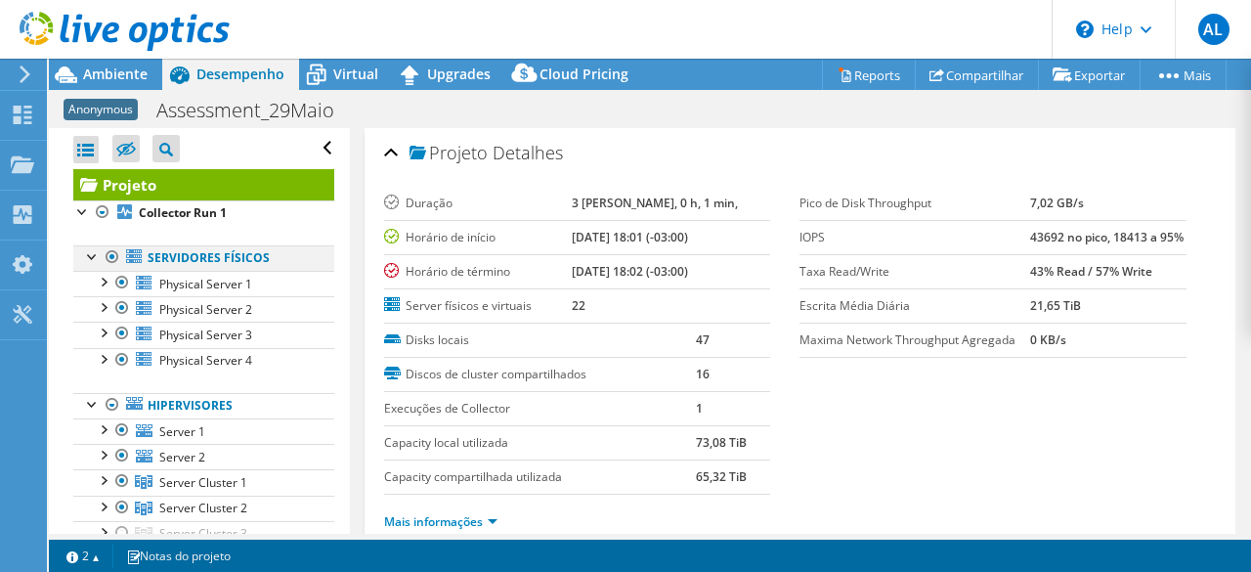
click at [112, 247] on div at bounding box center [113, 256] width 20 height 23
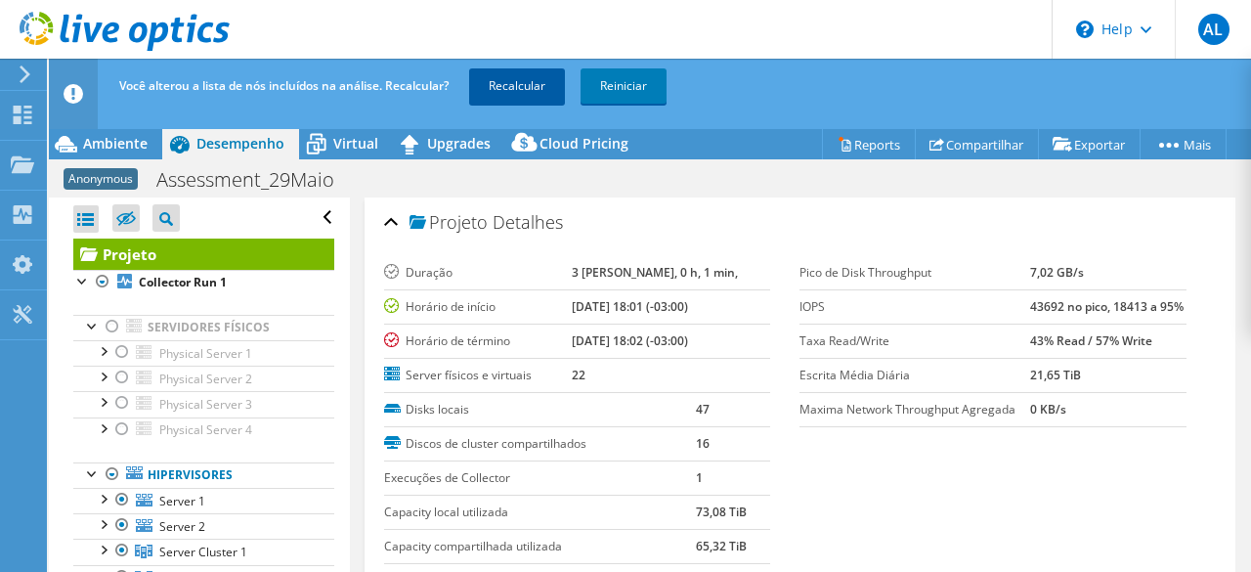
click at [522, 80] on link "Recalcular" at bounding box center [517, 85] width 96 height 35
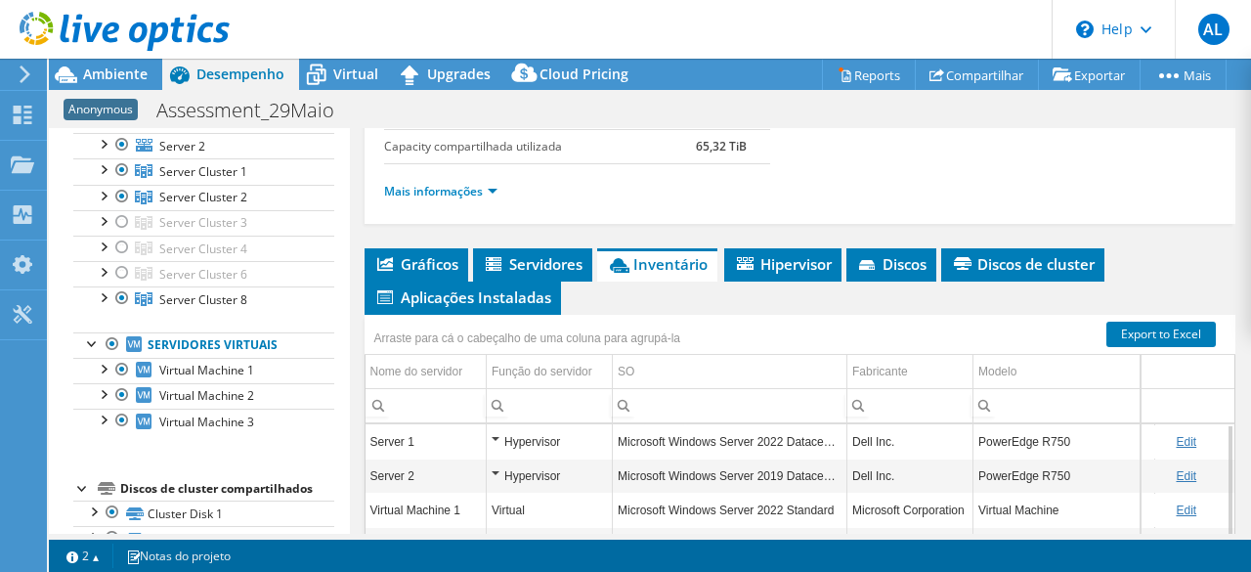
scroll to position [391, 0]
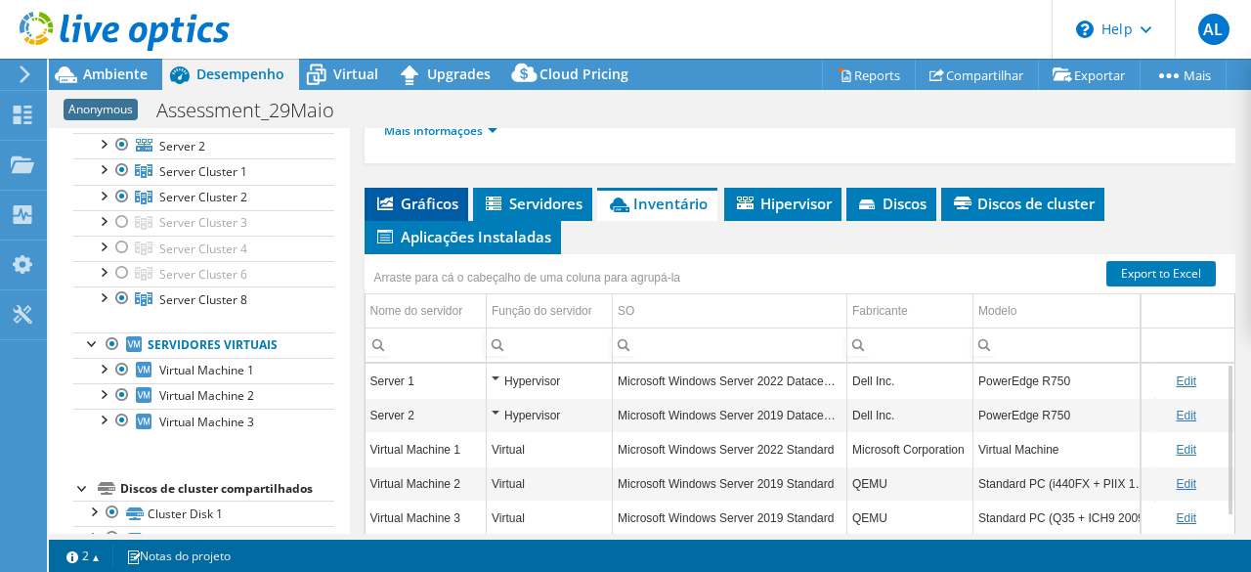
click at [422, 202] on span "Gráficos" at bounding box center [416, 204] width 84 height 20
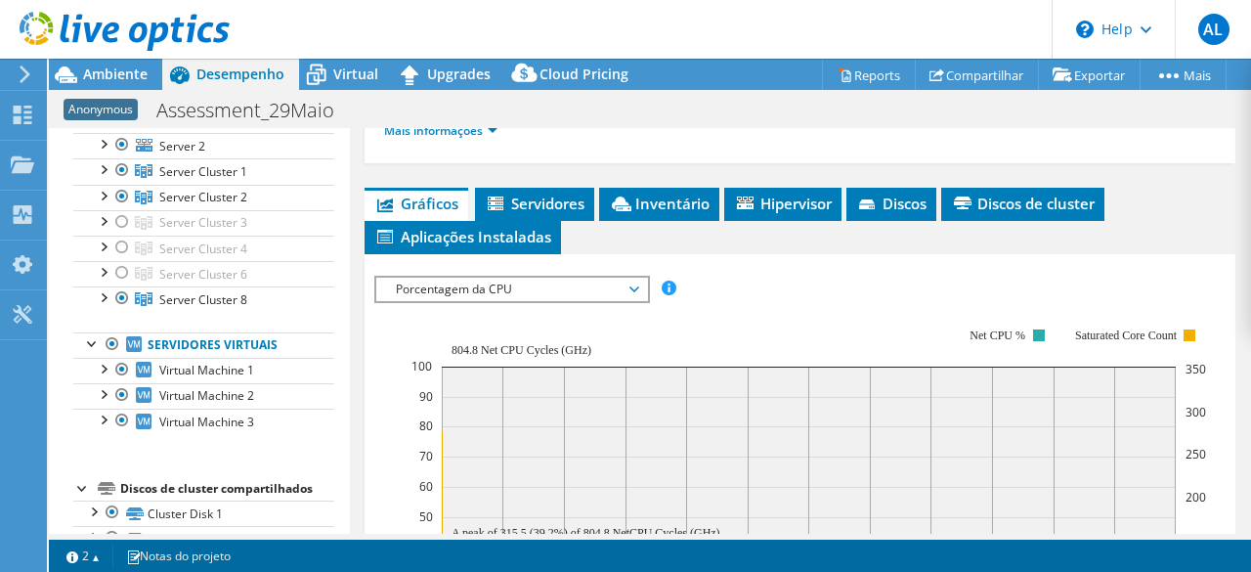
scroll to position [586, 0]
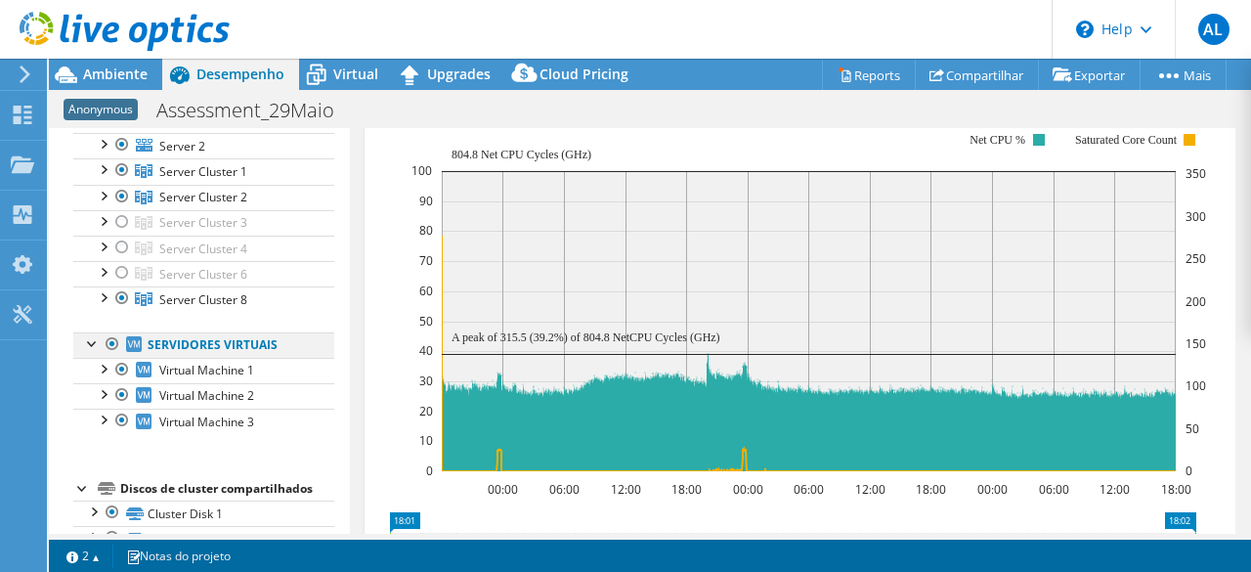
click at [109, 339] on div at bounding box center [113, 343] width 20 height 23
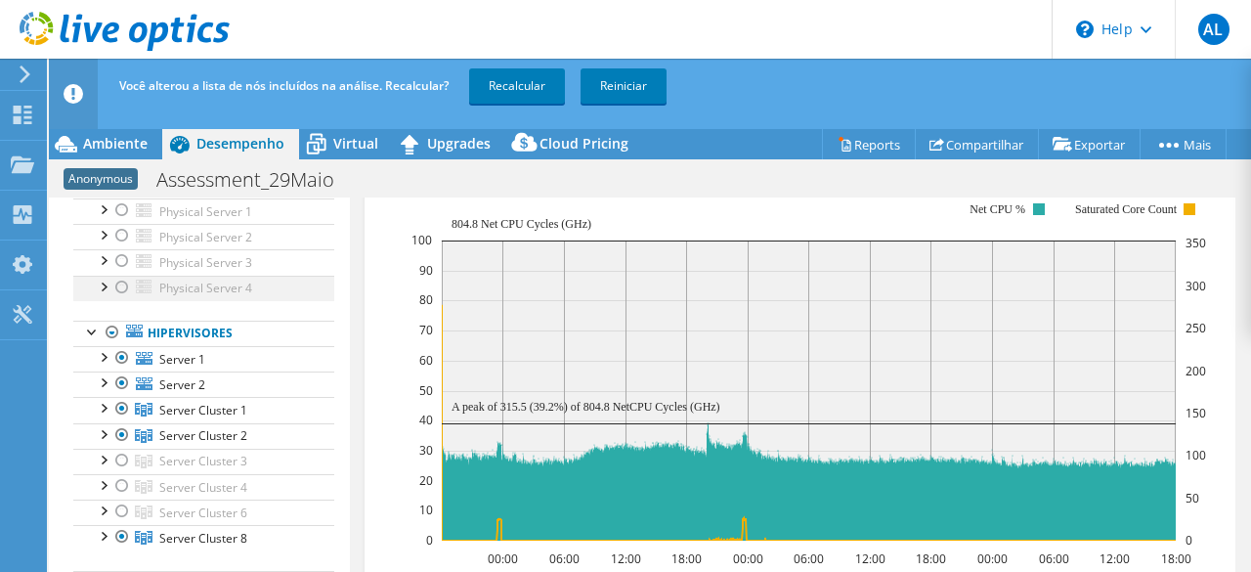
scroll to position [115, 0]
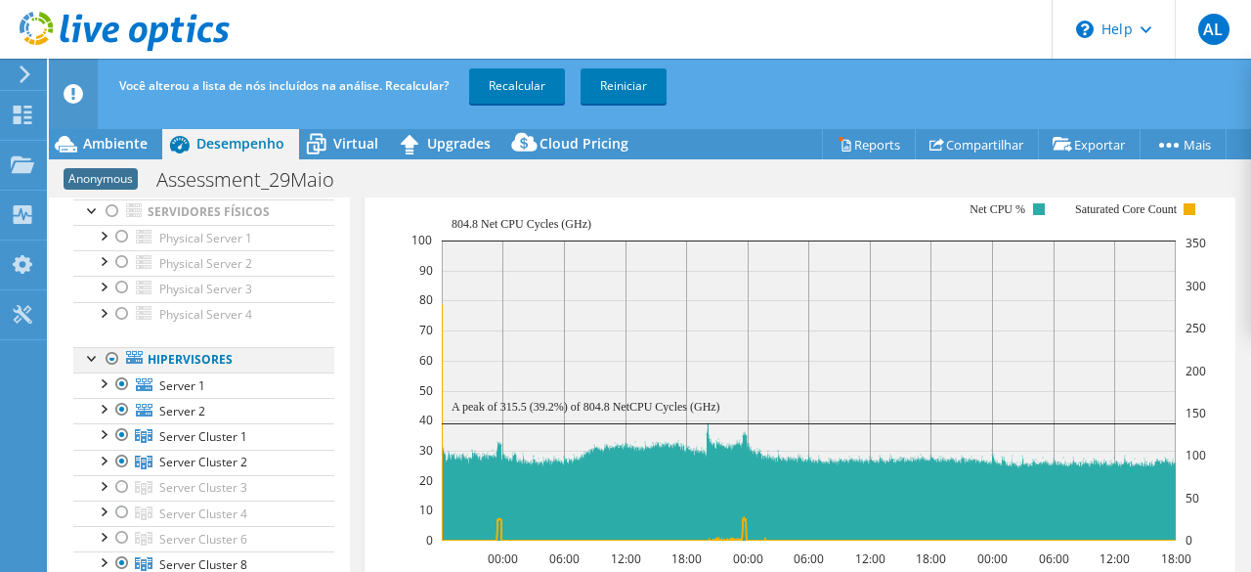
click at [108, 359] on div at bounding box center [113, 358] width 20 height 23
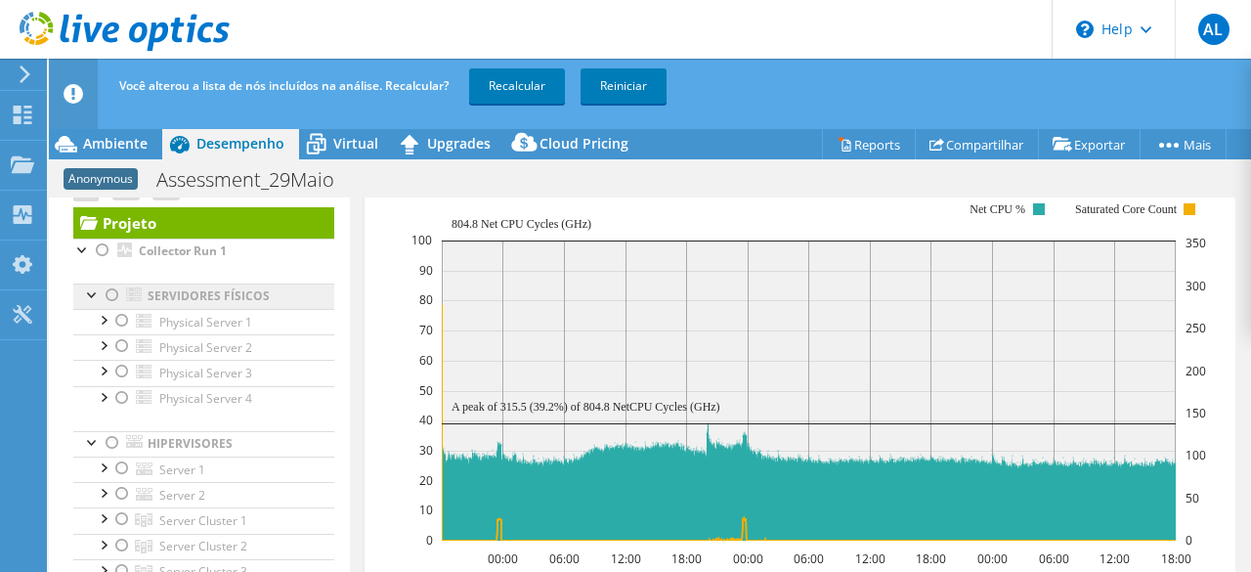
scroll to position [18, 0]
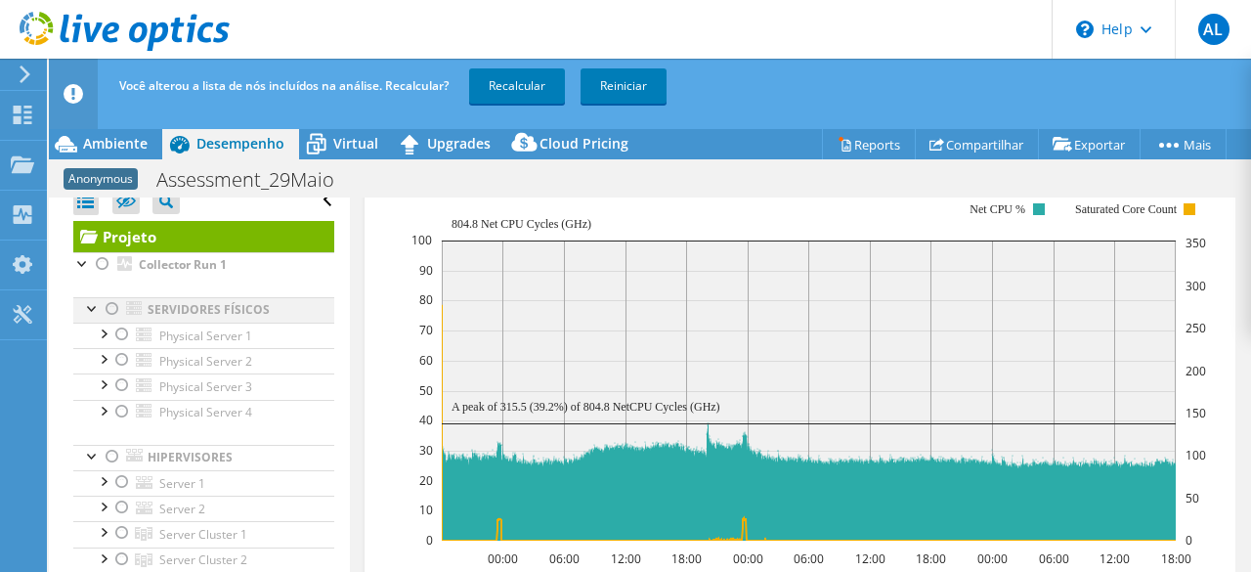
click at [112, 309] on div at bounding box center [113, 308] width 20 height 23
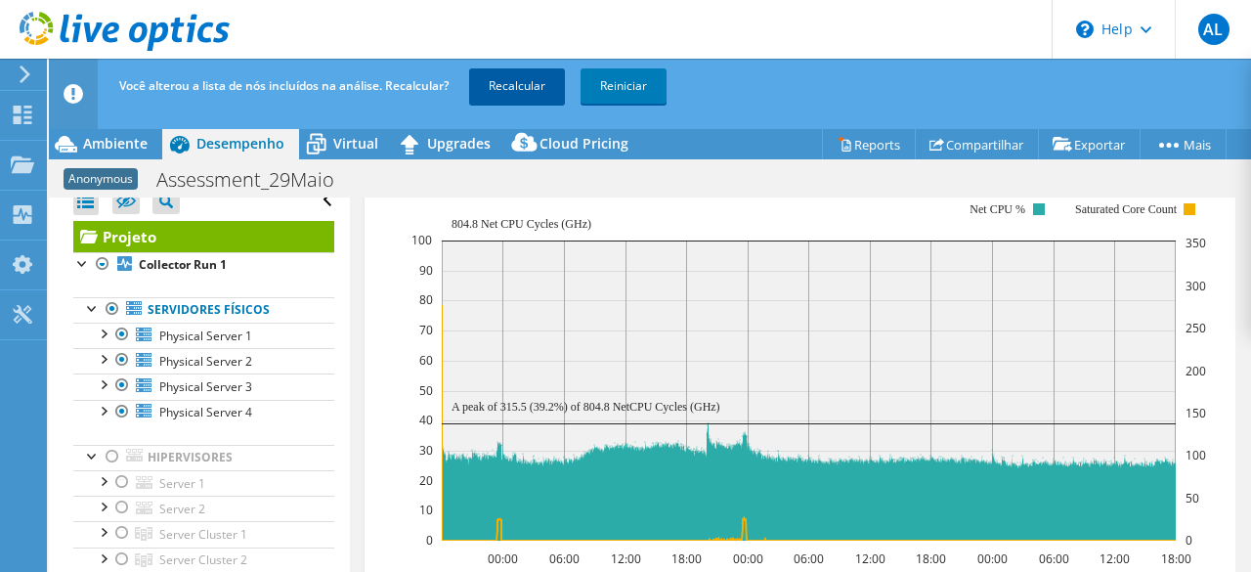
click at [539, 92] on link "Recalcular" at bounding box center [517, 85] width 96 height 35
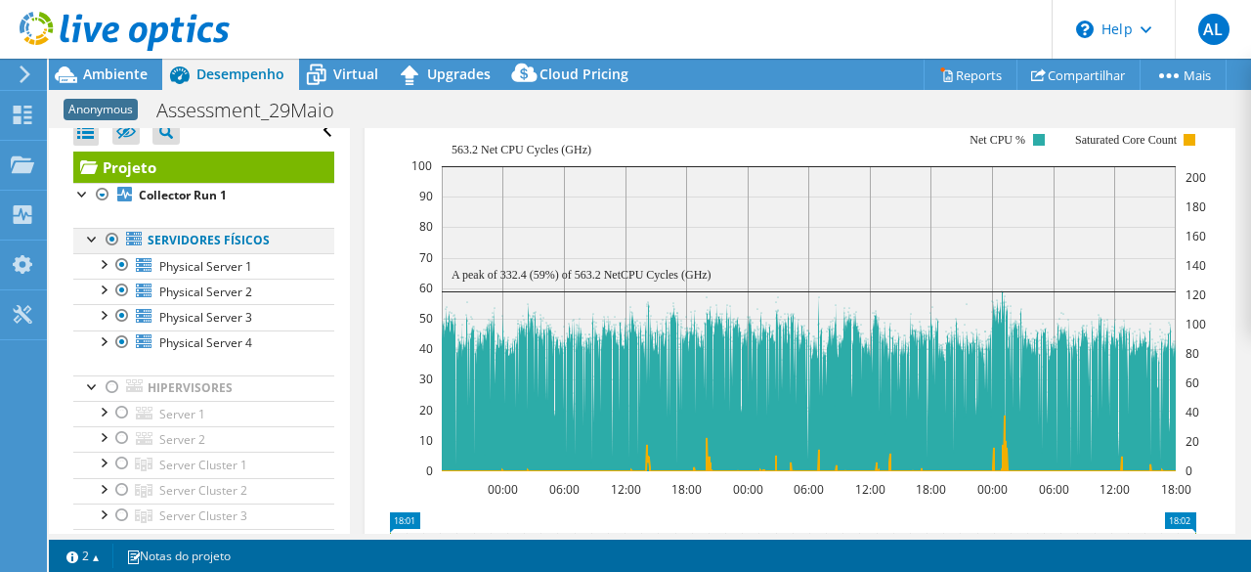
click at [109, 238] on div at bounding box center [113, 239] width 20 height 23
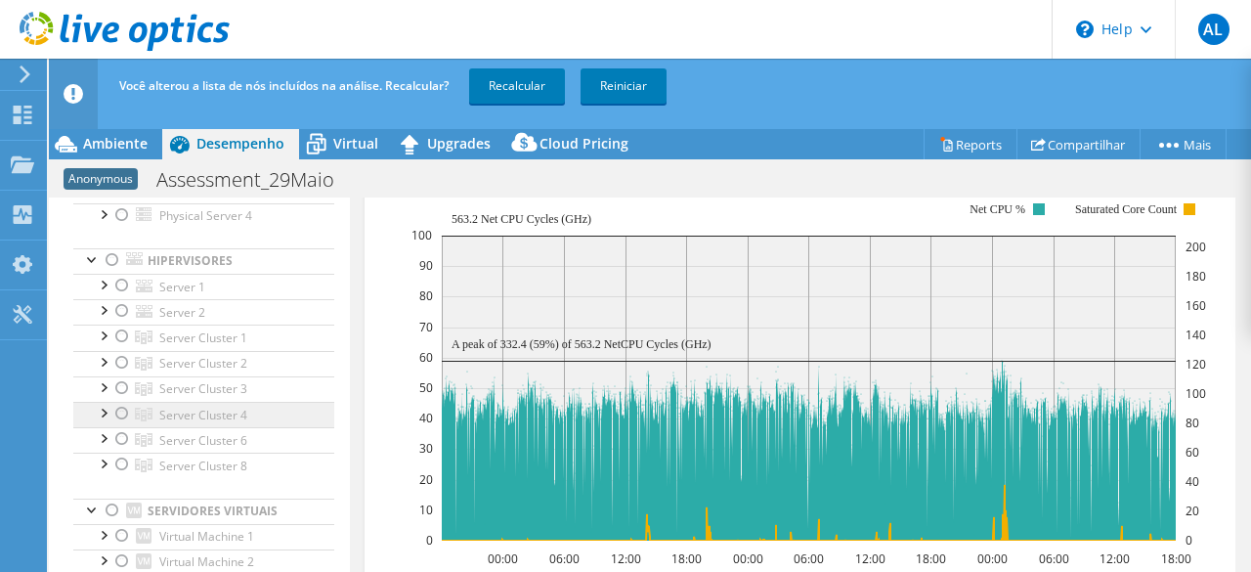
scroll to position [213, 0]
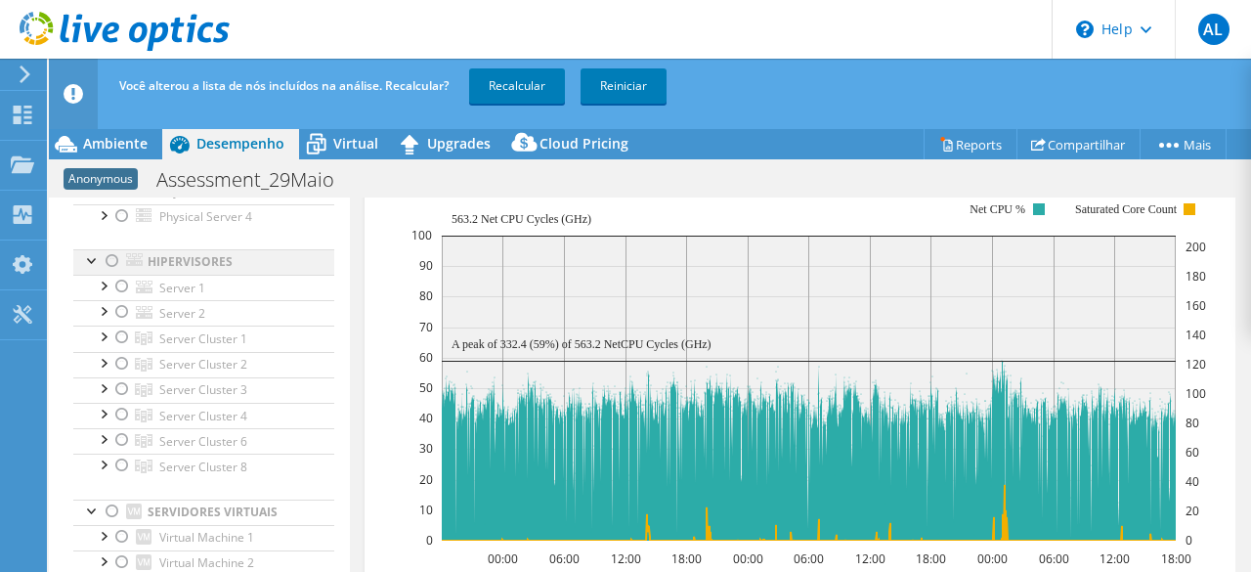
click at [110, 260] on div at bounding box center [113, 260] width 20 height 23
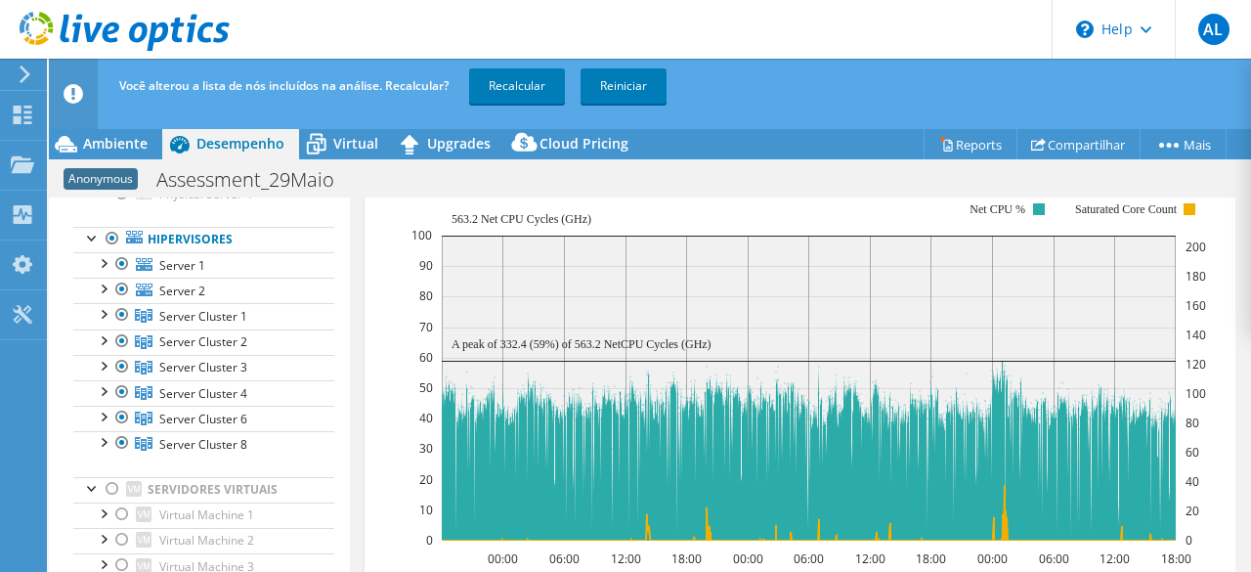
scroll to position [237, 0]
